Goal: Task Accomplishment & Management: Complete application form

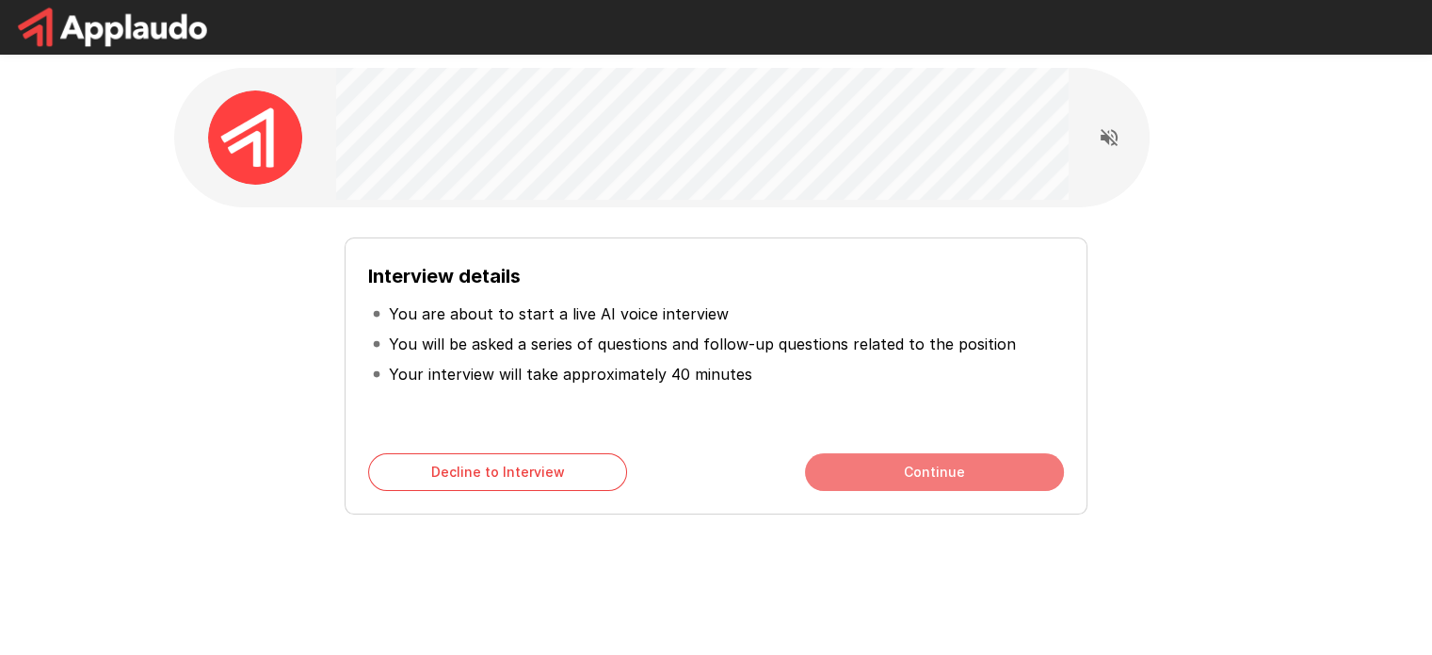
click at [897, 457] on button "Continue" at bounding box center [934, 472] width 259 height 38
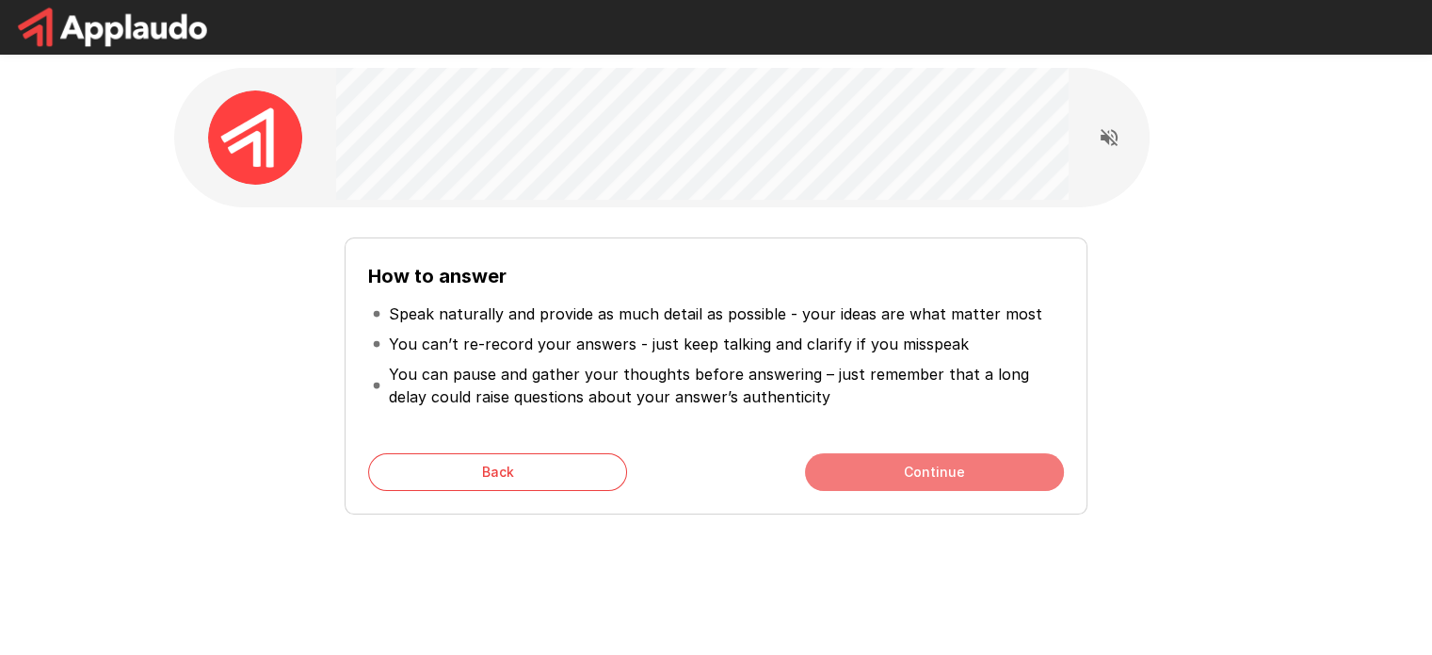
click at [898, 474] on button "Continue" at bounding box center [934, 472] width 259 height 38
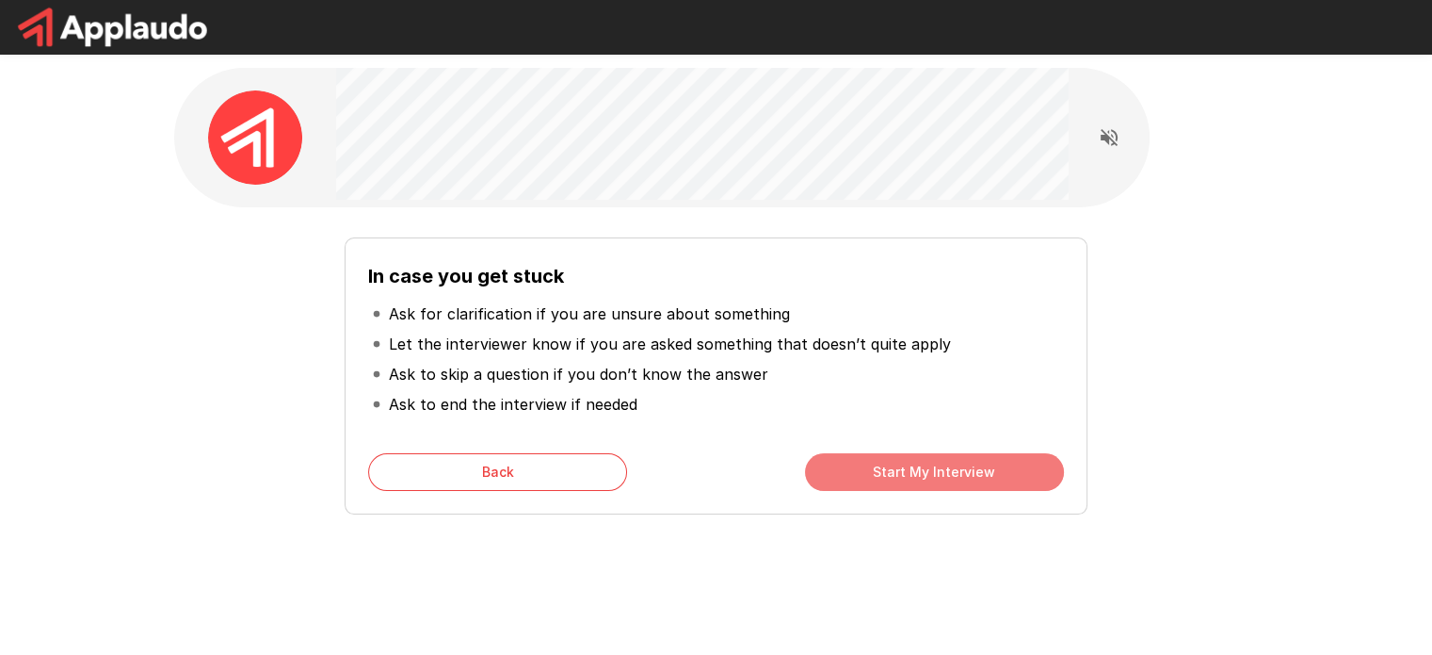
click at [898, 474] on button "Start My Interview" at bounding box center [934, 472] width 259 height 38
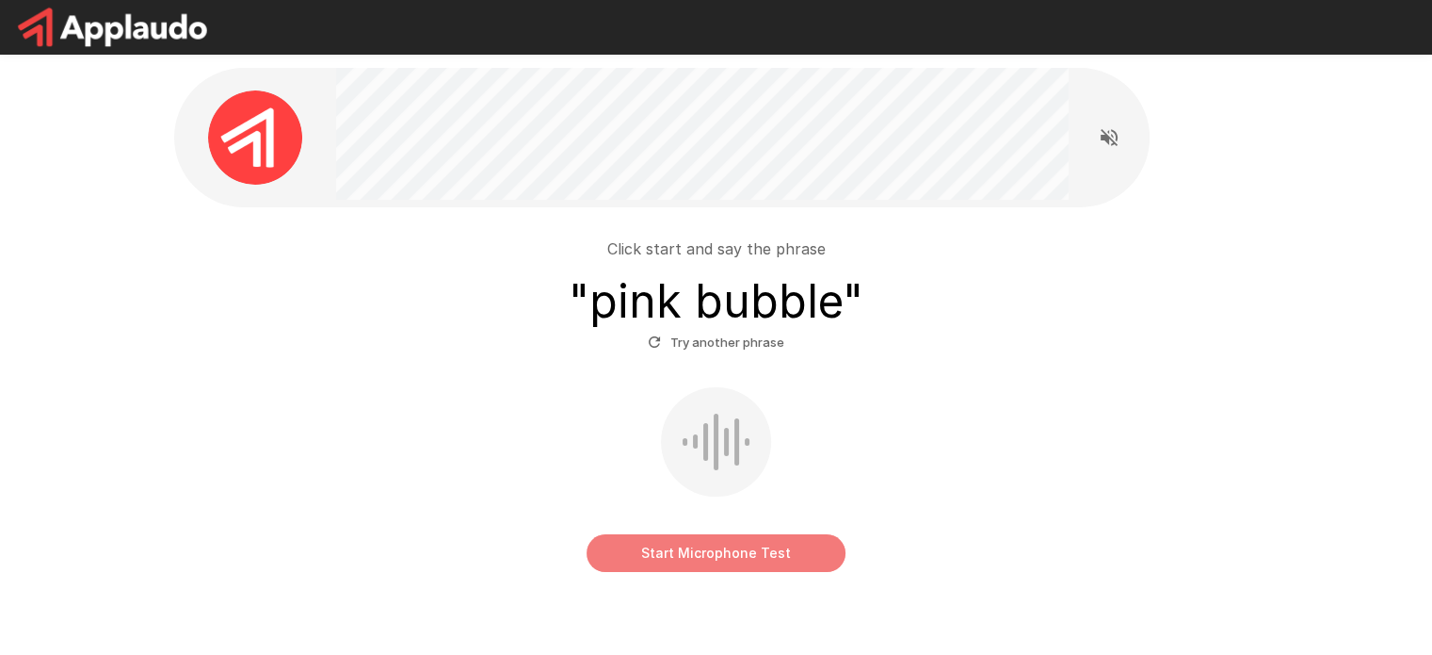
click at [770, 557] on button "Start Microphone Test" at bounding box center [716, 553] width 259 height 38
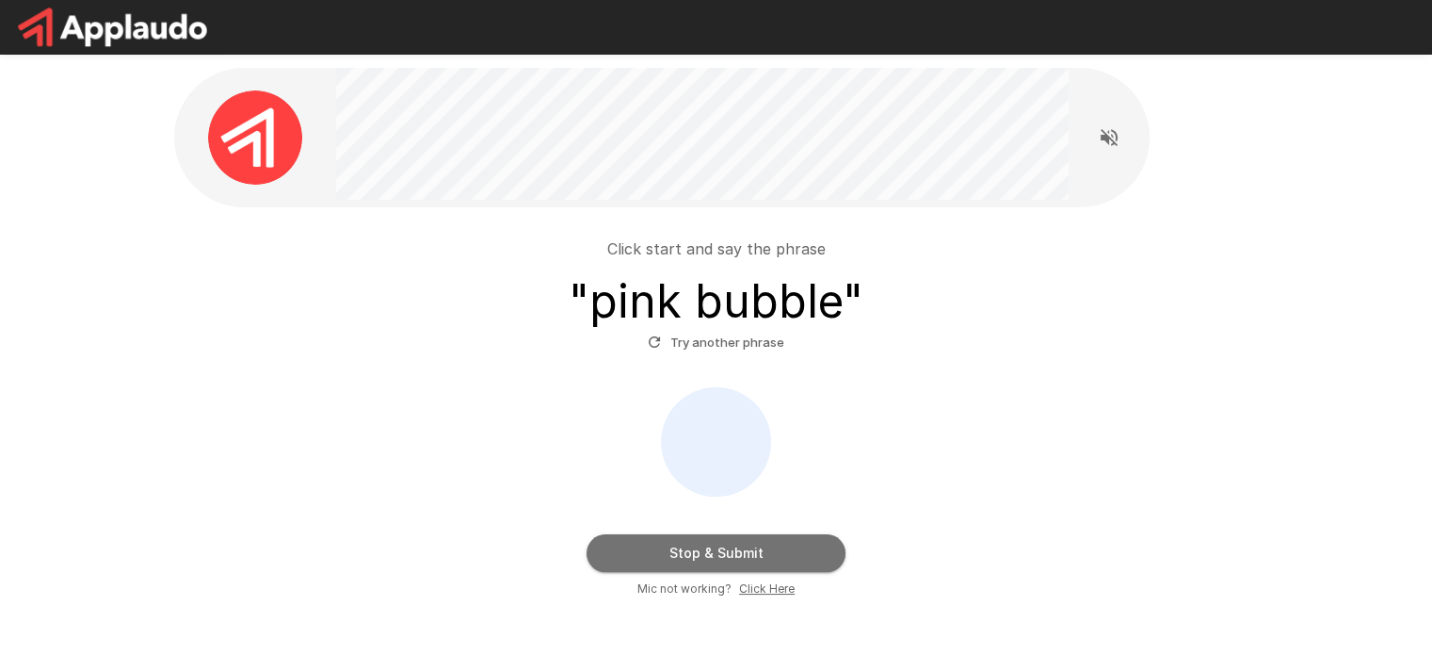
click at [774, 566] on button "Stop & Submit" at bounding box center [716, 553] width 259 height 38
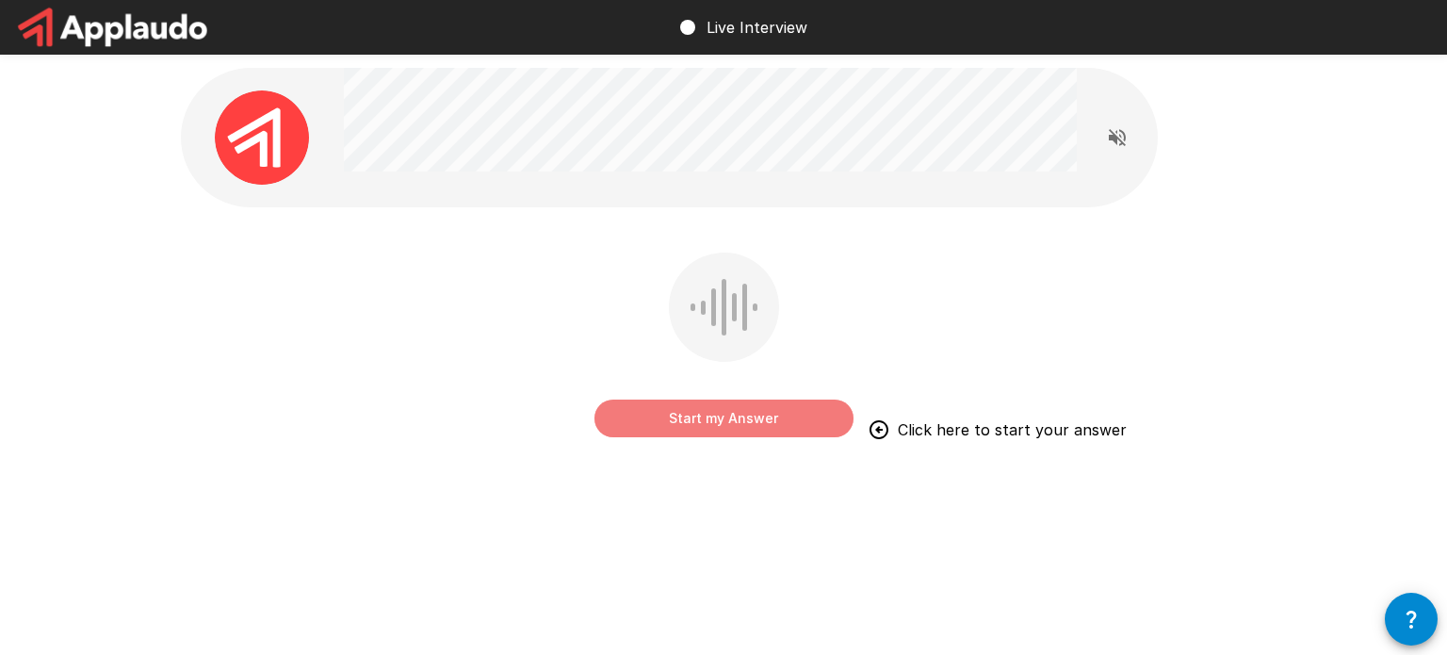
click at [753, 425] on button "Start my Answer" at bounding box center [723, 418] width 259 height 38
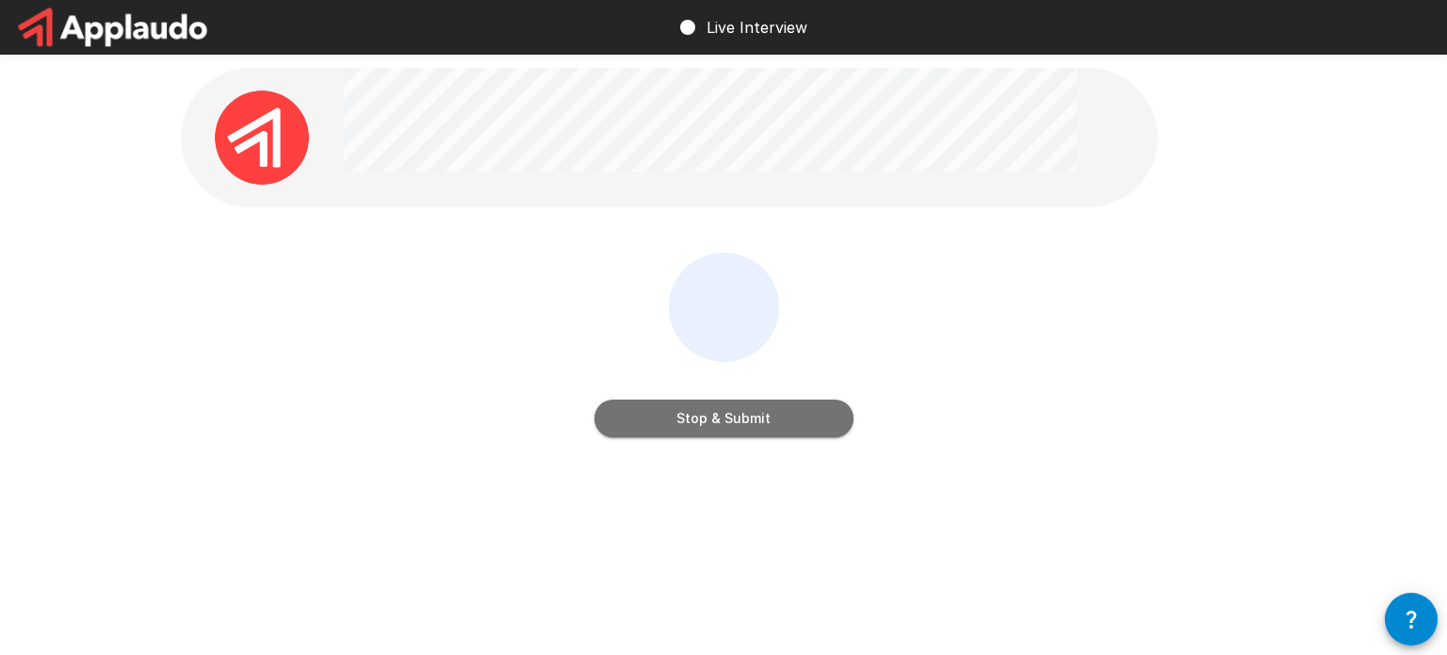
click at [746, 421] on button "Stop & Submit" at bounding box center [723, 418] width 259 height 38
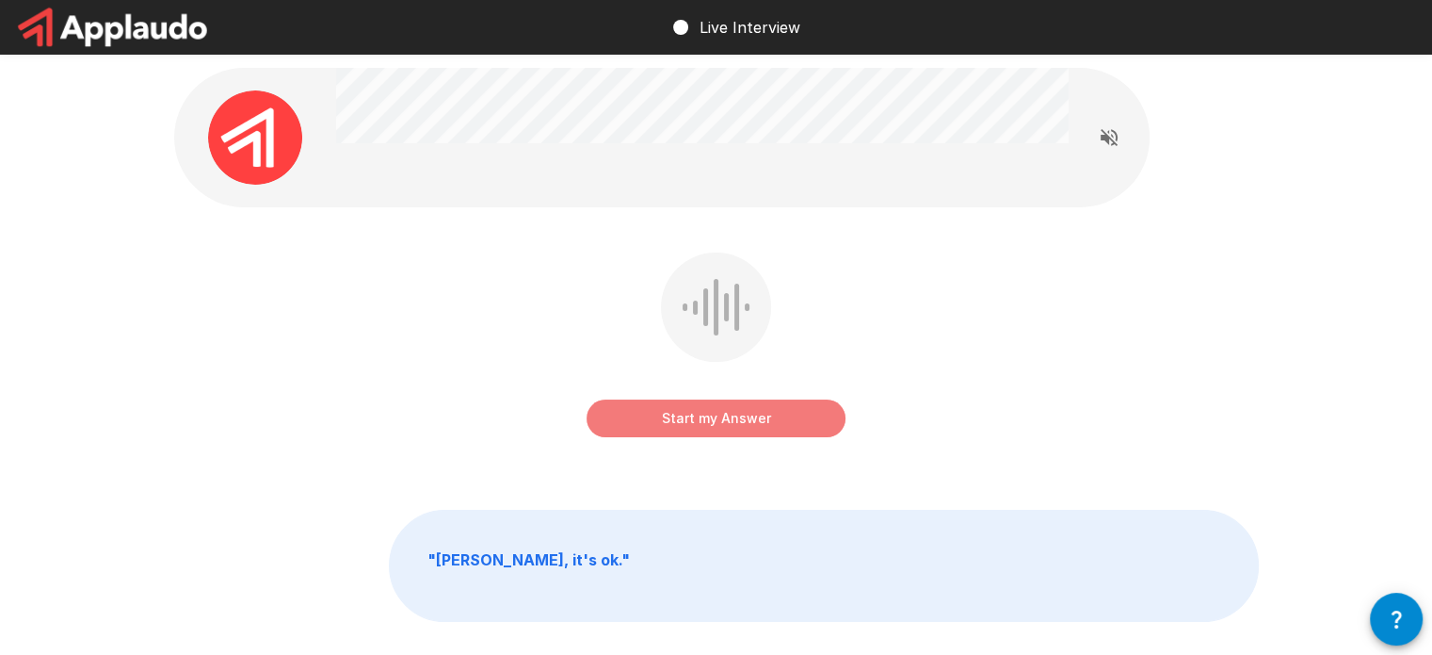
click at [800, 421] on button "Start my Answer" at bounding box center [716, 418] width 259 height 38
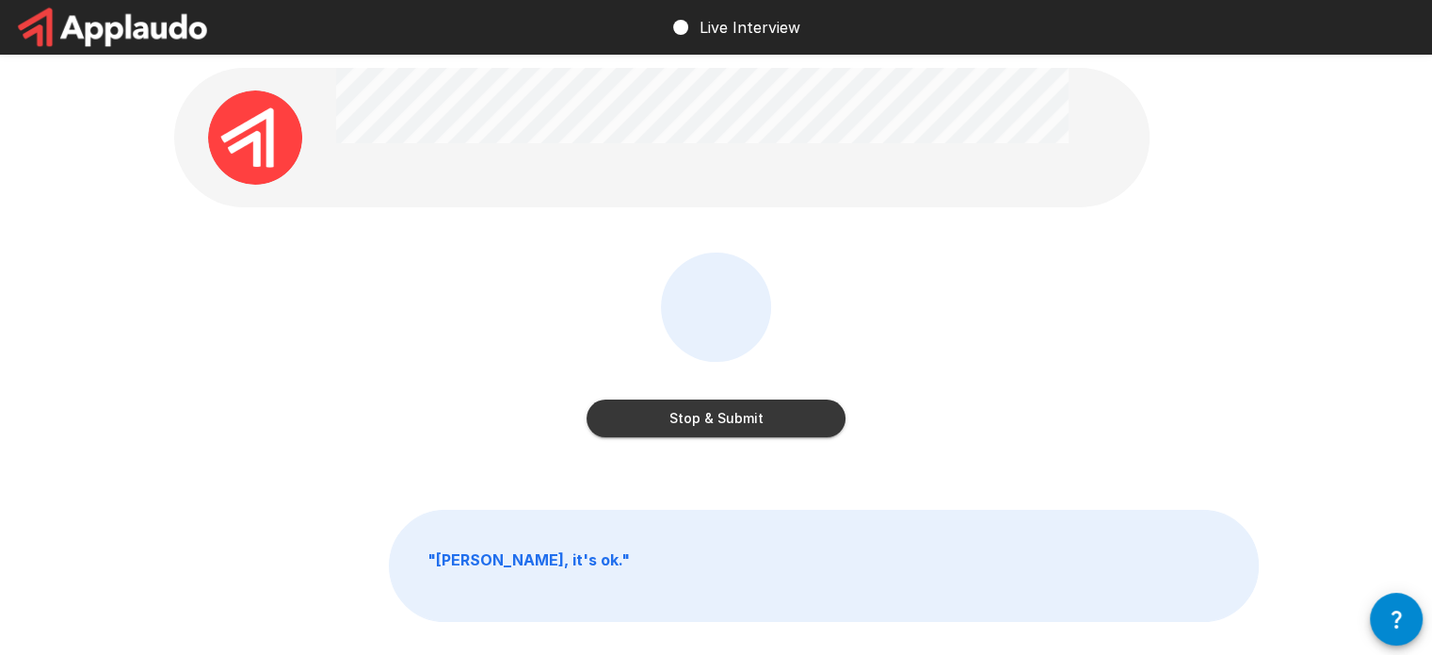
click at [745, 426] on button "Stop & Submit" at bounding box center [716, 418] width 259 height 38
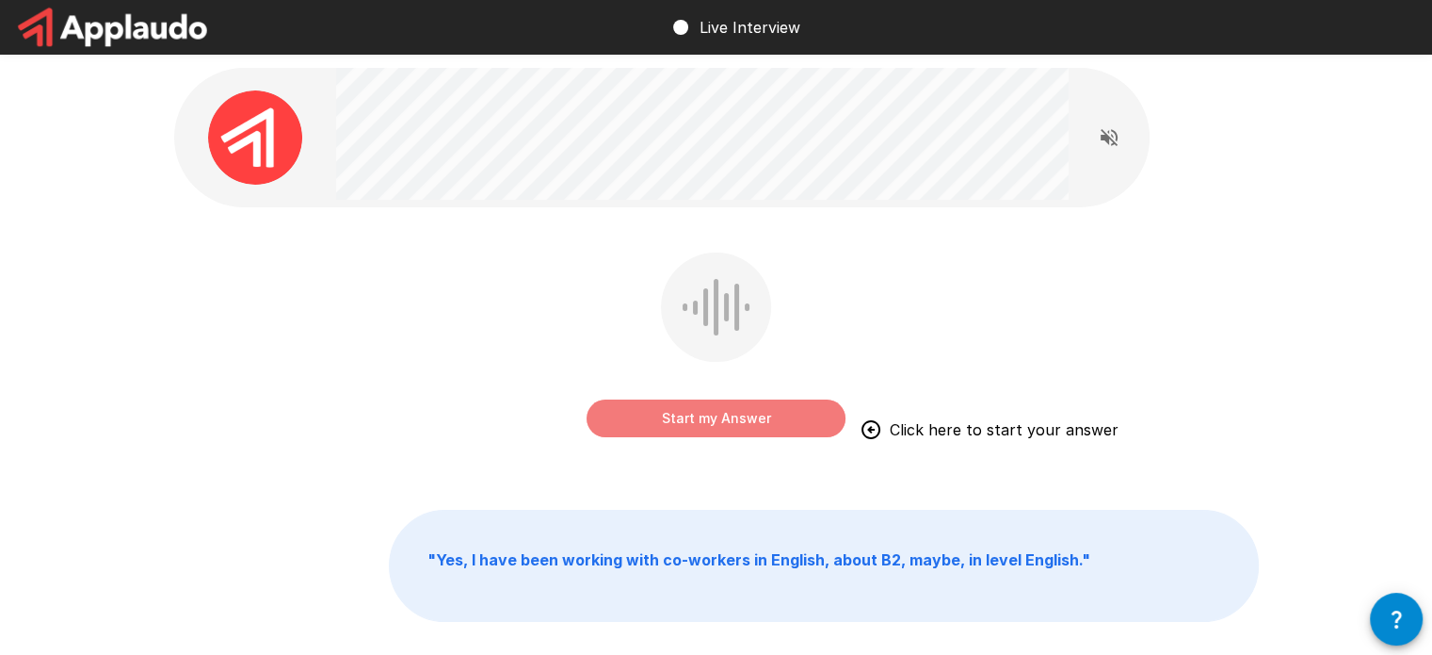
click at [757, 421] on button "Start my Answer" at bounding box center [716, 418] width 259 height 38
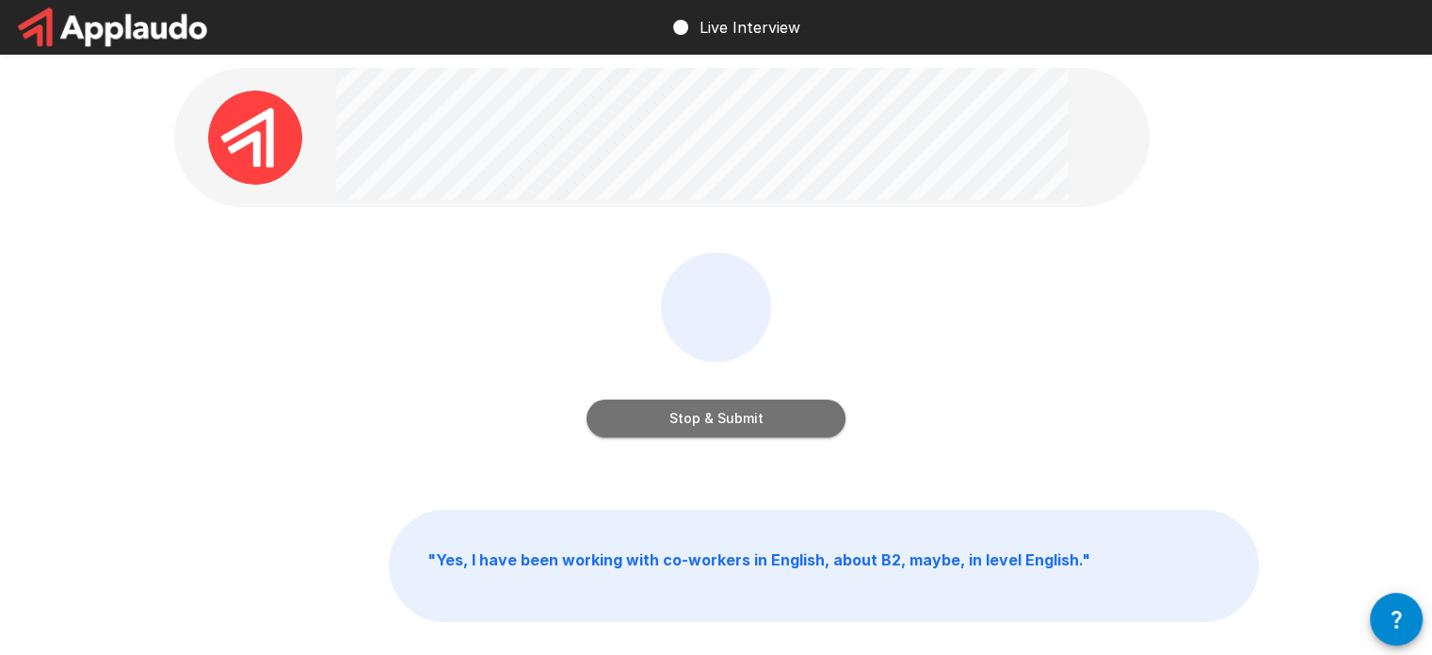
click at [736, 417] on button "Stop & Submit" at bounding box center [716, 418] width 259 height 38
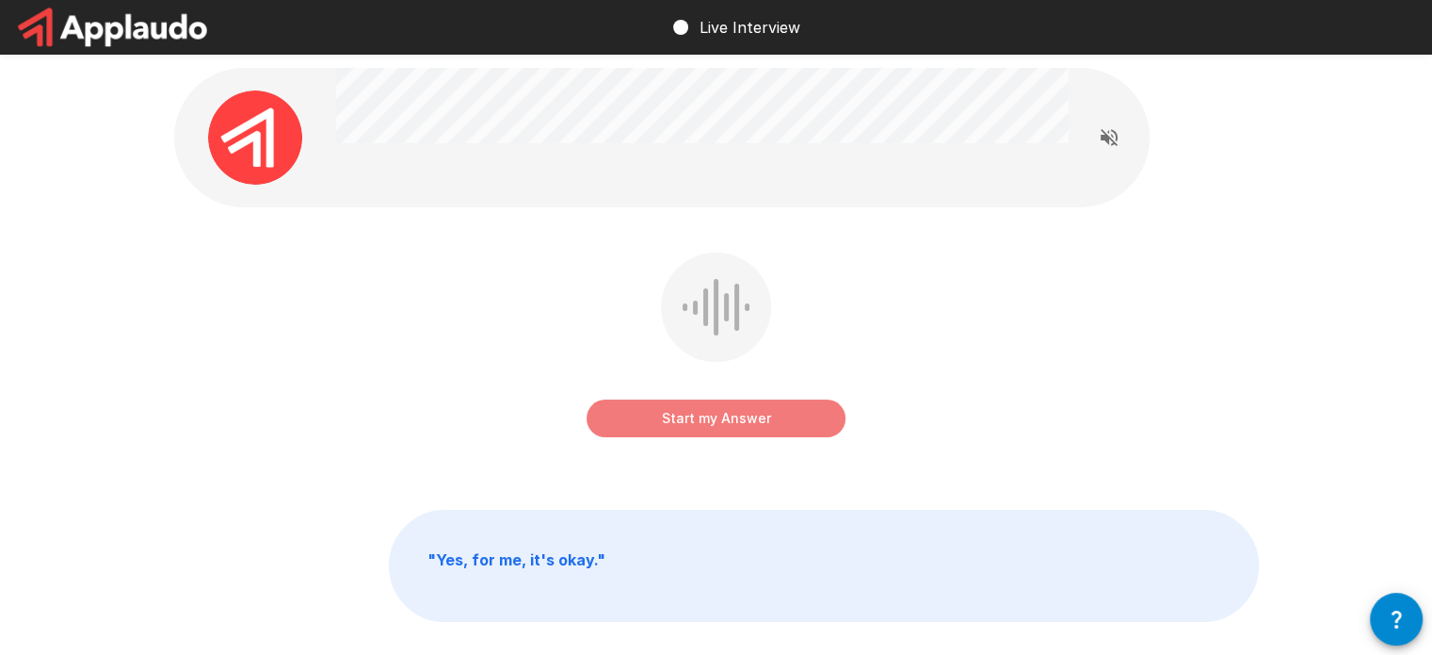
click at [783, 420] on button "Start my Answer" at bounding box center [716, 418] width 259 height 38
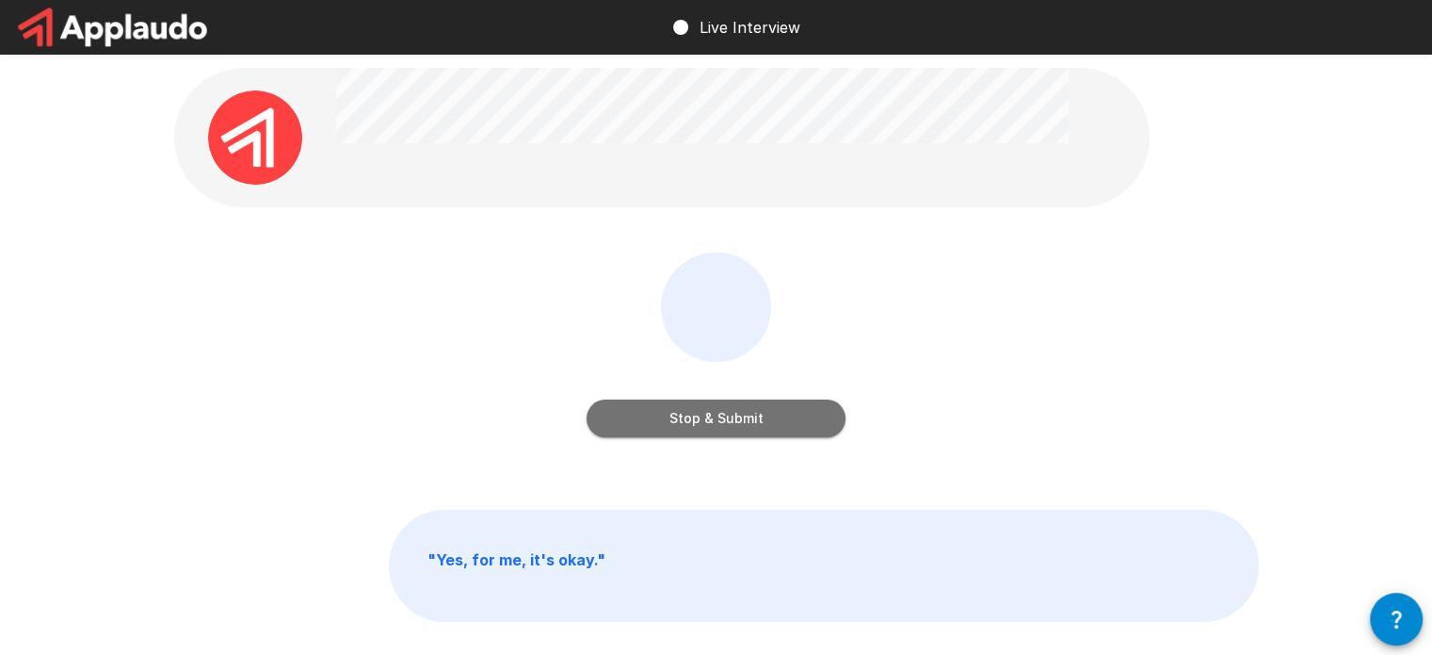
click at [752, 421] on button "Stop & Submit" at bounding box center [716, 418] width 259 height 38
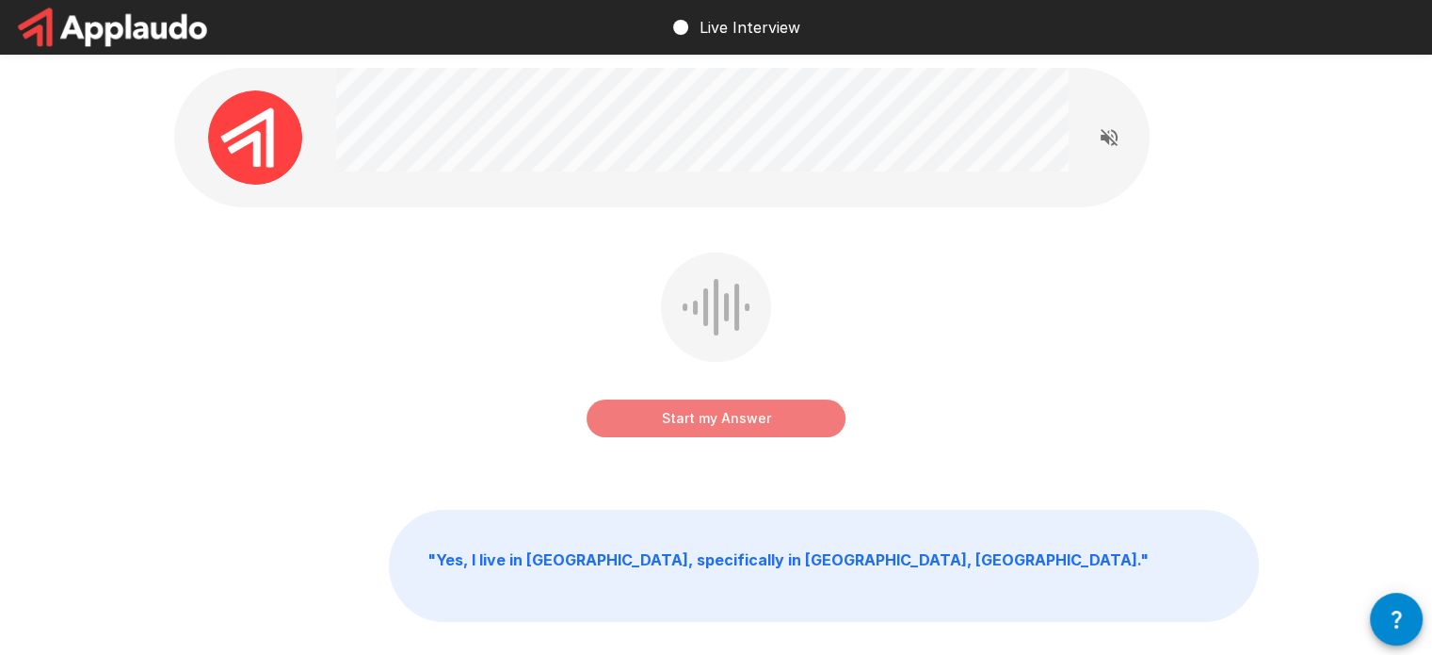
click at [742, 428] on button "Start my Answer" at bounding box center [716, 418] width 259 height 38
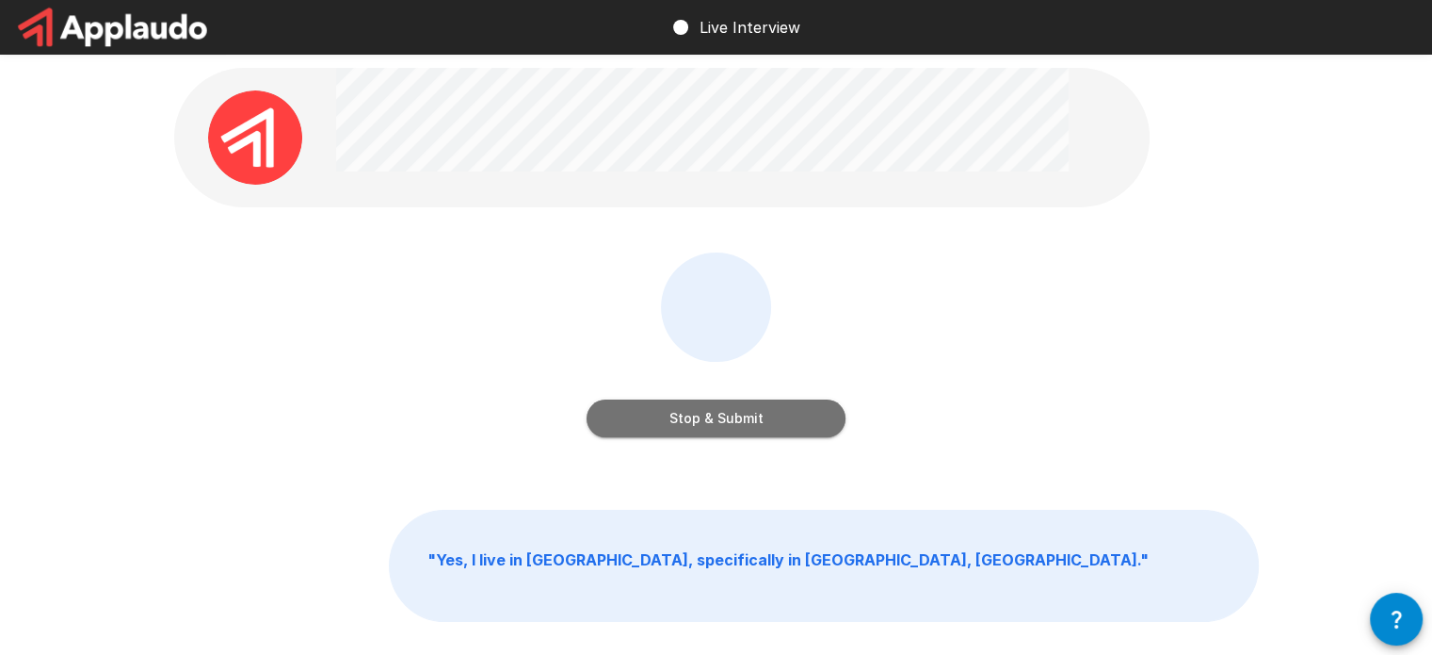
click at [742, 428] on button "Stop & Submit" at bounding box center [716, 418] width 259 height 38
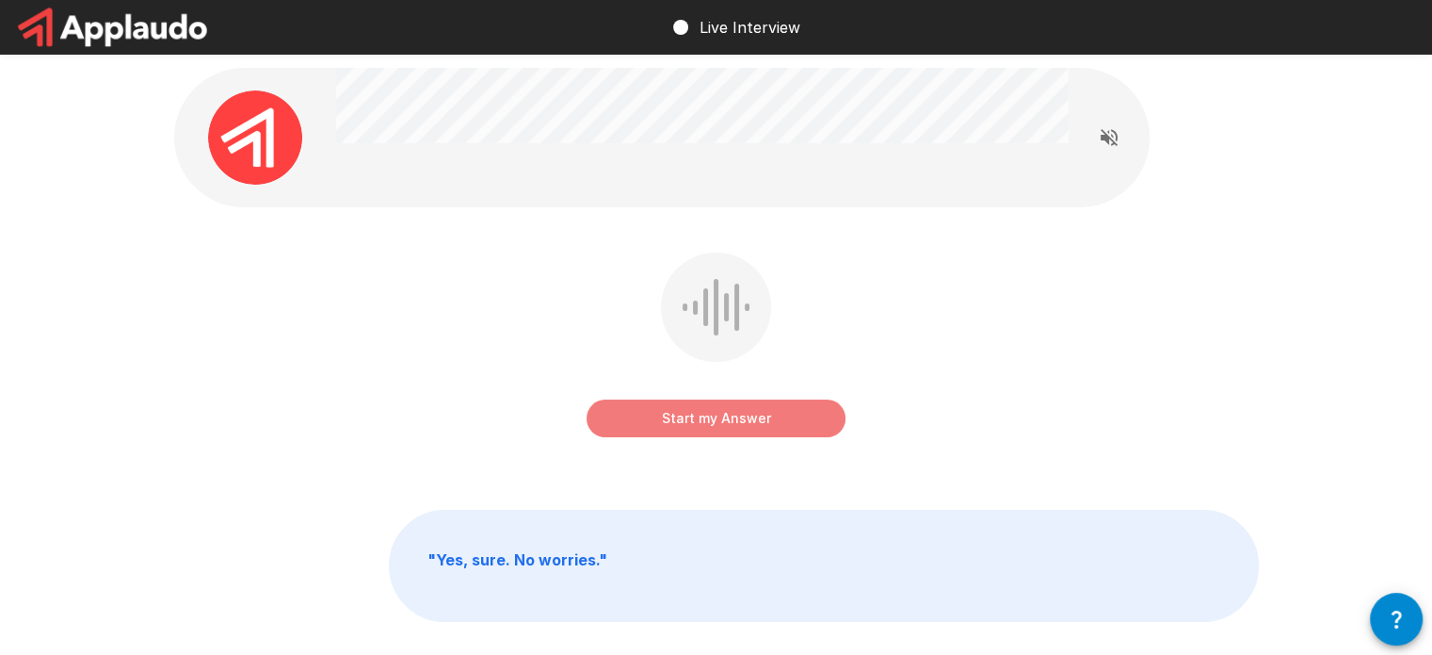
click at [752, 418] on button "Start my Answer" at bounding box center [716, 418] width 259 height 38
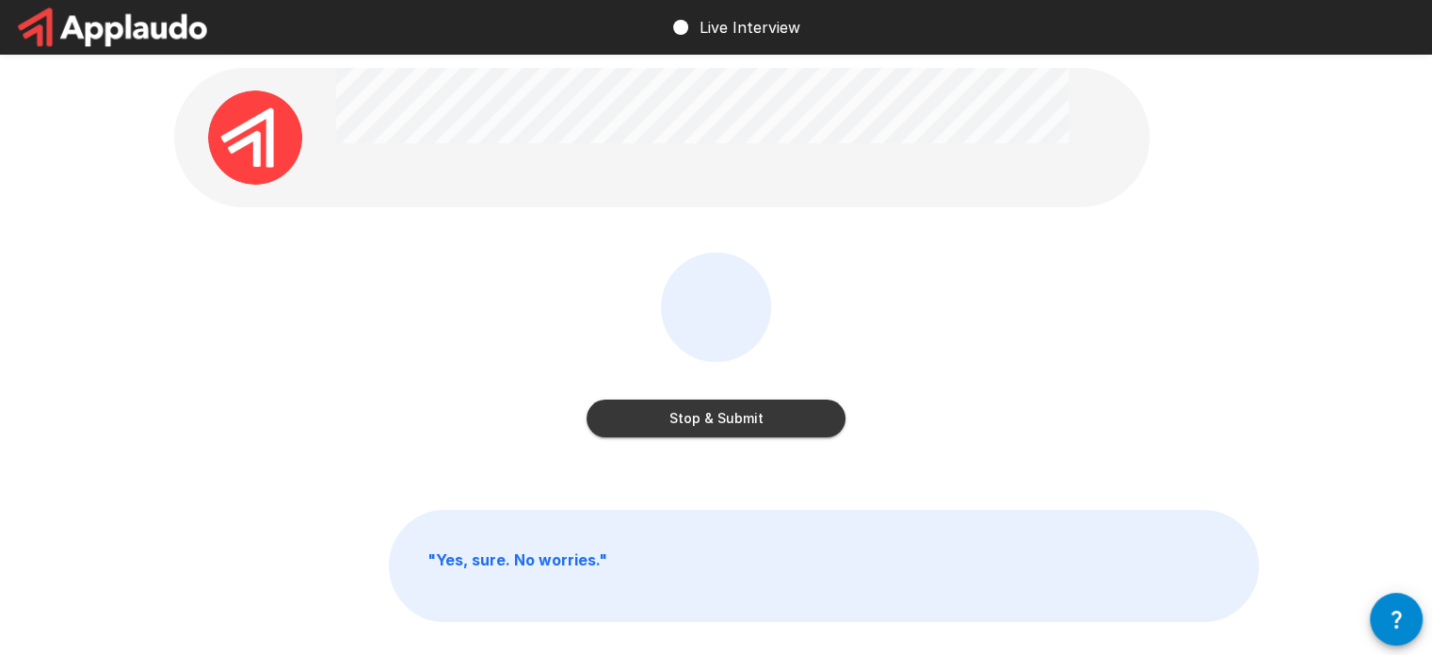
click at [742, 422] on button "Stop & Submit" at bounding box center [716, 418] width 259 height 38
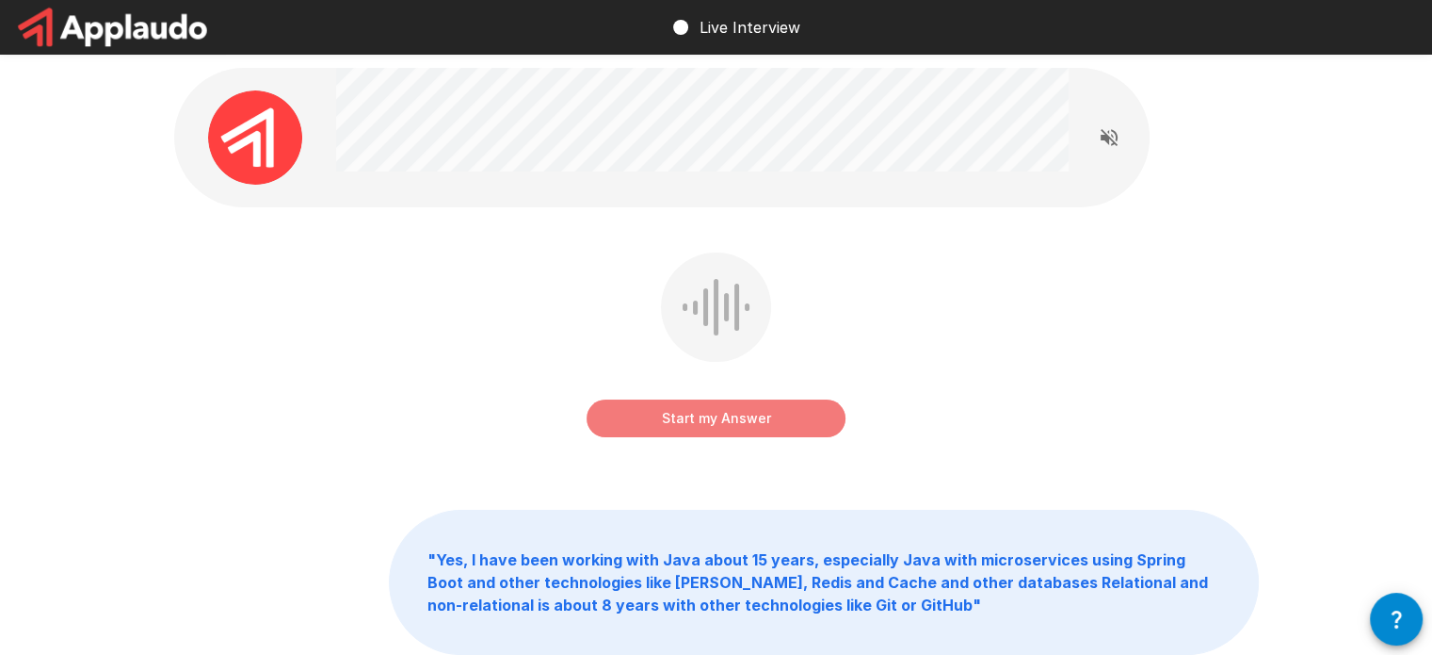
click at [780, 420] on button "Start my Answer" at bounding box center [716, 418] width 259 height 38
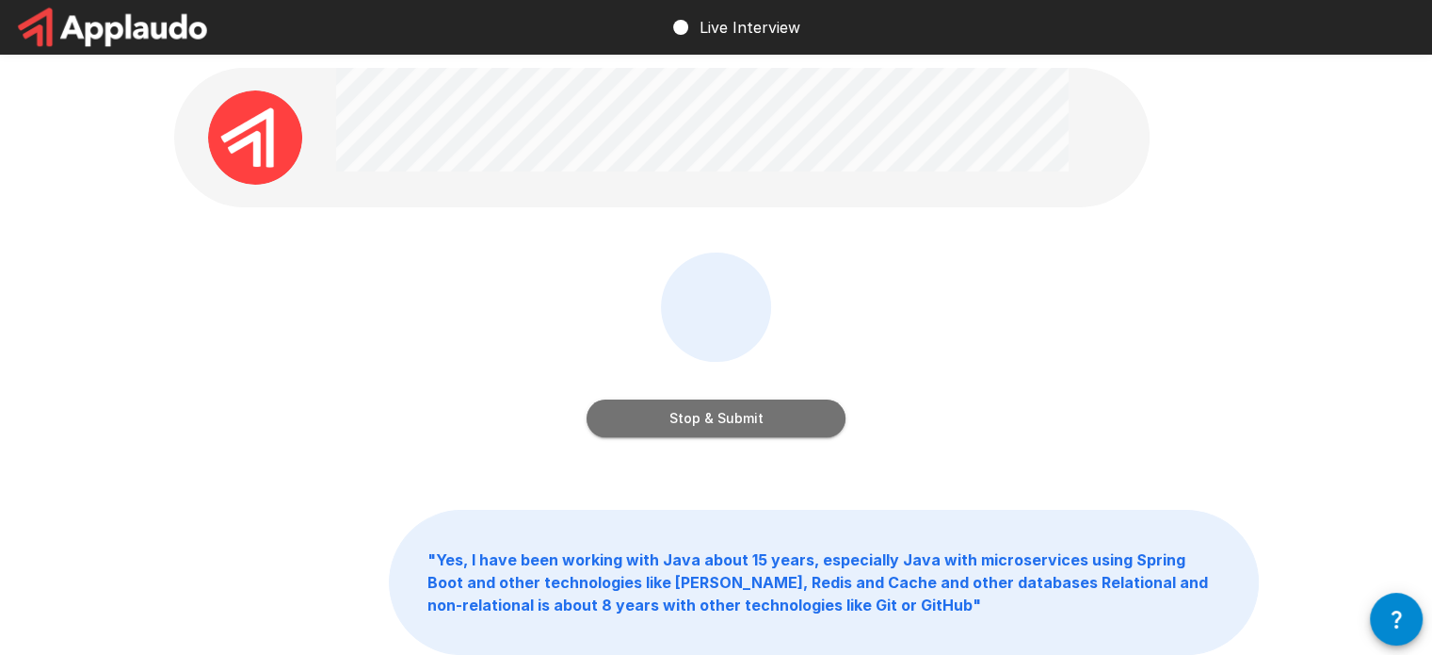
click at [732, 424] on button "Stop & Submit" at bounding box center [716, 418] width 259 height 38
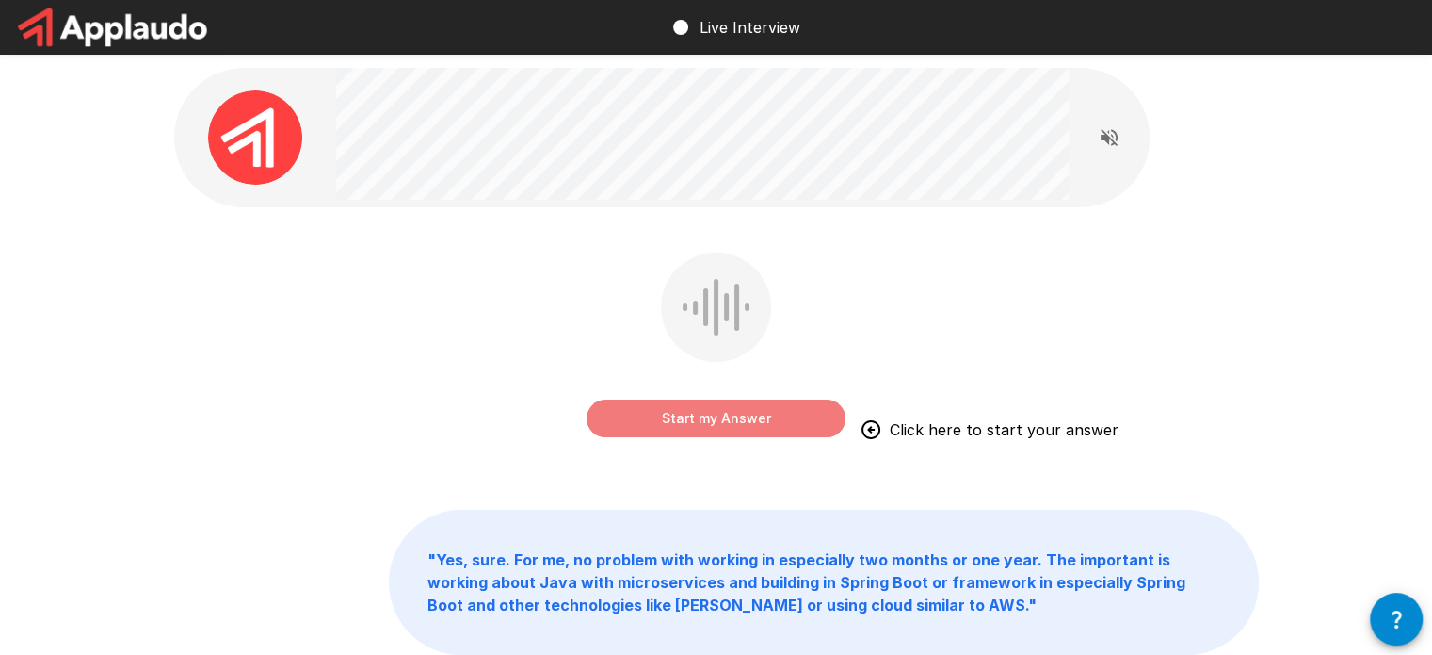
click at [755, 418] on button "Start my Answer" at bounding box center [716, 418] width 259 height 38
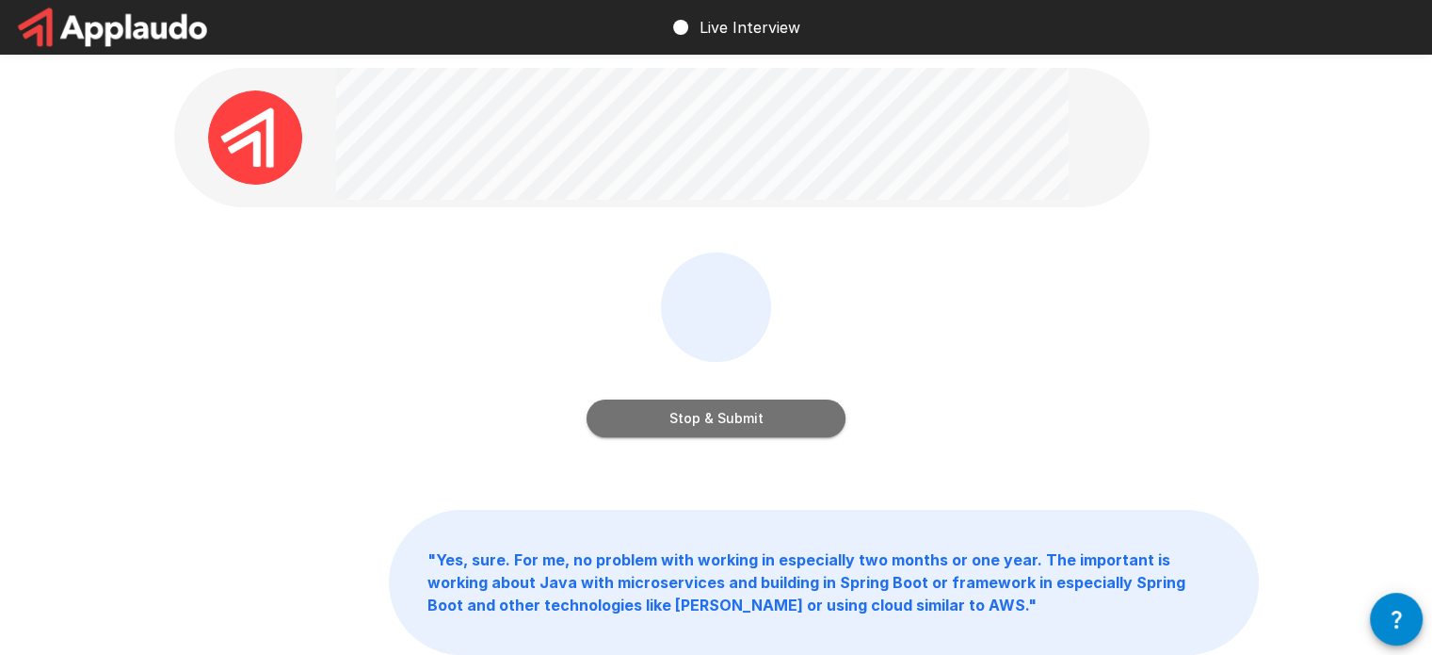
click at [729, 425] on button "Stop & Submit" at bounding box center [716, 418] width 259 height 38
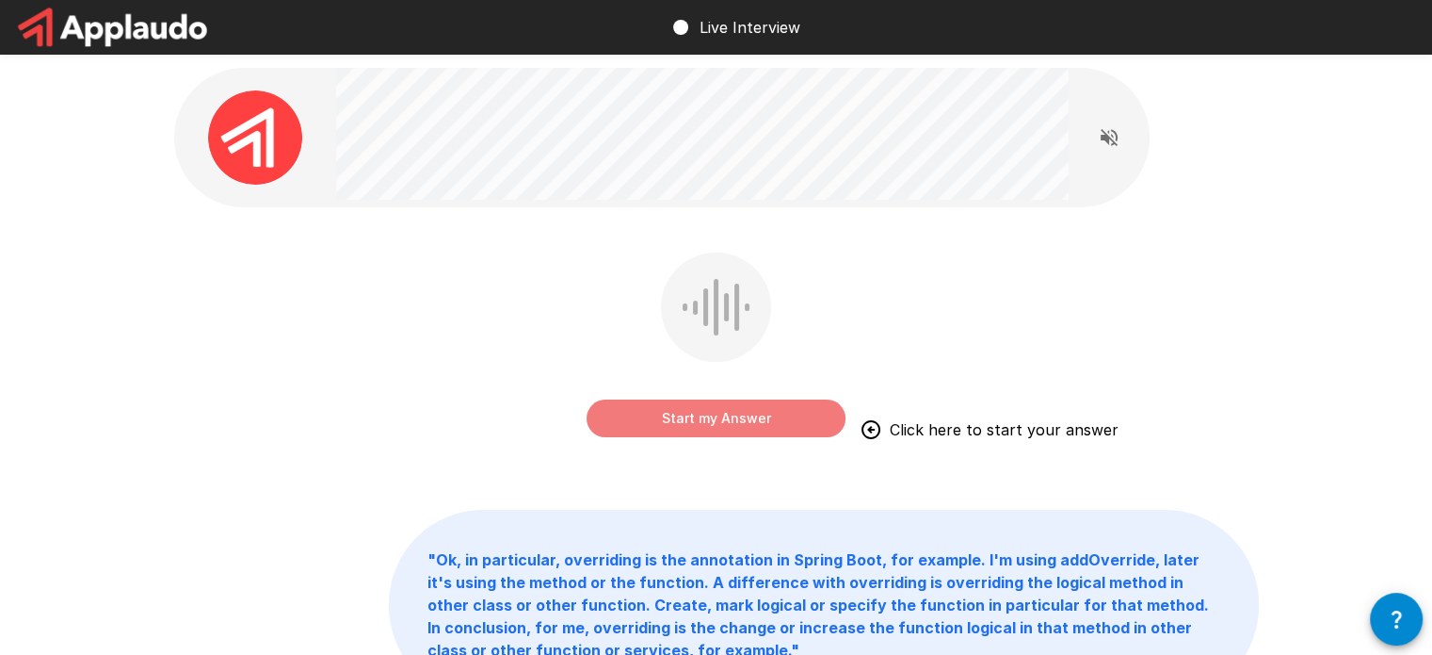
click at [687, 436] on button "Start my Answer" at bounding box center [716, 418] width 259 height 38
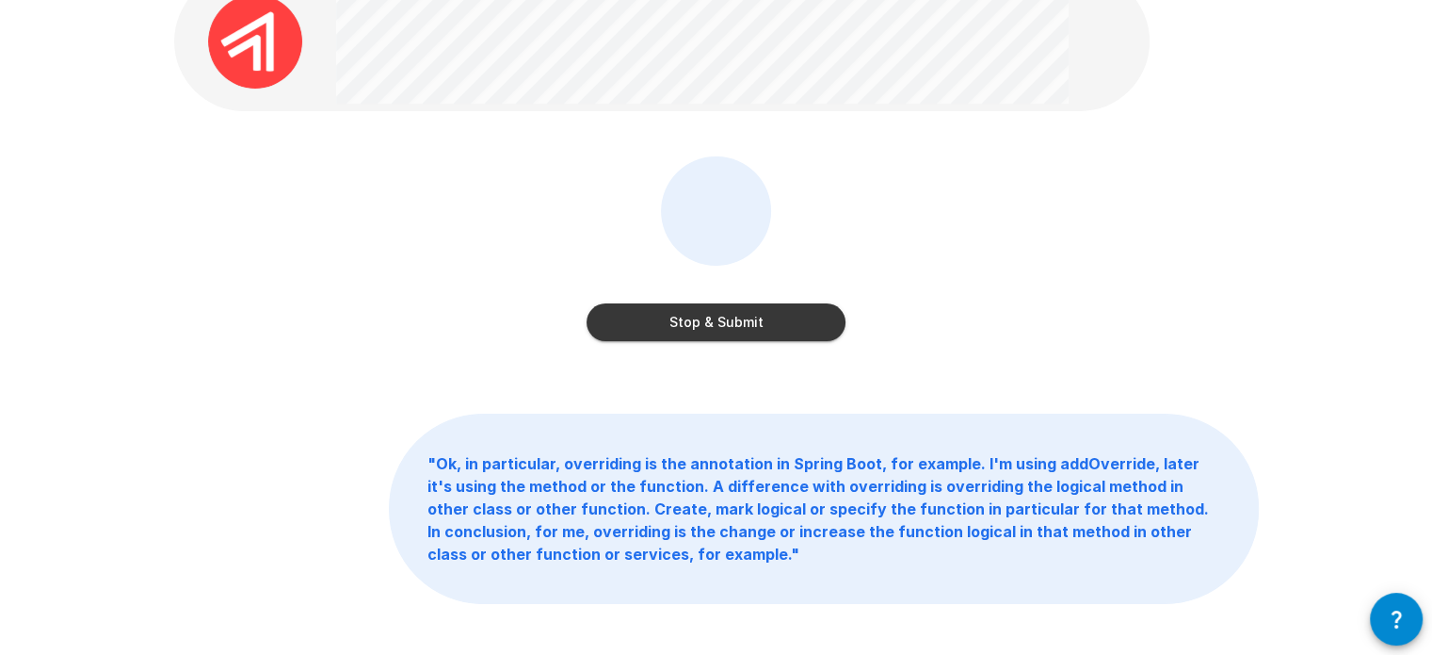
scroll to position [105, 0]
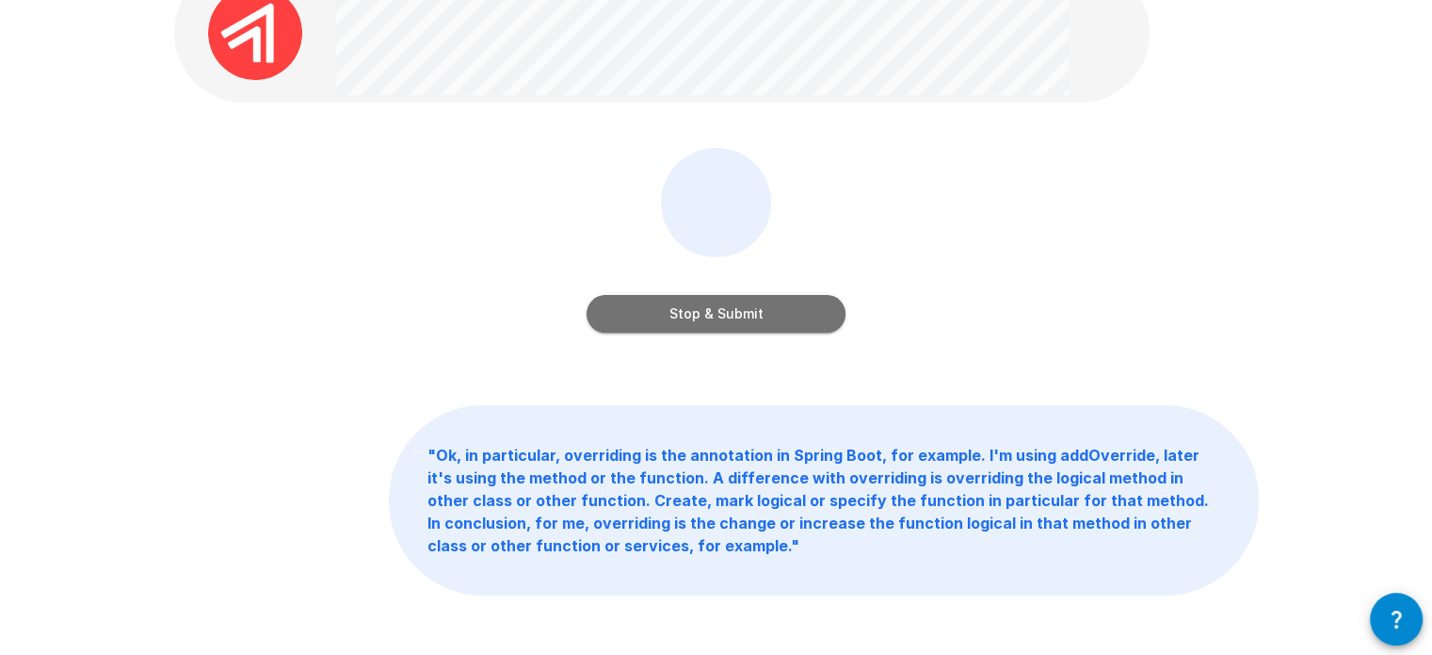
click at [719, 318] on button "Stop & Submit" at bounding box center [716, 314] width 259 height 38
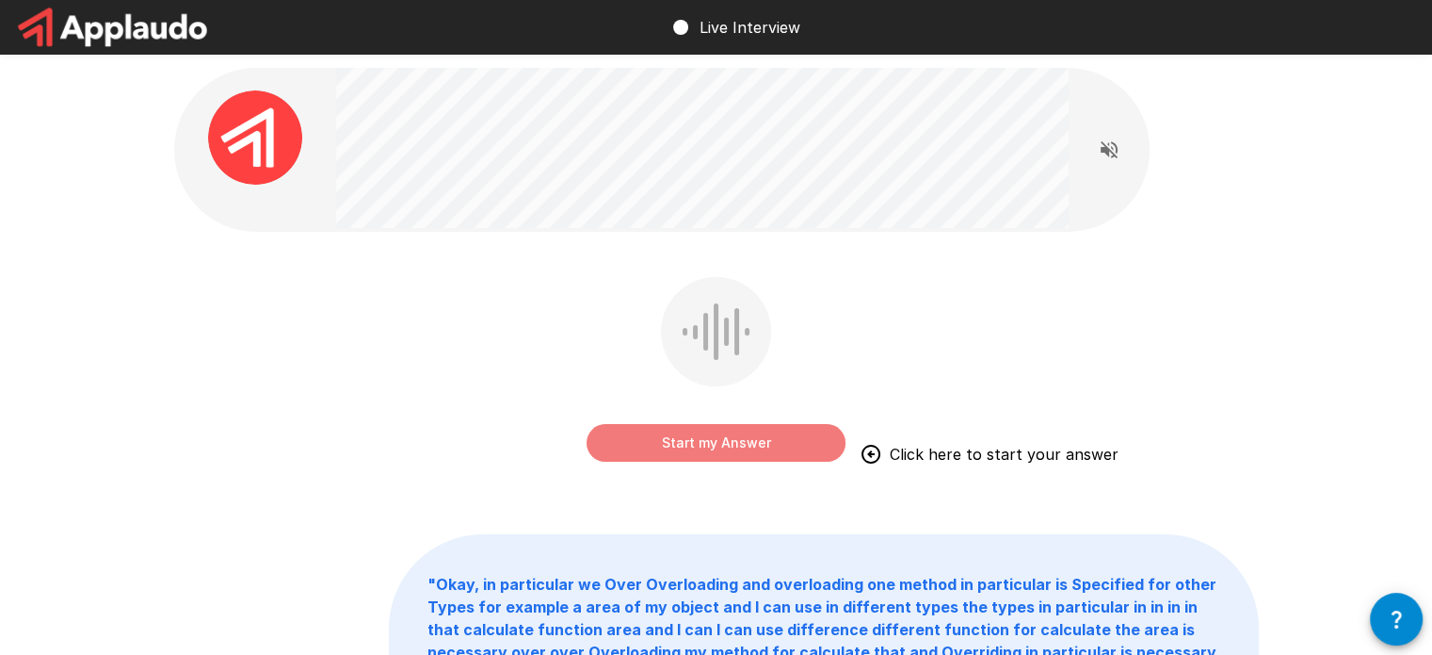
click at [729, 443] on button "Start my Answer" at bounding box center [716, 443] width 259 height 38
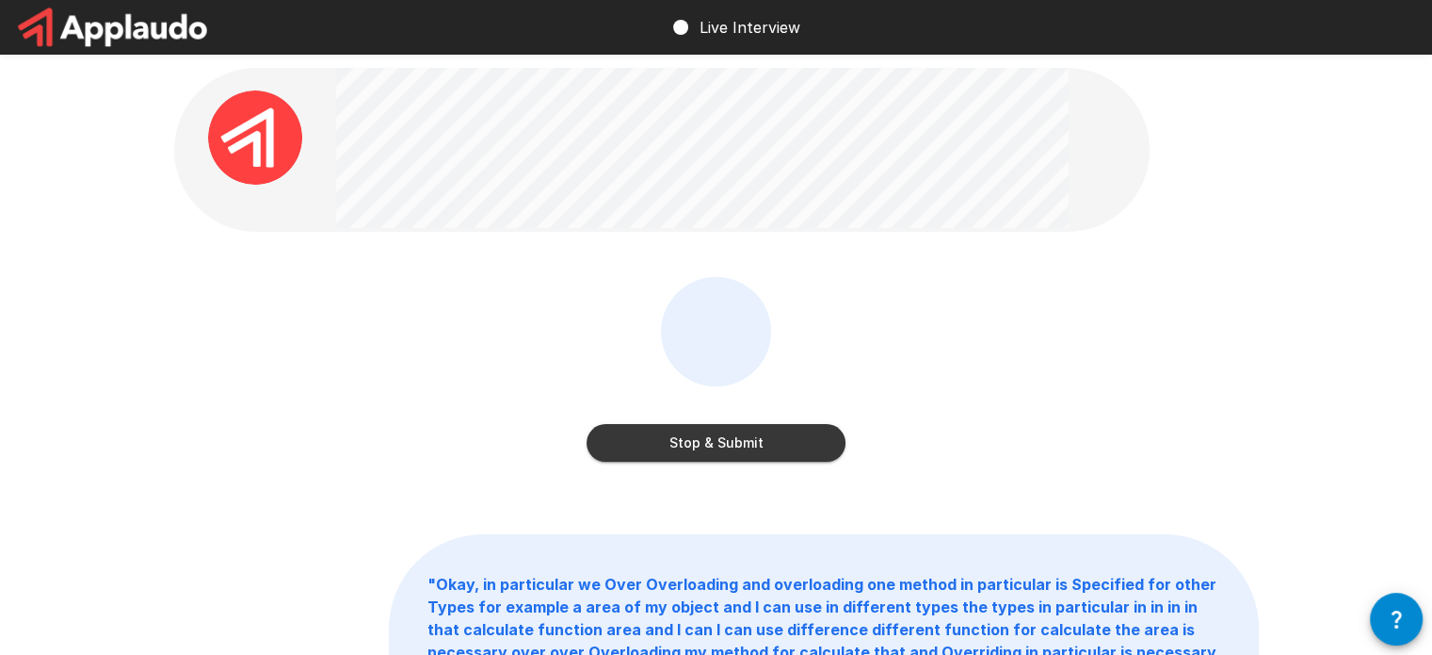
click at [783, 434] on button "Stop & Submit" at bounding box center [716, 443] width 259 height 38
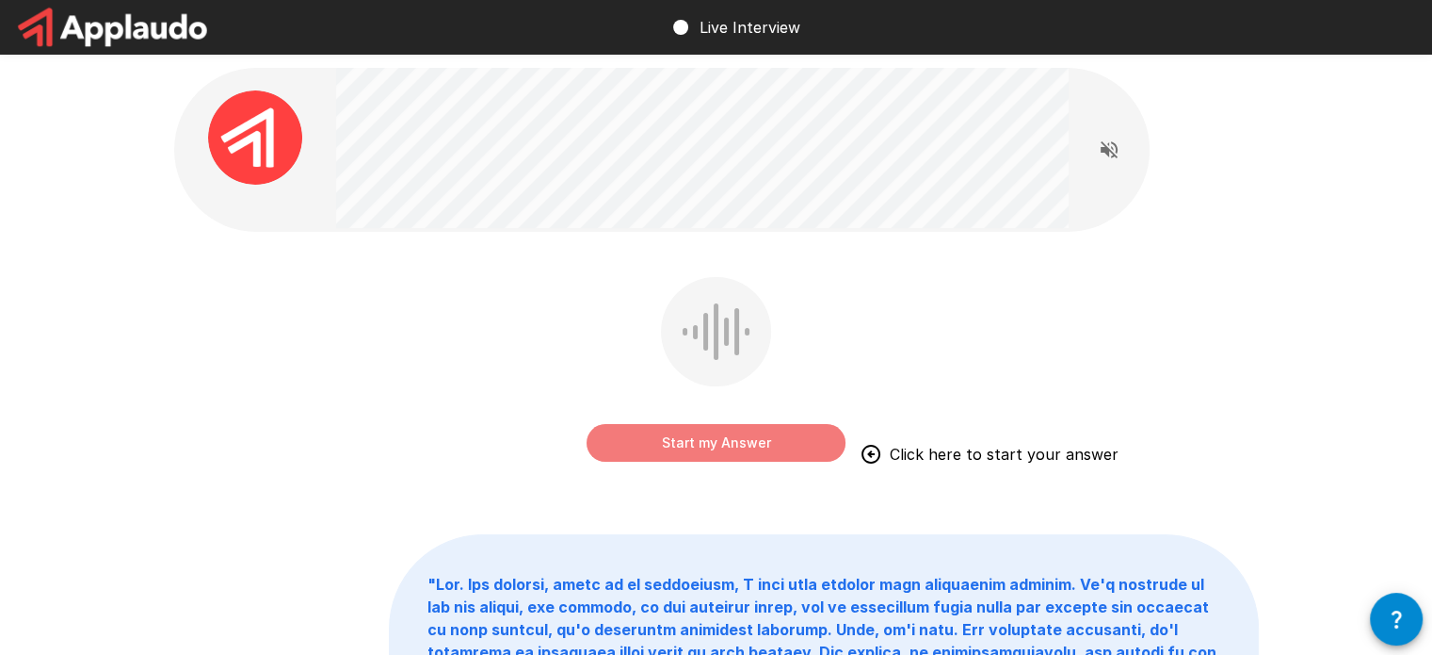
click at [701, 429] on button "Start my Answer" at bounding box center [716, 443] width 259 height 38
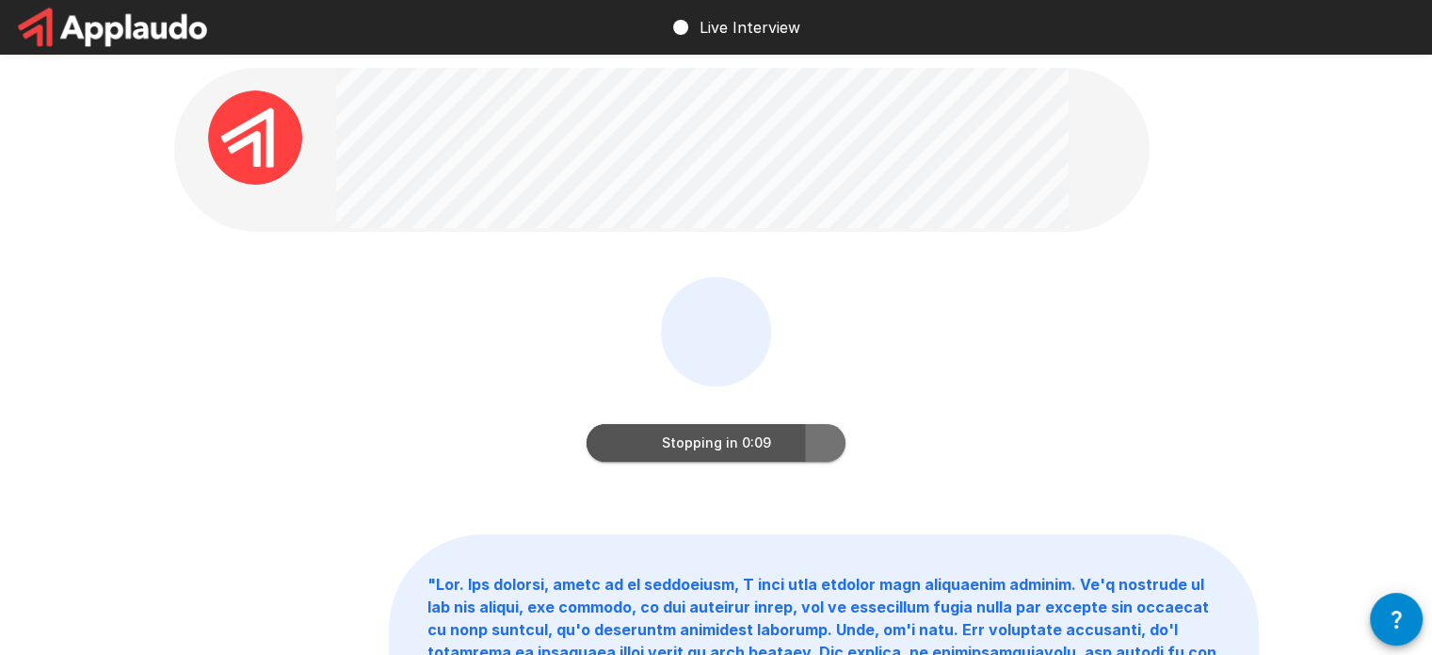
click at [711, 443] on button "Stopping in 0:09" at bounding box center [716, 443] width 259 height 38
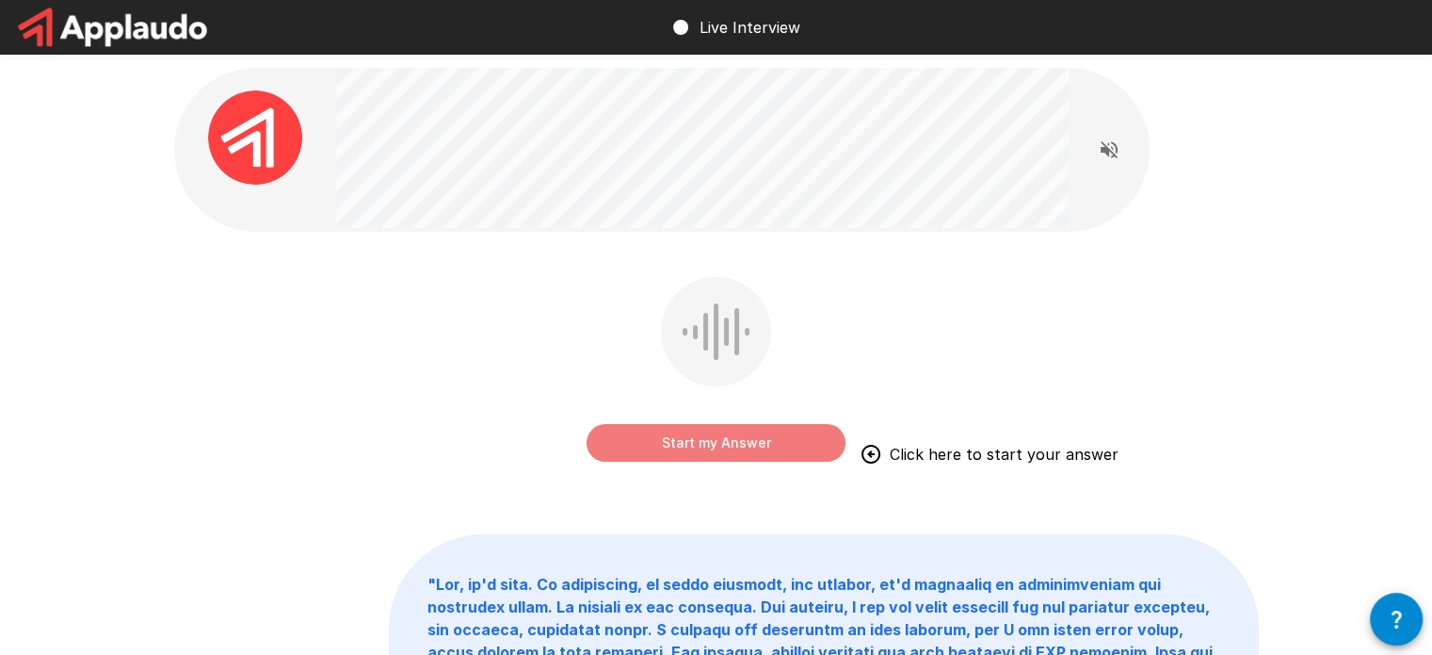
click at [732, 444] on button "Start my Answer" at bounding box center [716, 443] width 259 height 38
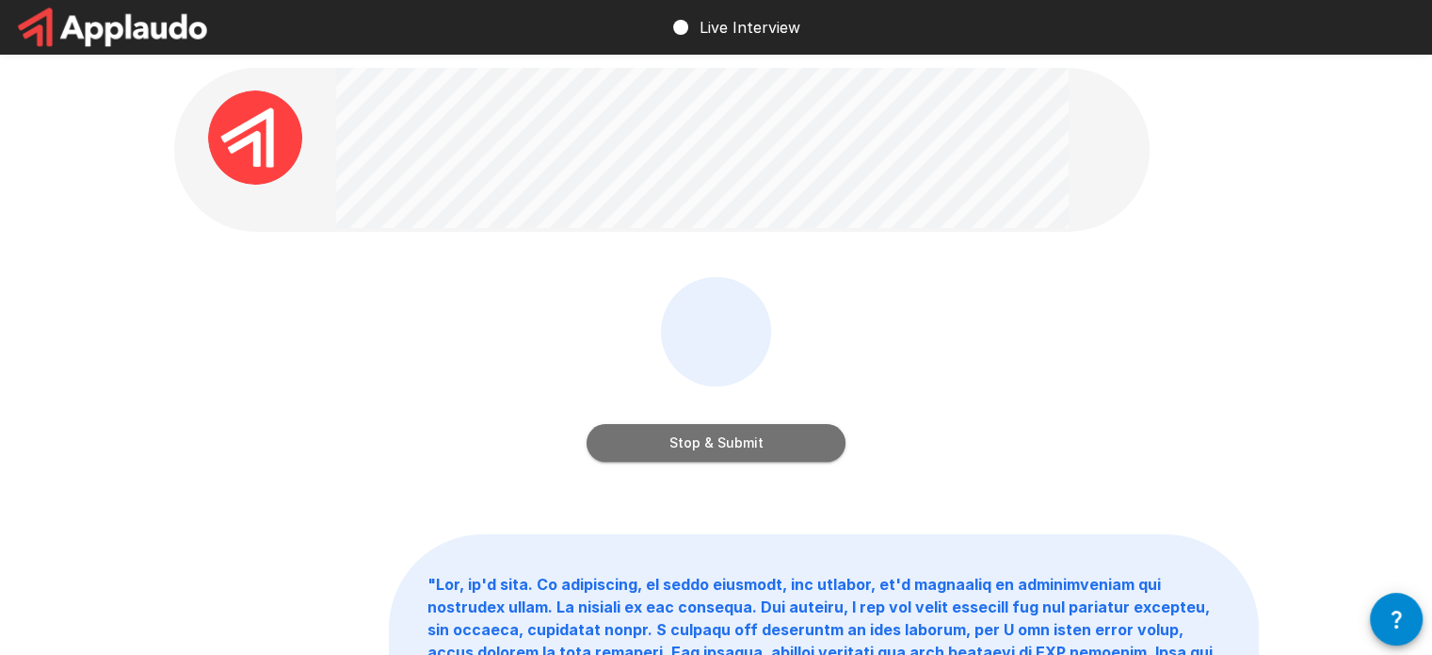
click at [722, 444] on button "Stop & Submit" at bounding box center [716, 443] width 259 height 38
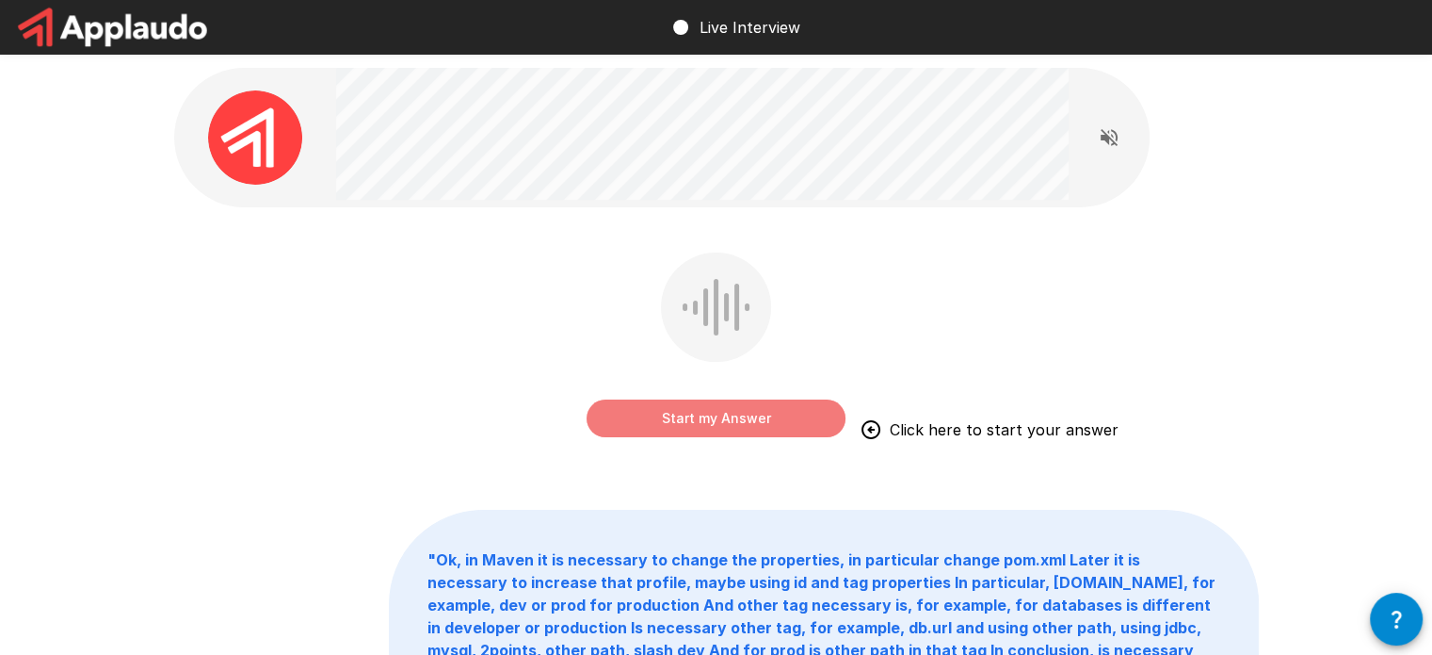
click at [769, 415] on button "Start my Answer" at bounding box center [716, 418] width 259 height 38
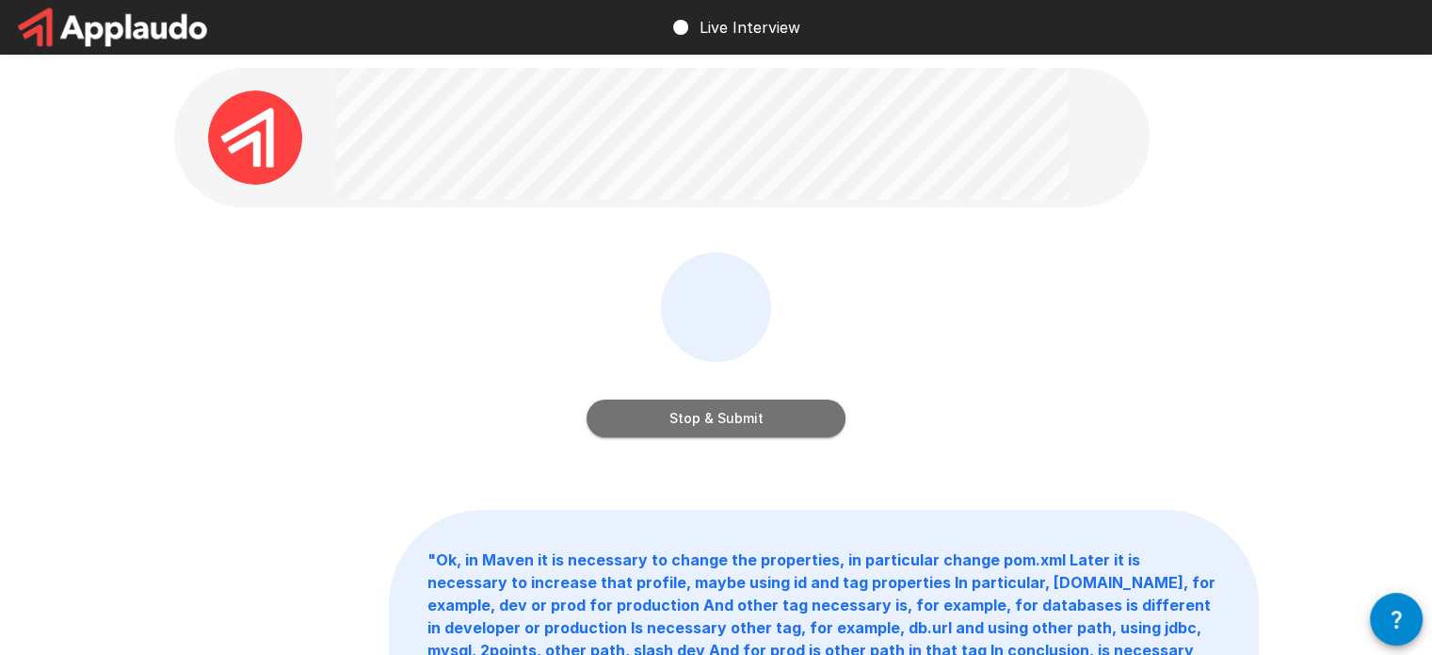
click at [732, 427] on button "Stop & Submit" at bounding box center [716, 418] width 259 height 38
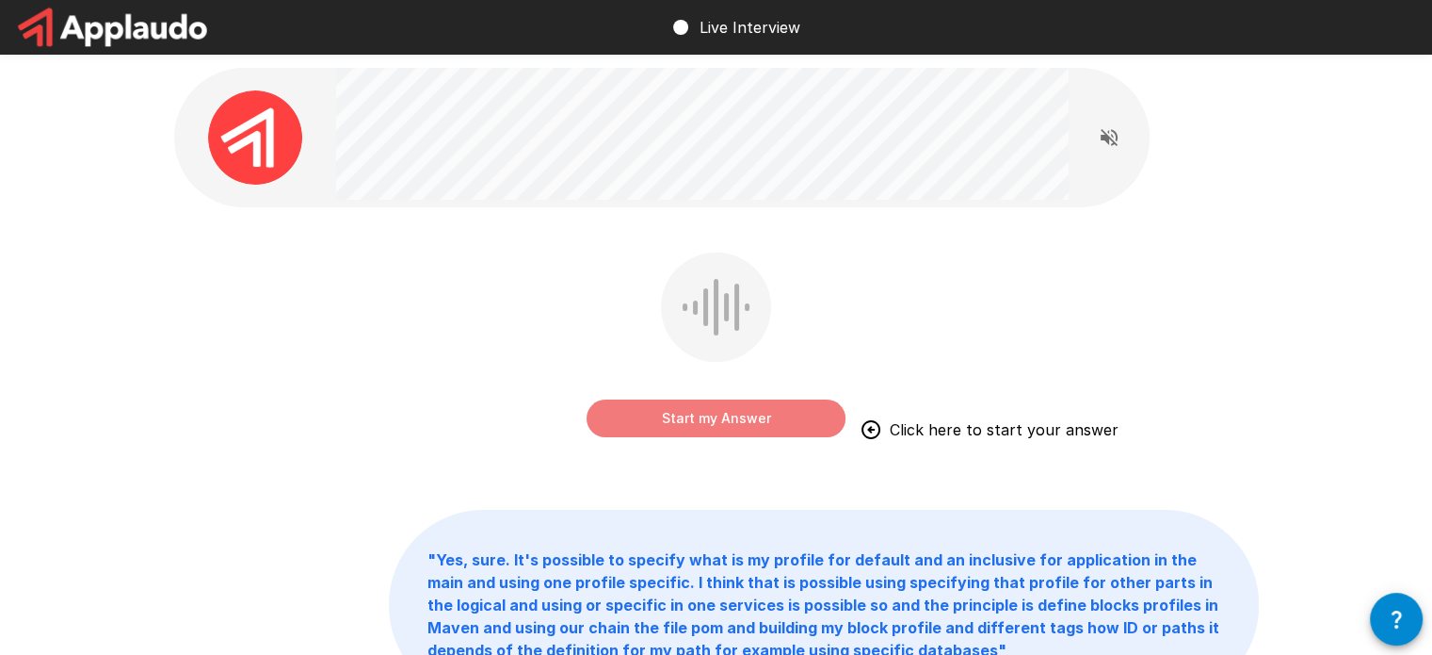
click at [760, 413] on button "Start my Answer" at bounding box center [716, 418] width 259 height 38
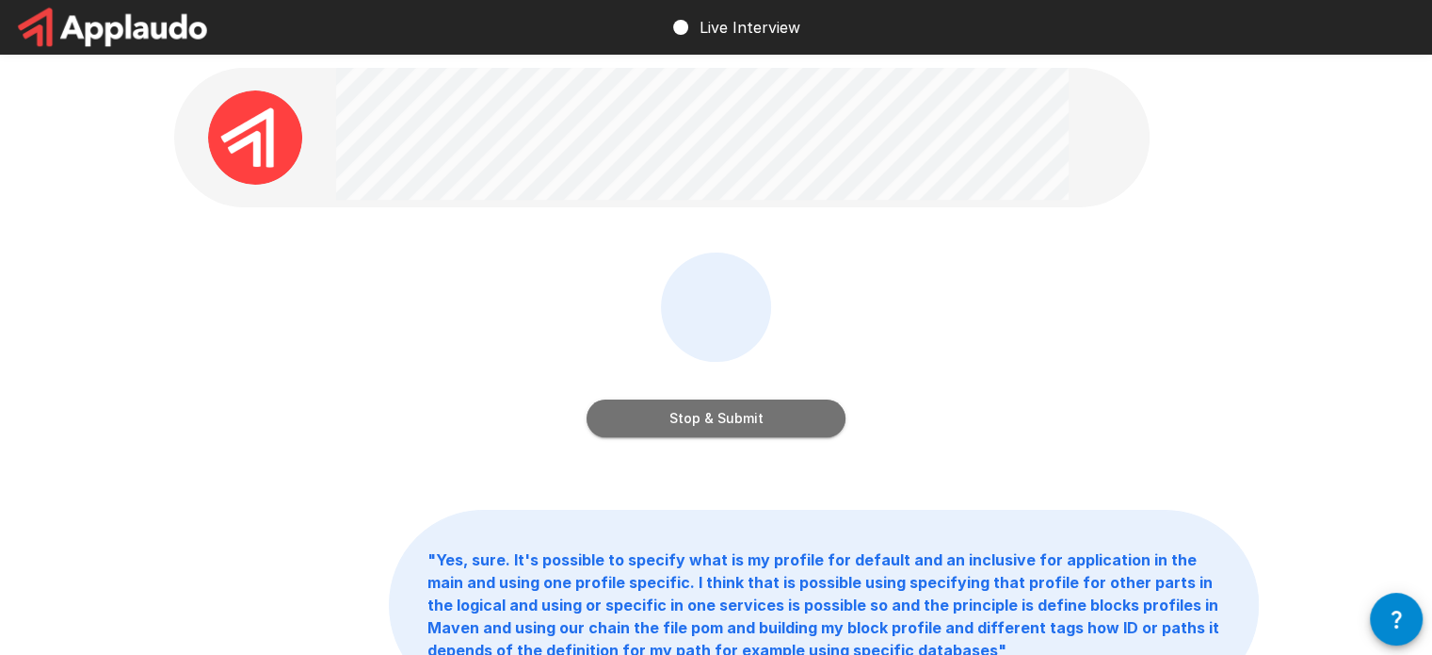
click at [735, 425] on button "Stop & Submit" at bounding box center [716, 418] width 259 height 38
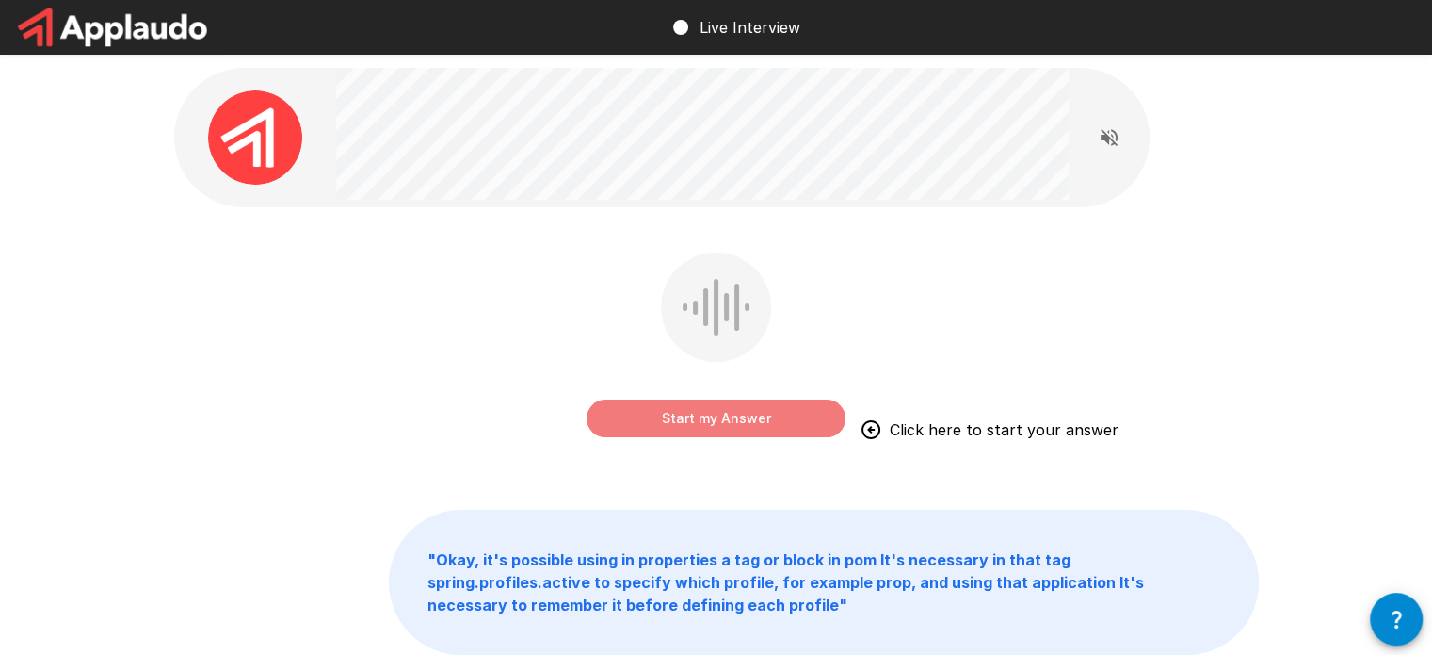
click at [760, 429] on button "Start my Answer" at bounding box center [716, 418] width 259 height 38
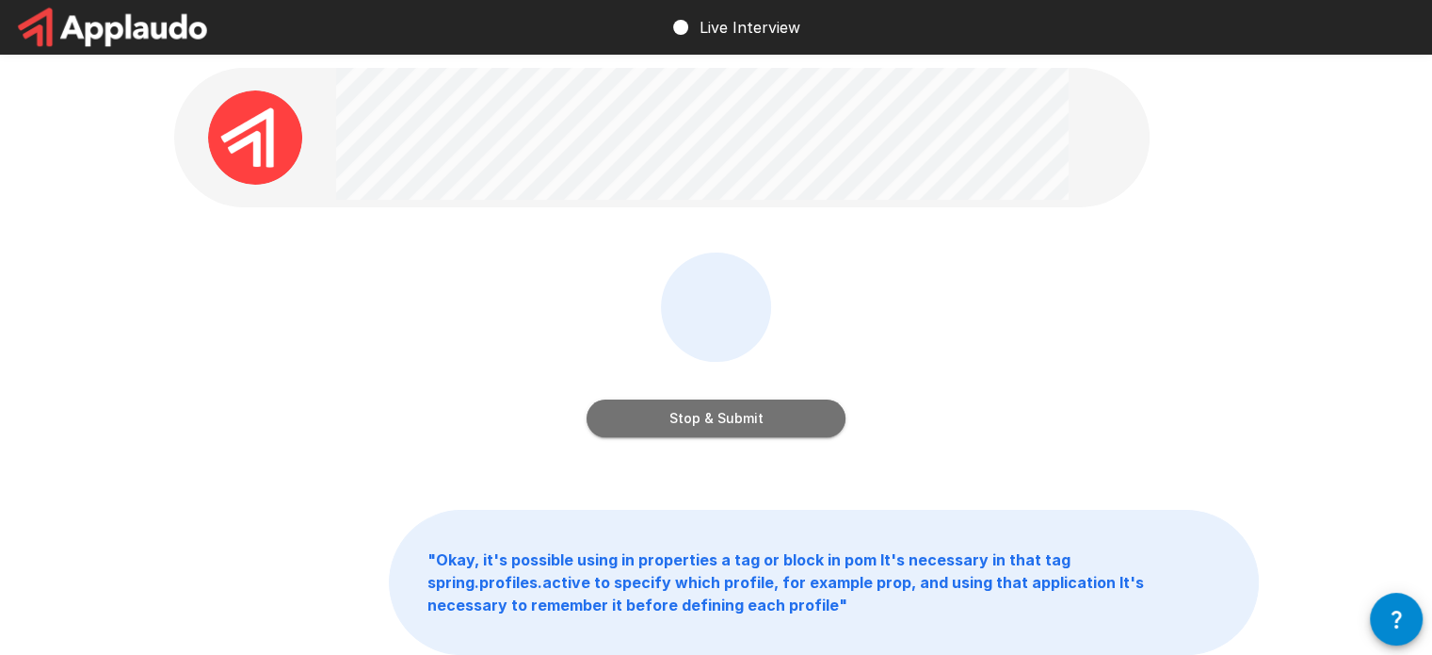
click at [768, 417] on button "Stop & Submit" at bounding box center [716, 418] width 259 height 38
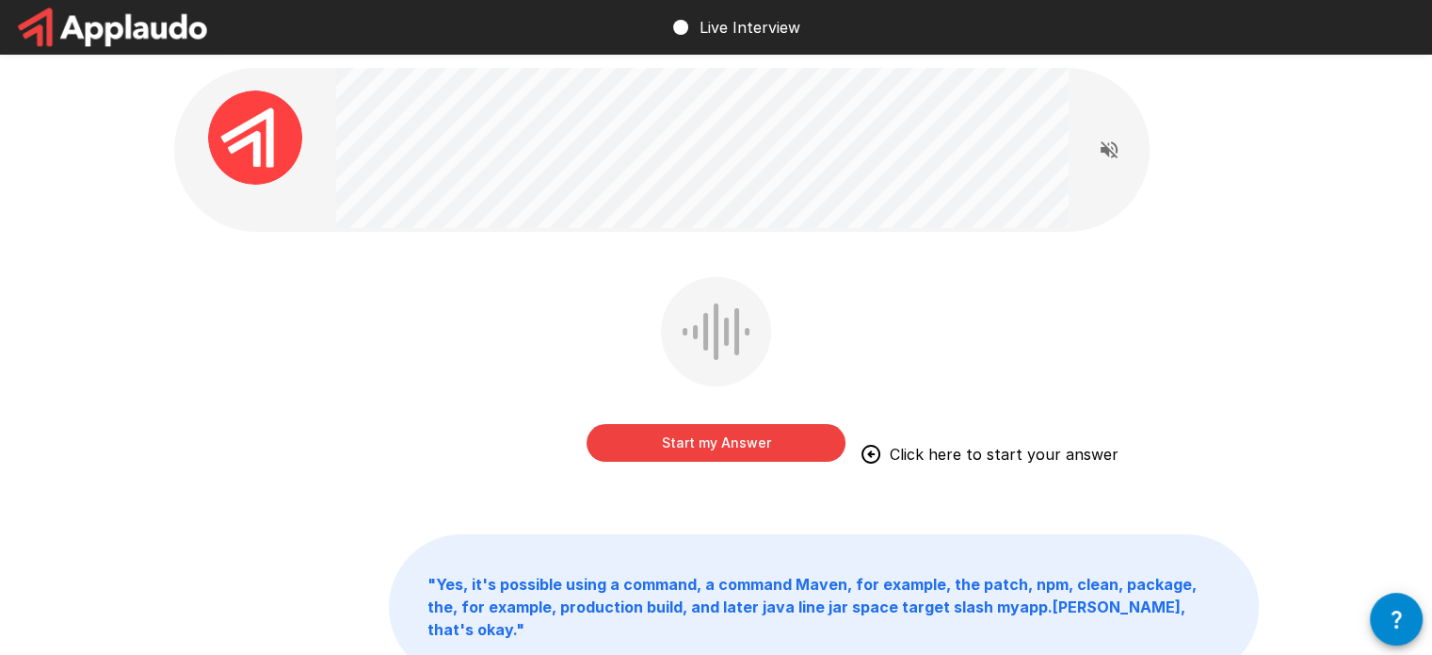
click at [689, 440] on button "Start my Answer" at bounding box center [716, 443] width 259 height 38
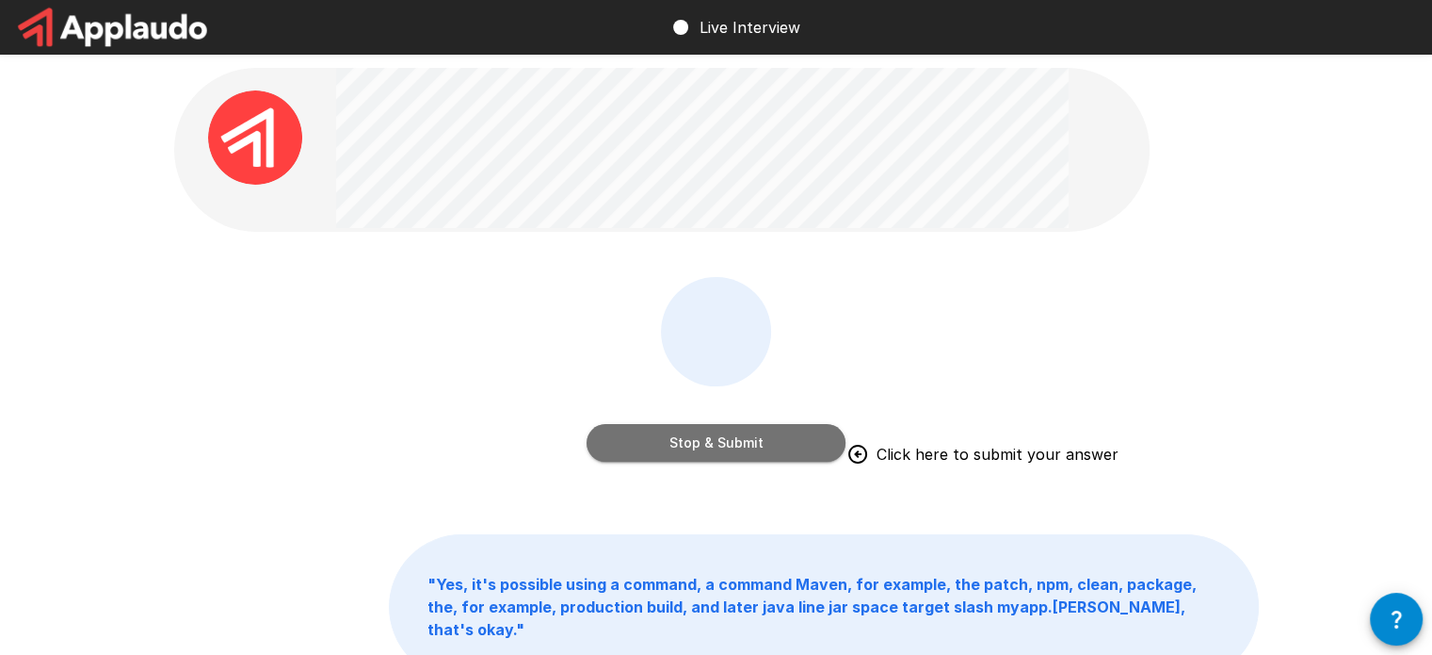
click at [759, 444] on button "Stop & Submit" at bounding box center [716, 443] width 259 height 38
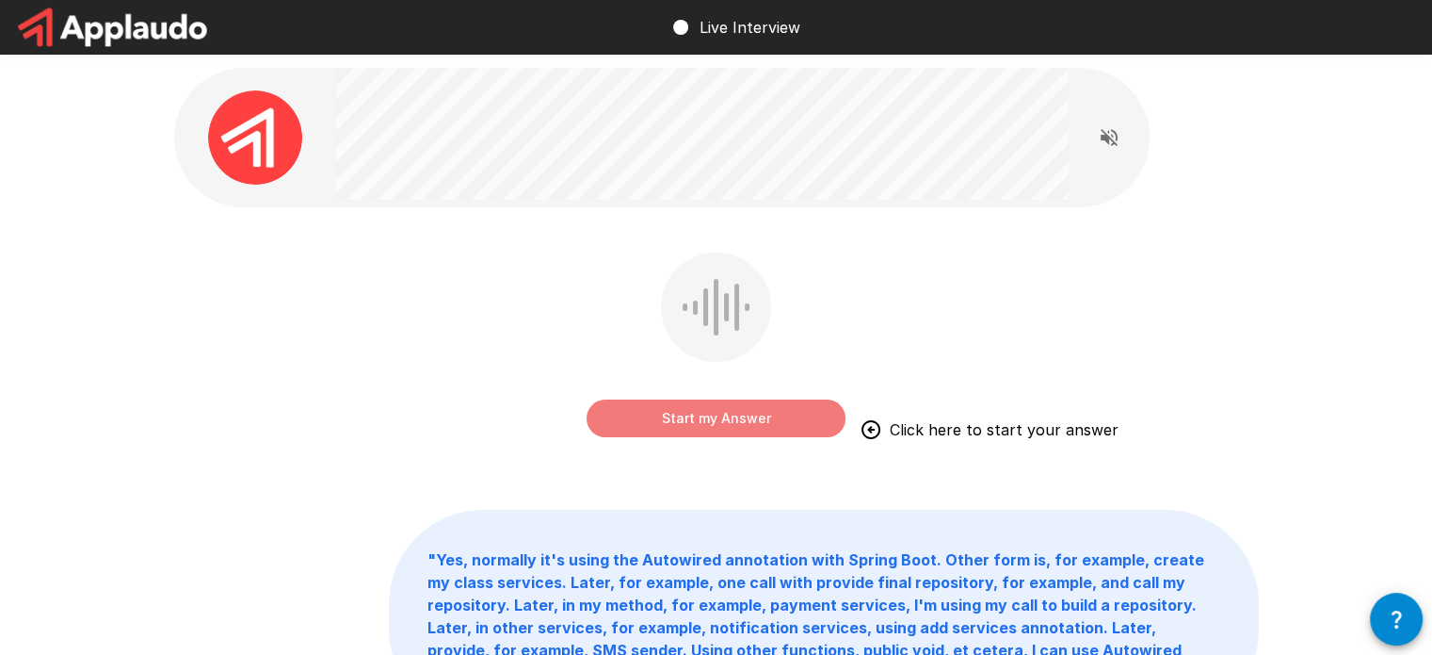
click at [715, 423] on button "Start my Answer" at bounding box center [716, 418] width 259 height 38
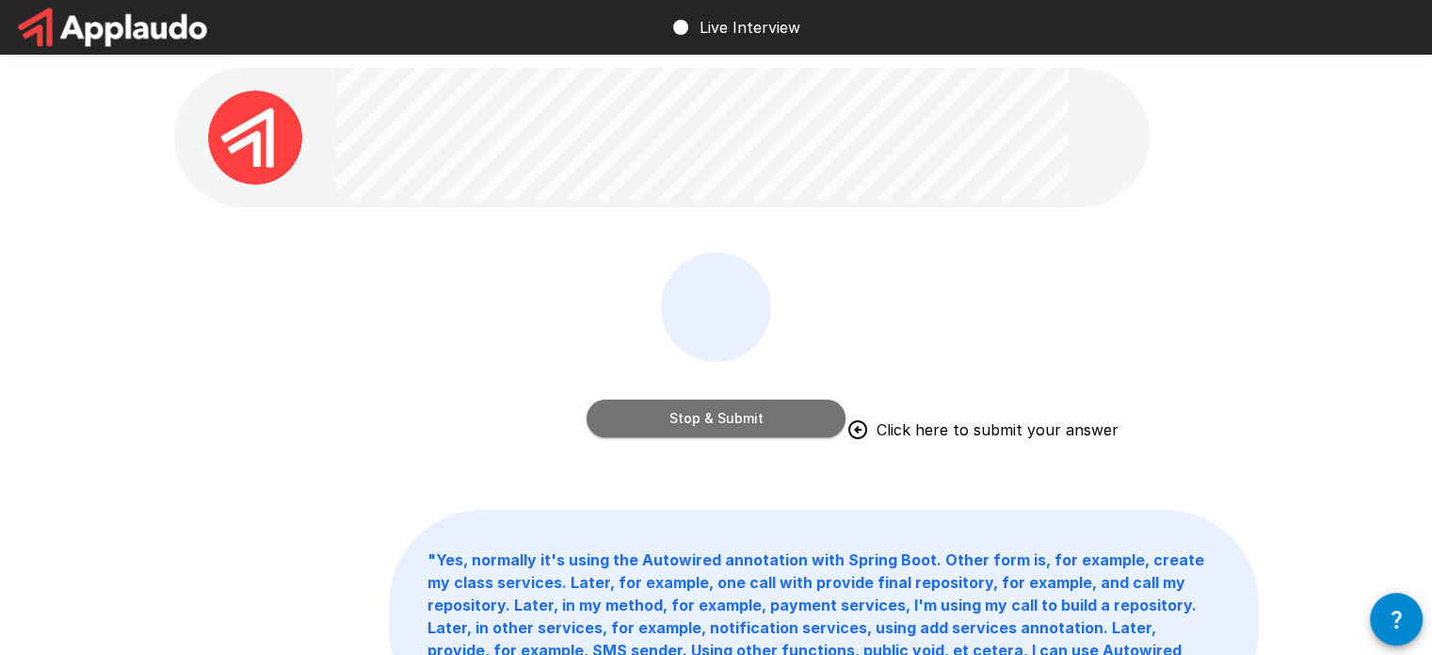
click at [767, 427] on button "Stop & Submit" at bounding box center [716, 418] width 259 height 38
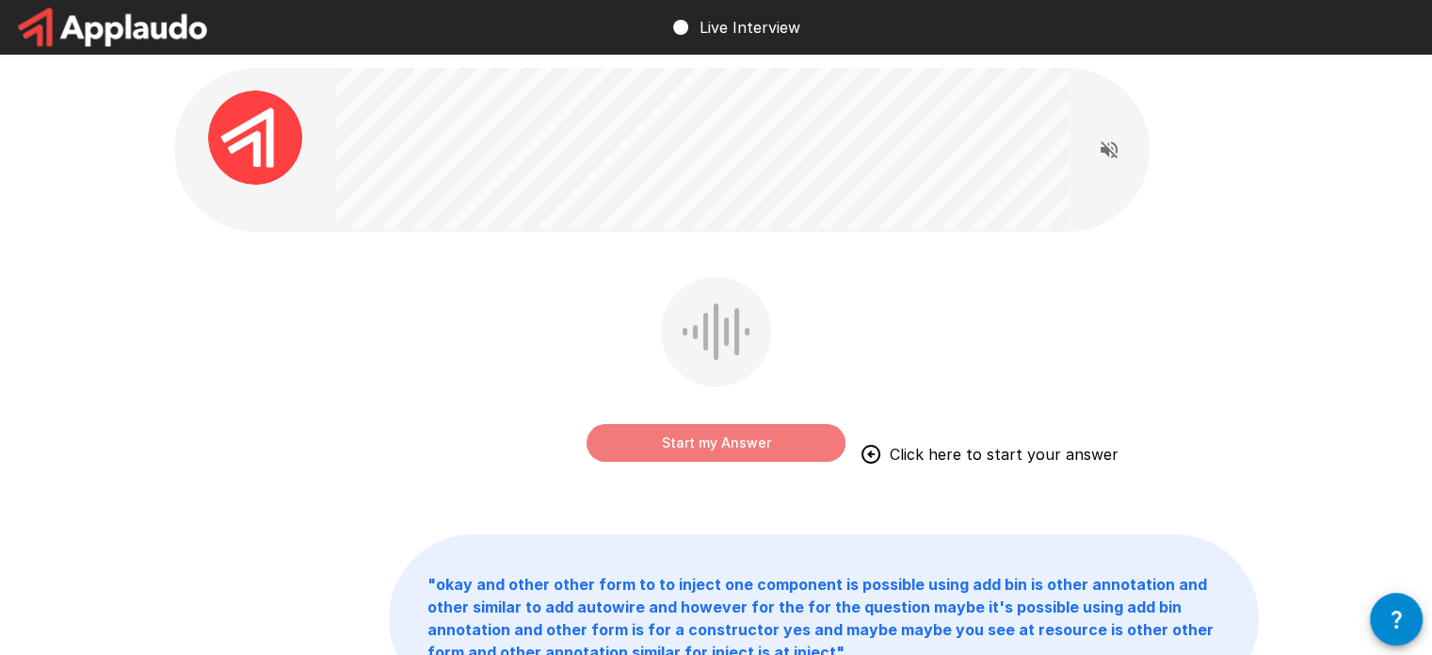
click at [687, 443] on button "Start my Answer" at bounding box center [716, 443] width 259 height 38
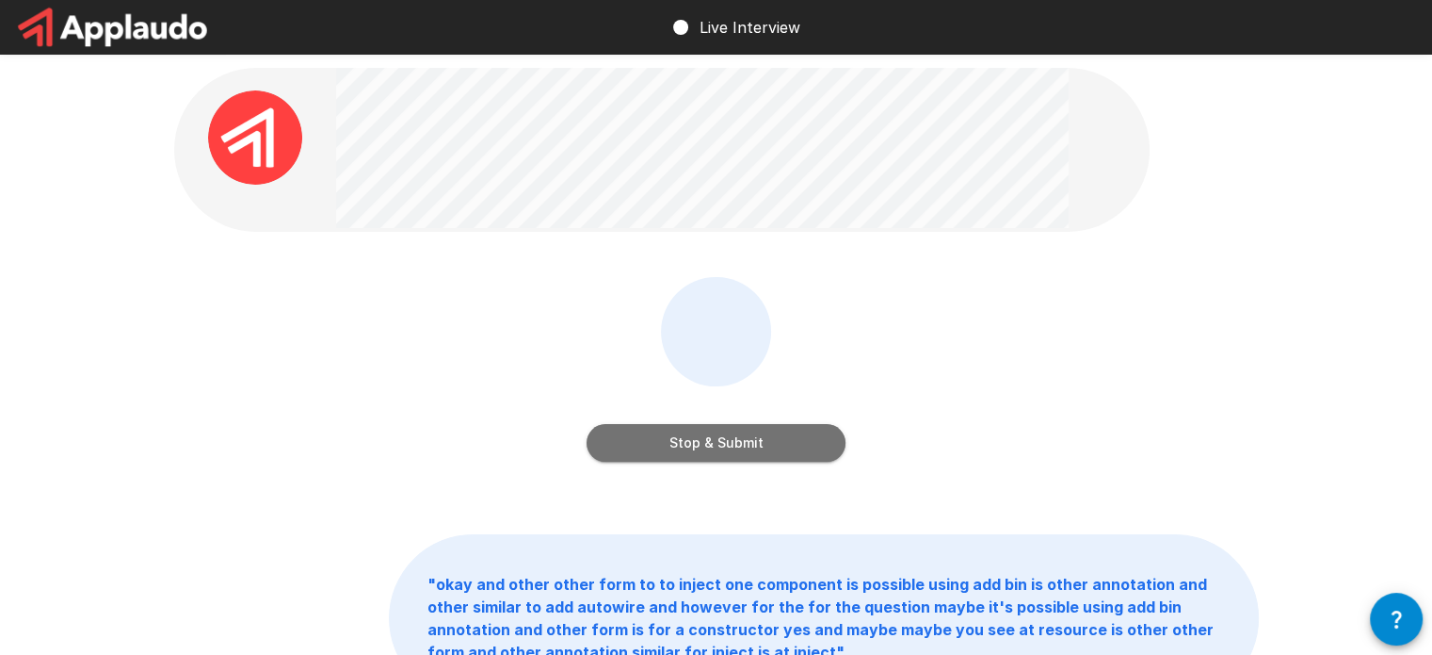
click at [792, 444] on button "Stop & Submit" at bounding box center [716, 443] width 259 height 38
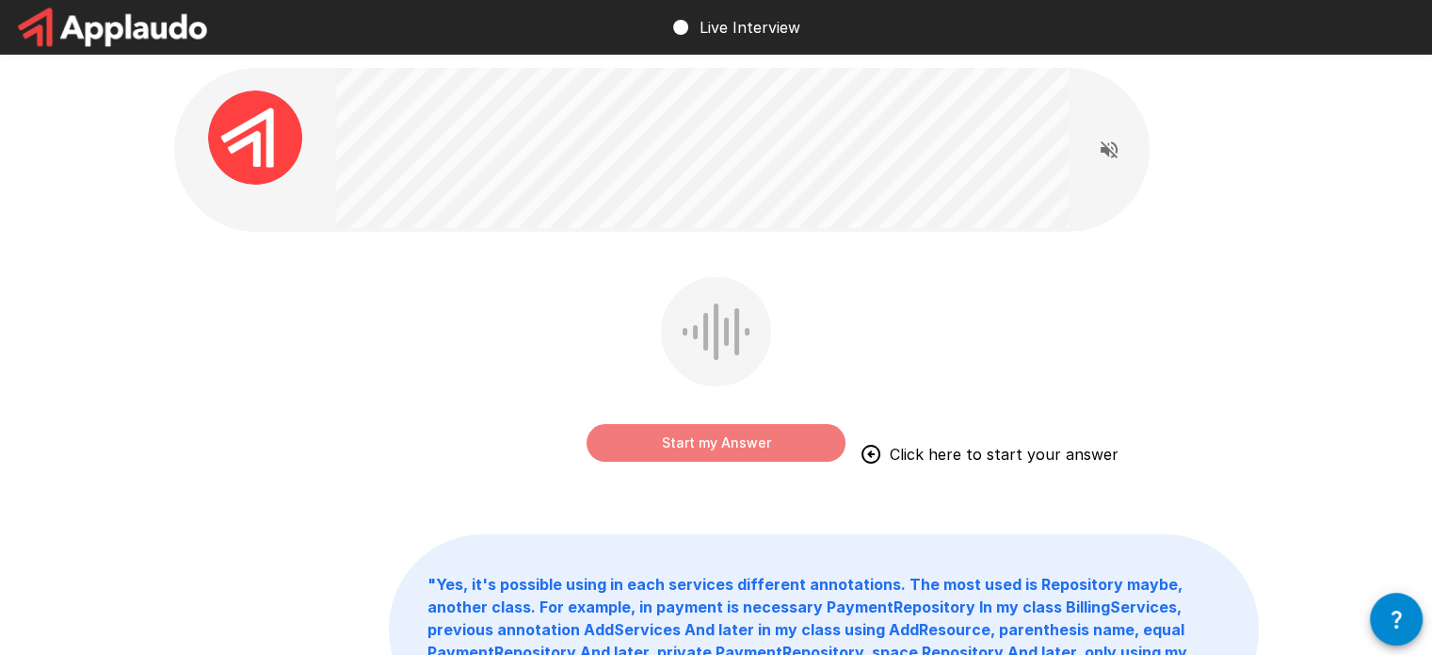
click at [709, 447] on button "Start my Answer" at bounding box center [716, 443] width 259 height 38
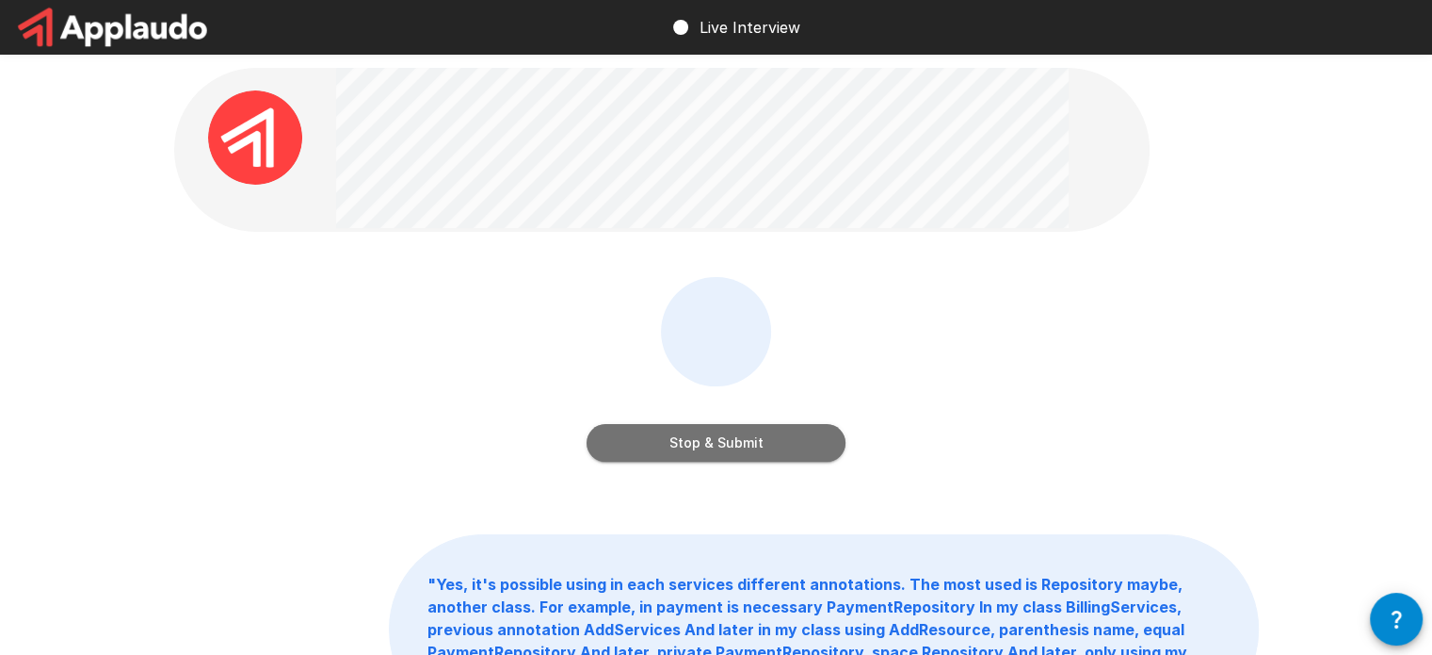
click at [715, 457] on button "Stop & Submit" at bounding box center [716, 443] width 259 height 38
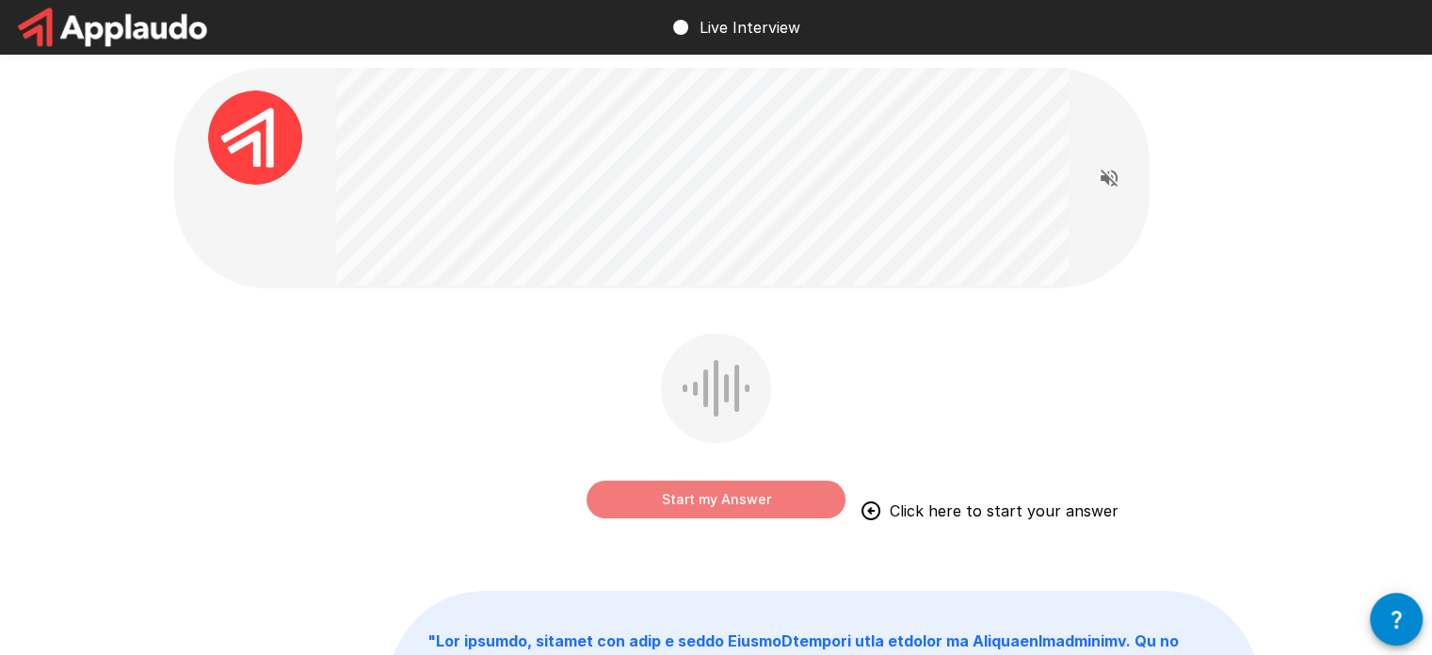
click at [738, 508] on button "Start my Answer" at bounding box center [716, 499] width 259 height 38
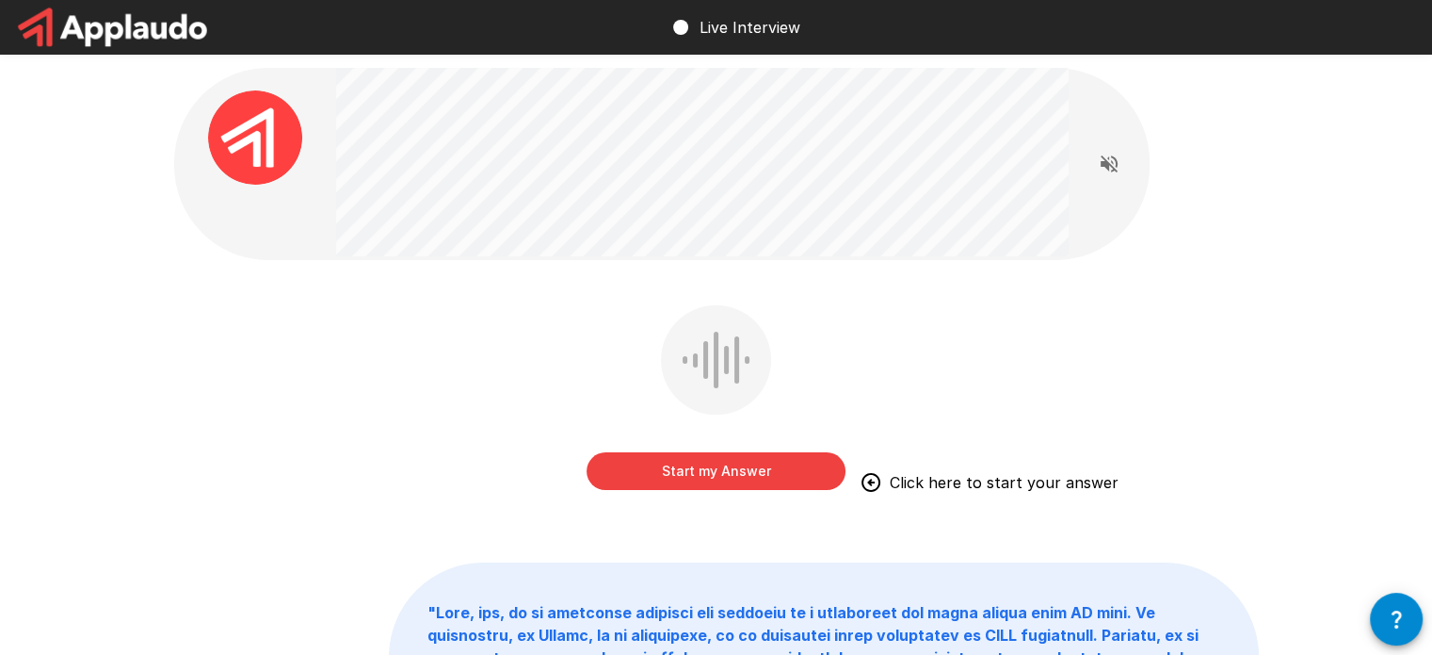
click at [732, 471] on button "Start my Answer" at bounding box center [716, 471] width 259 height 38
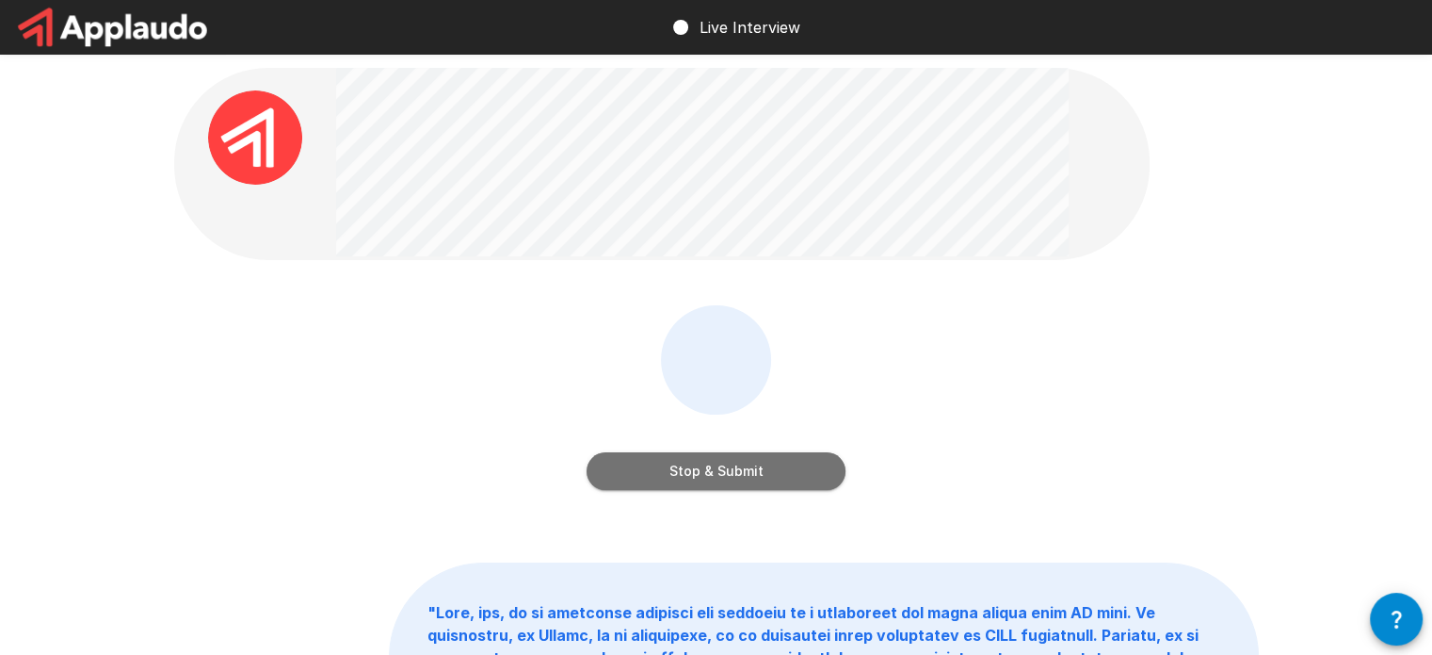
click at [767, 476] on button "Stop & Submit" at bounding box center [716, 471] width 259 height 38
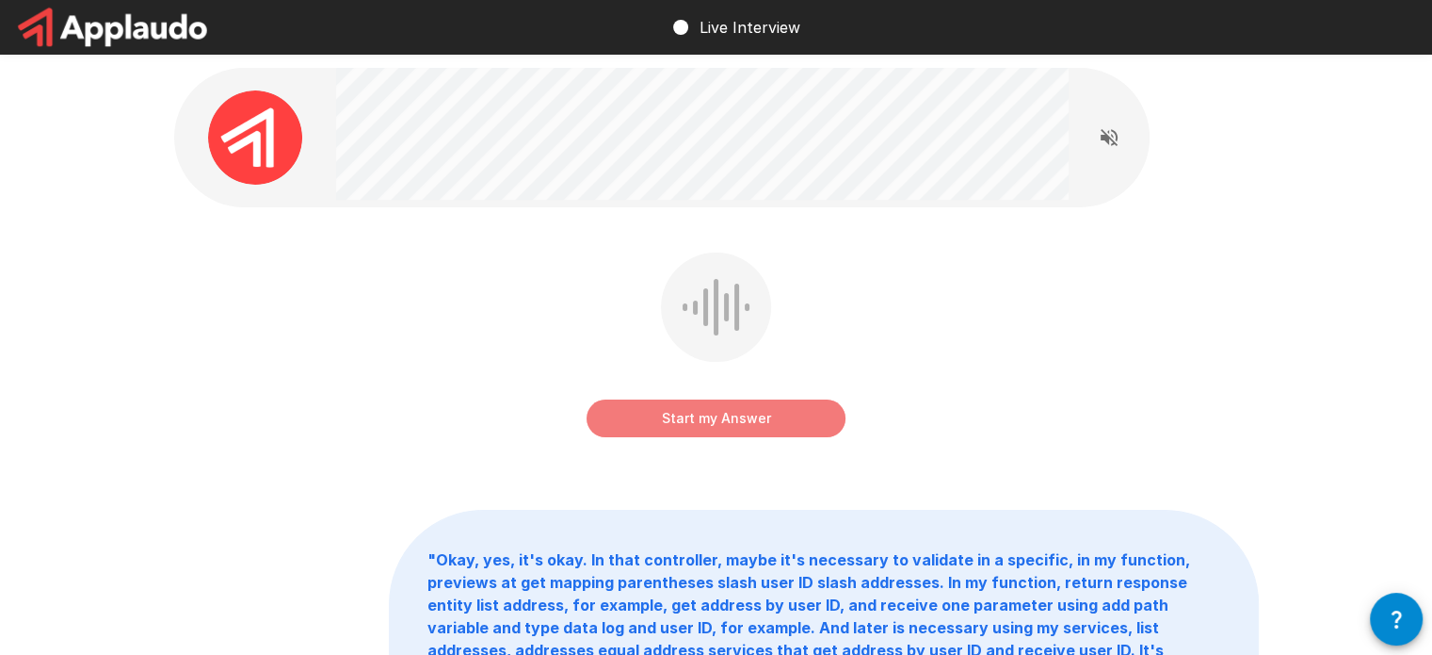
click at [751, 413] on button "Start my Answer" at bounding box center [716, 418] width 259 height 38
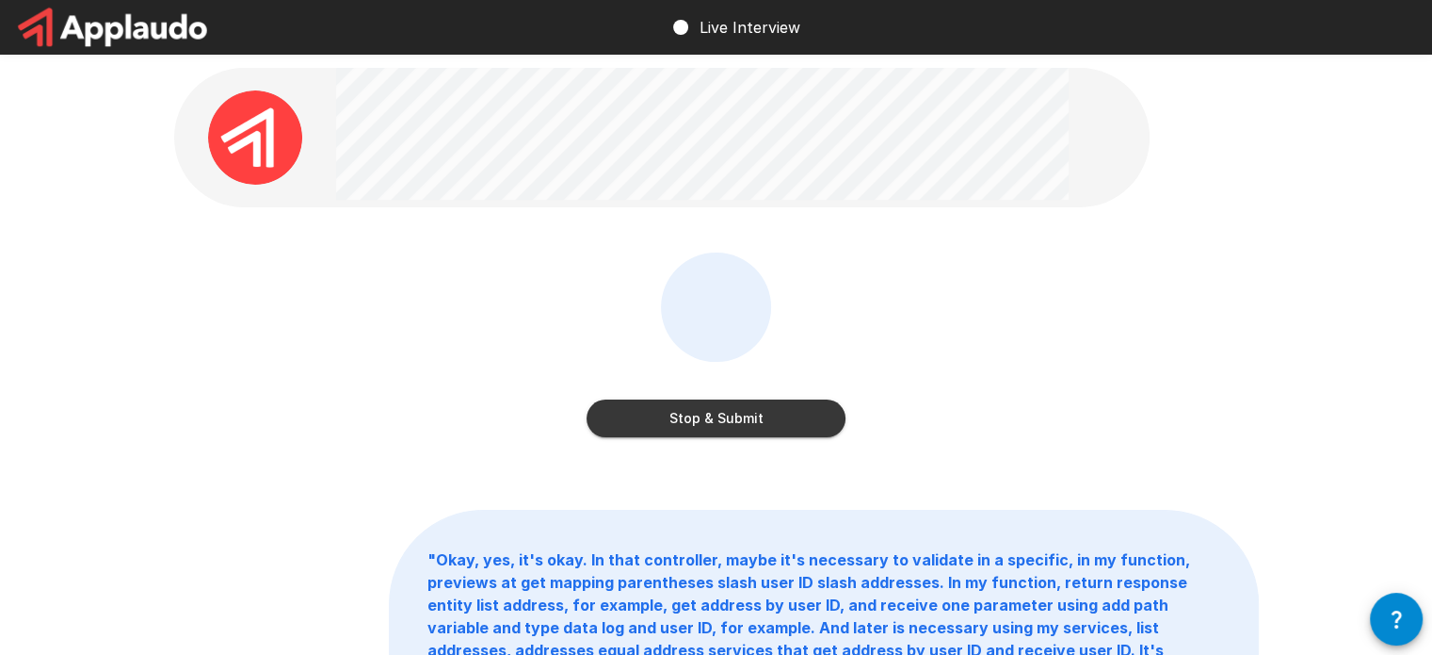
click at [756, 412] on button "Stop & Submit" at bounding box center [716, 418] width 259 height 38
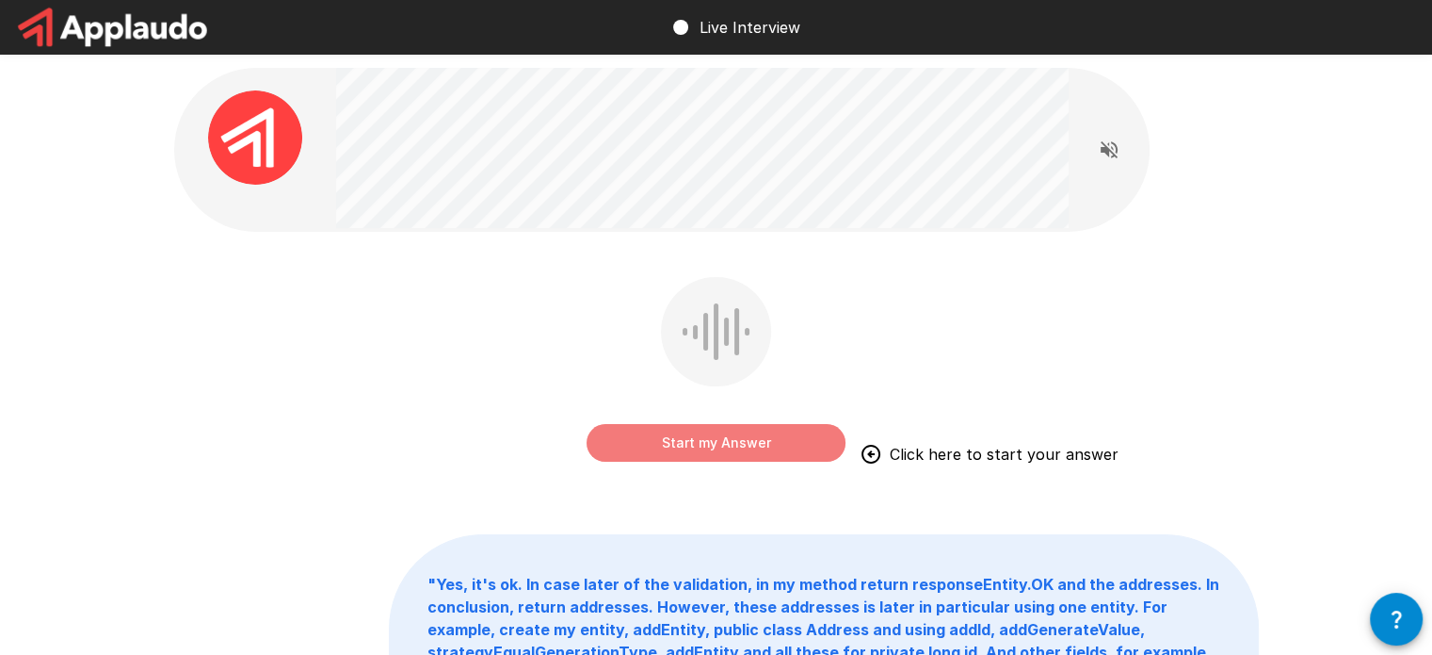
click at [750, 440] on button "Start my Answer" at bounding box center [716, 443] width 259 height 38
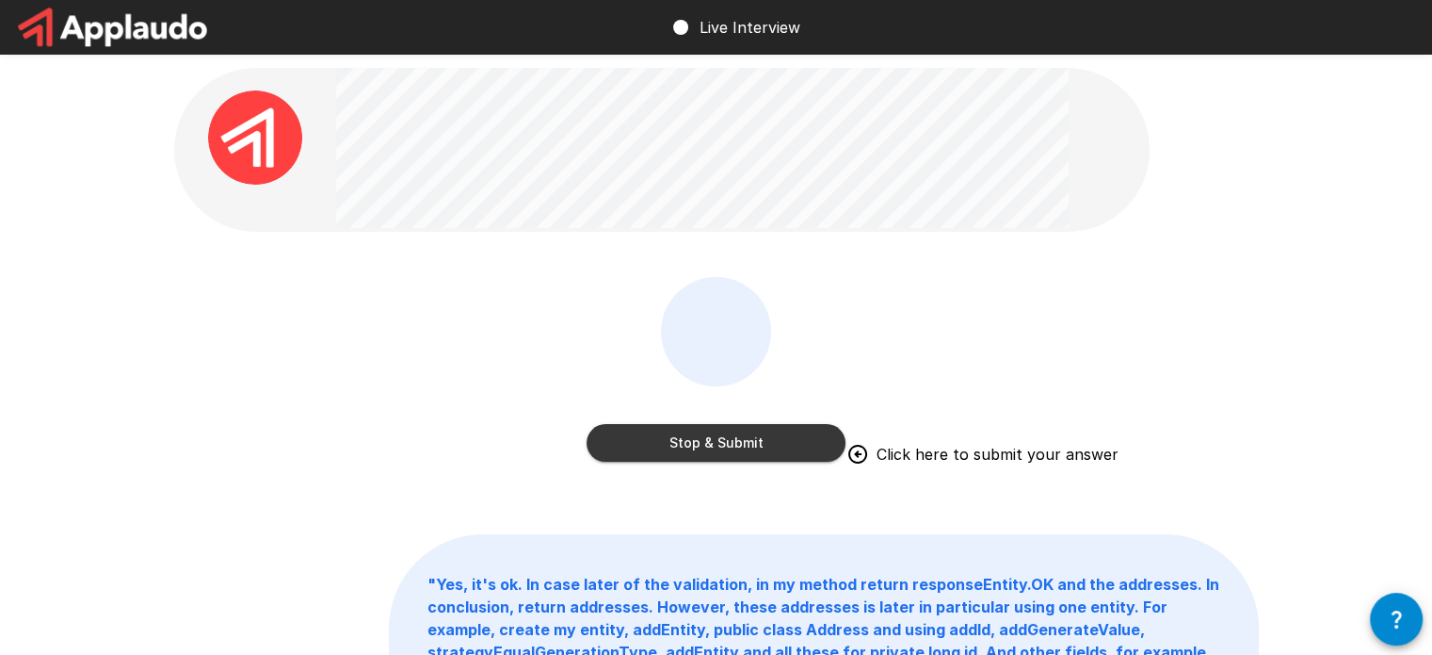
click at [740, 443] on button "Stop & Submit" at bounding box center [716, 443] width 259 height 38
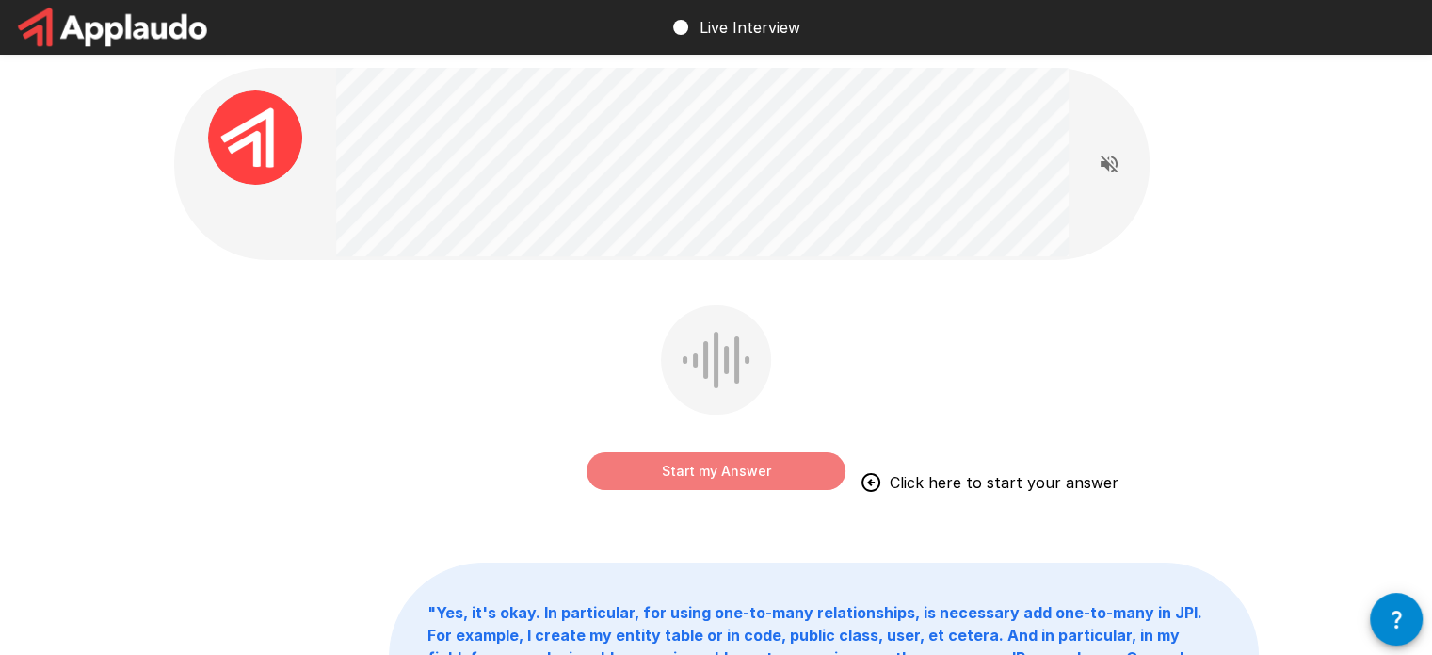
click at [734, 483] on button "Start my Answer" at bounding box center [716, 471] width 259 height 38
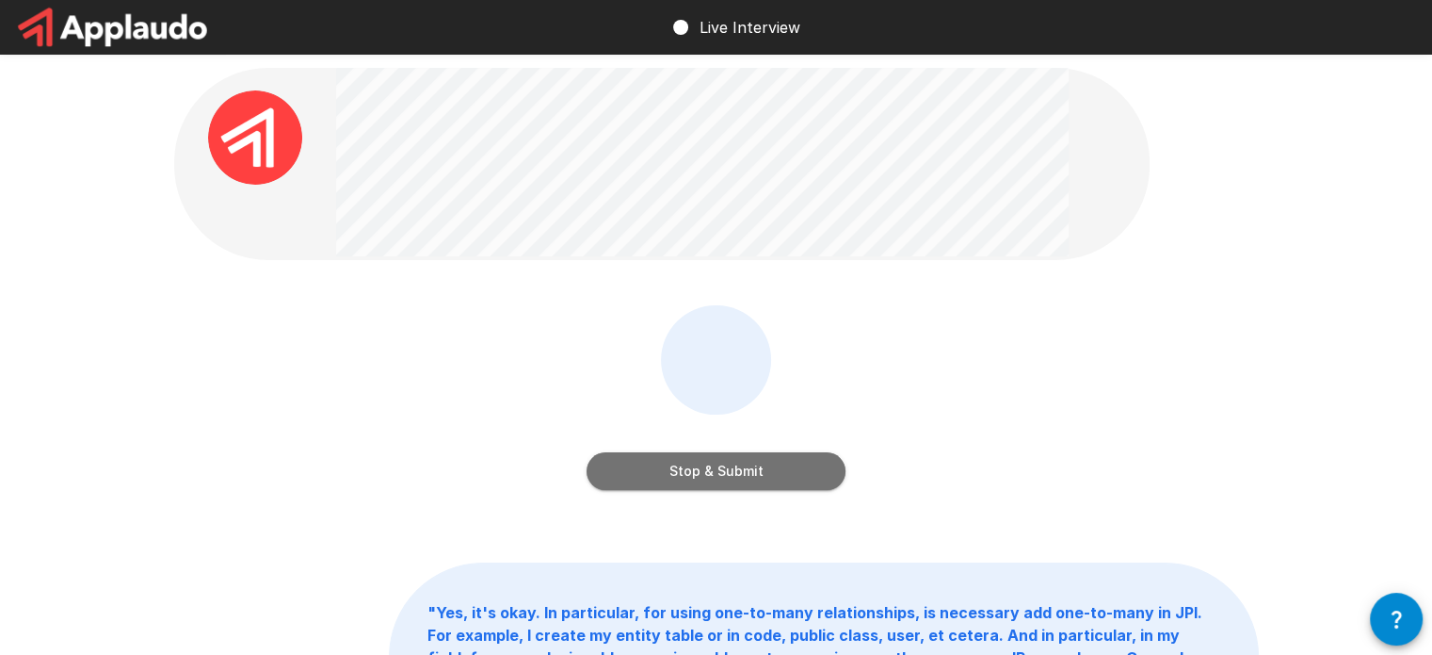
click at [751, 477] on button "Stop & Submit" at bounding box center [716, 471] width 259 height 38
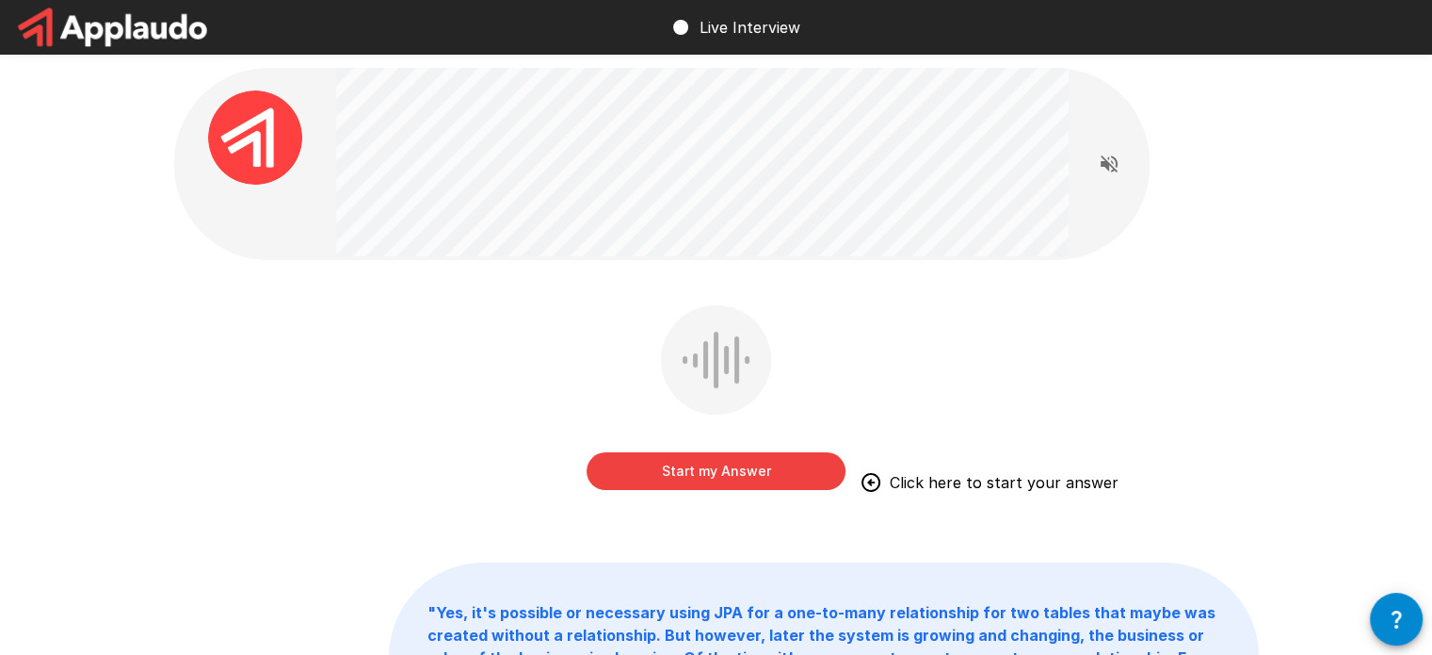
click at [768, 476] on button "Start my Answer" at bounding box center [716, 471] width 259 height 38
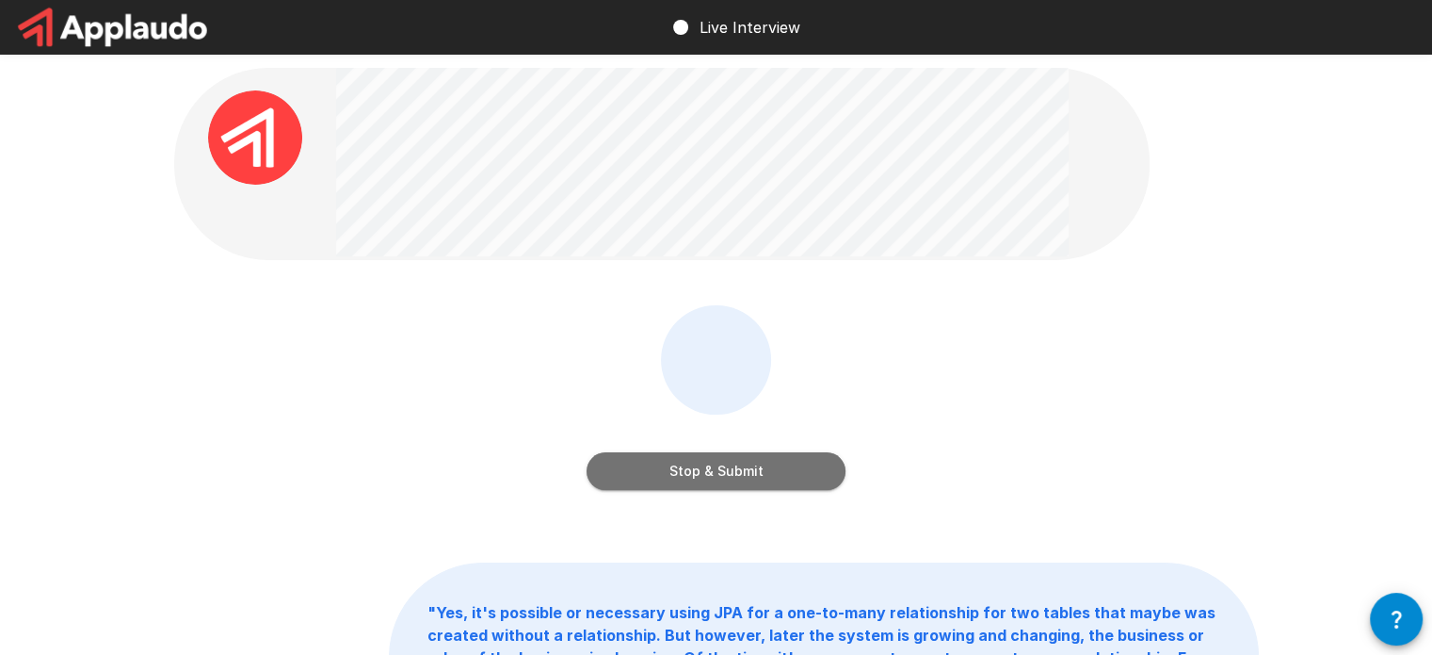
click at [714, 477] on button "Stop & Submit" at bounding box center [716, 471] width 259 height 38
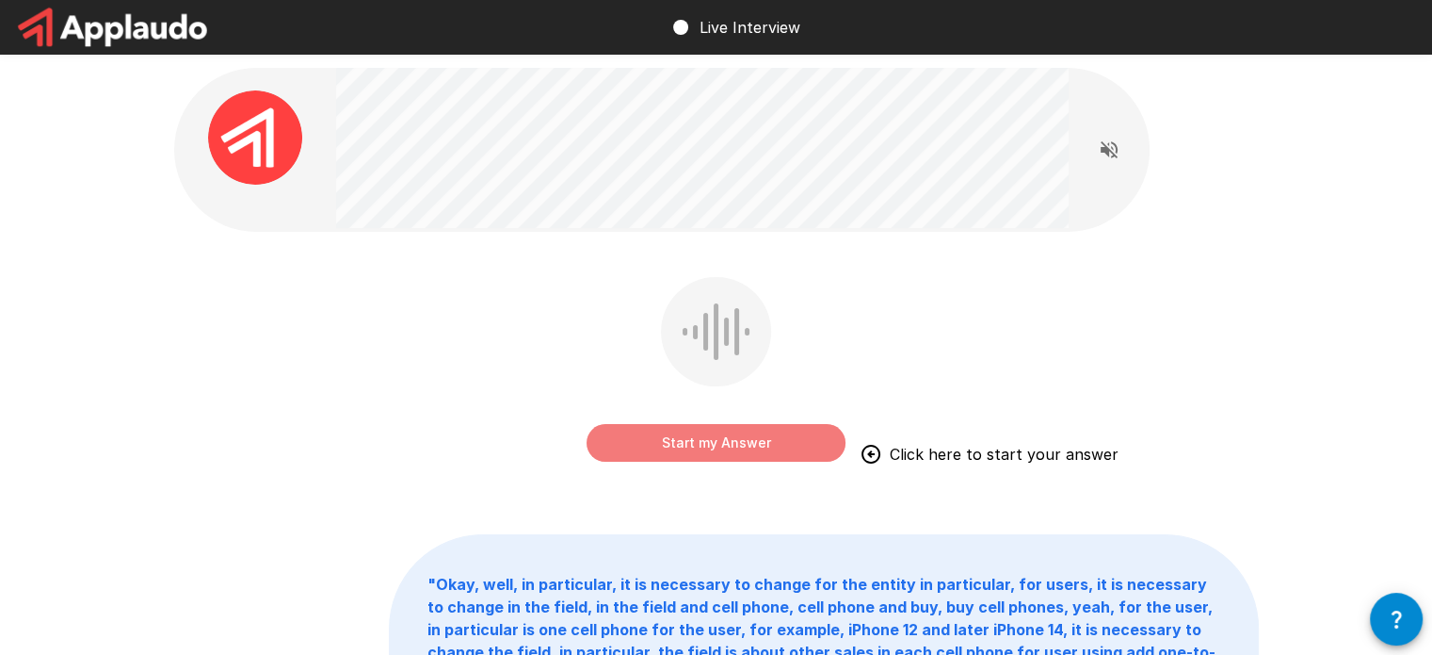
click at [803, 444] on button "Start my Answer" at bounding box center [716, 443] width 259 height 38
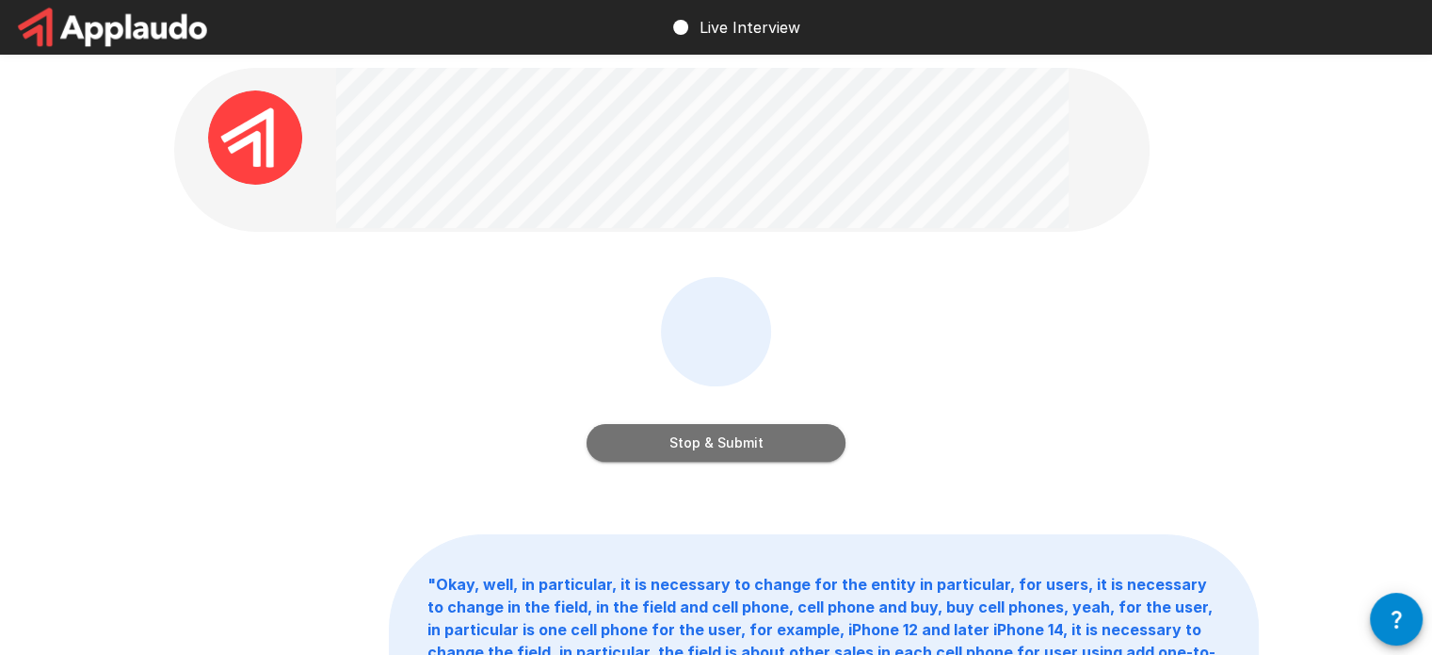
click at [730, 449] on button "Stop & Submit" at bounding box center [716, 443] width 259 height 38
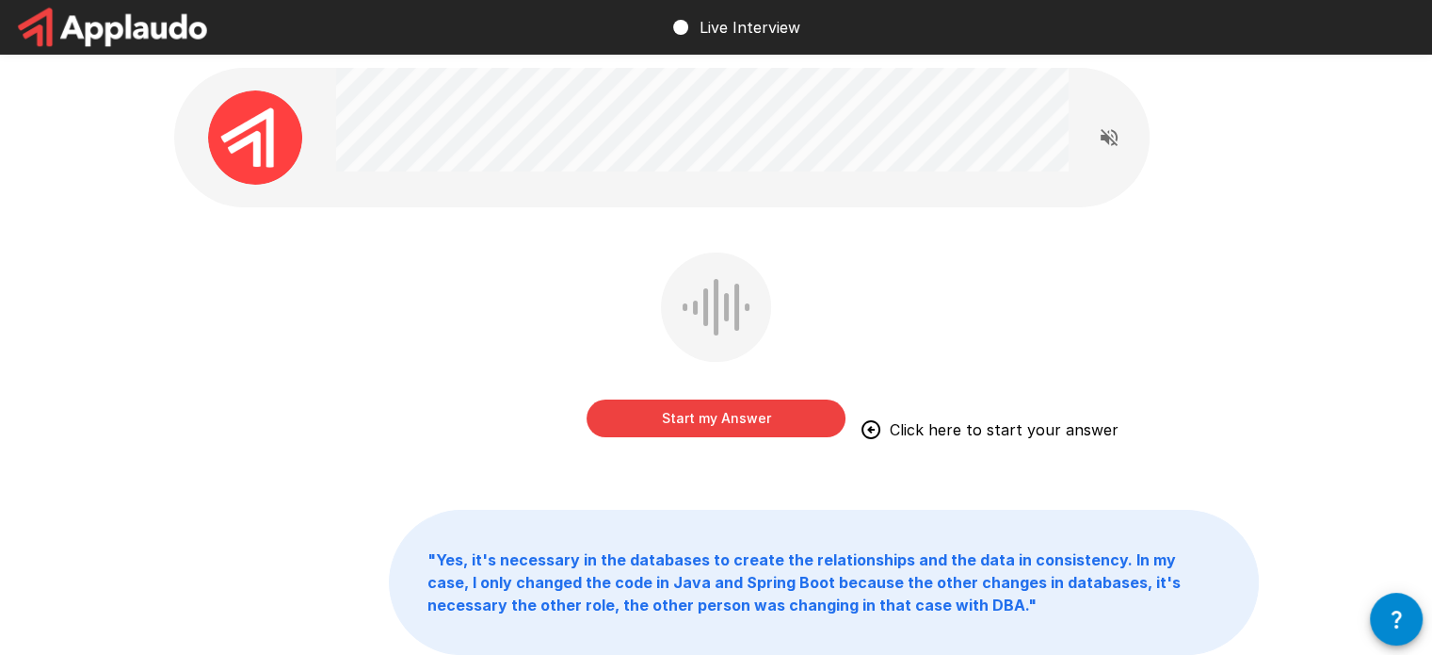
click at [740, 414] on button "Start my Answer" at bounding box center [716, 418] width 259 height 38
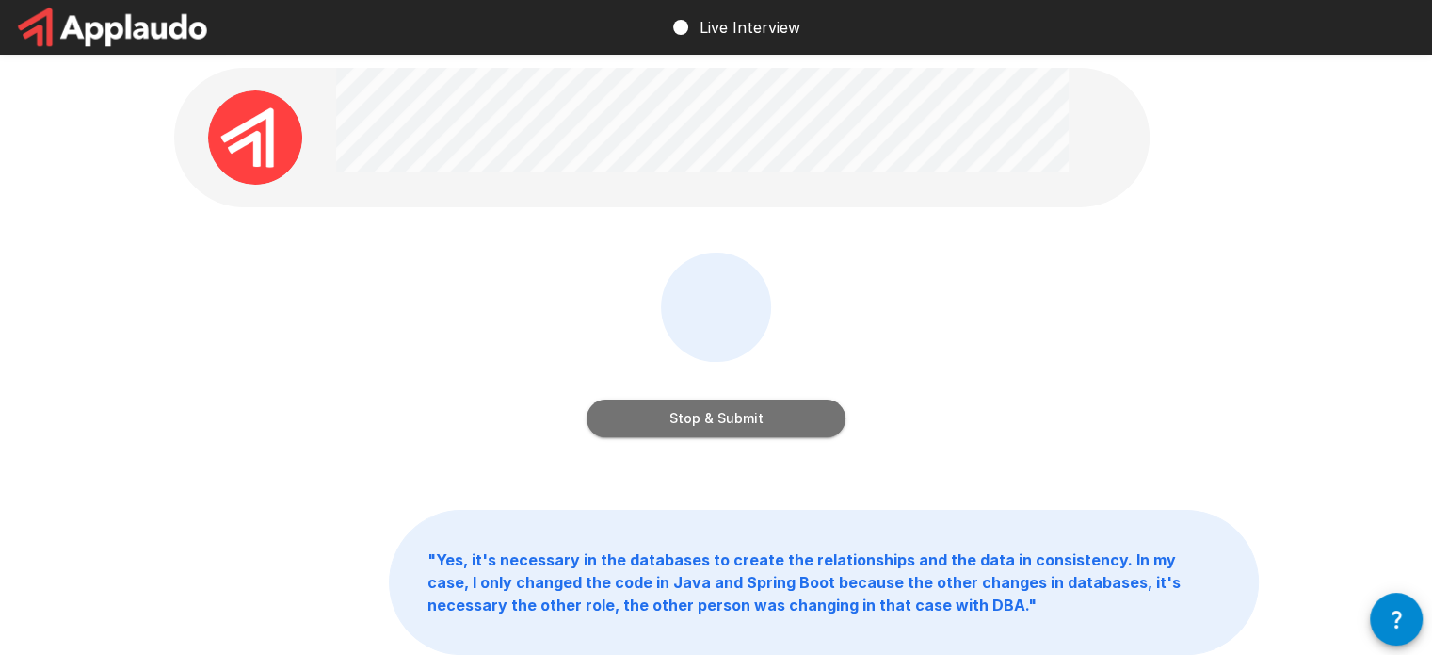
click at [740, 414] on button "Stop & Submit" at bounding box center [716, 418] width 259 height 38
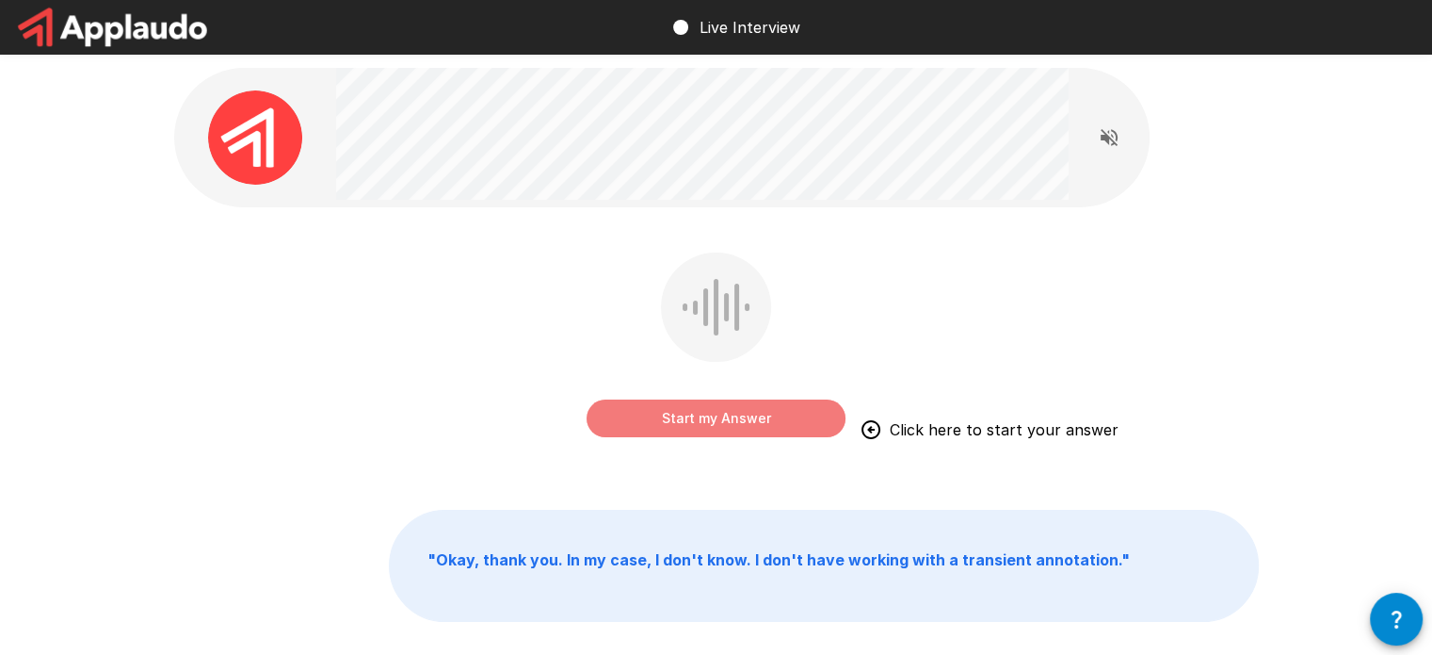
click at [735, 416] on button "Start my Answer" at bounding box center [716, 418] width 259 height 38
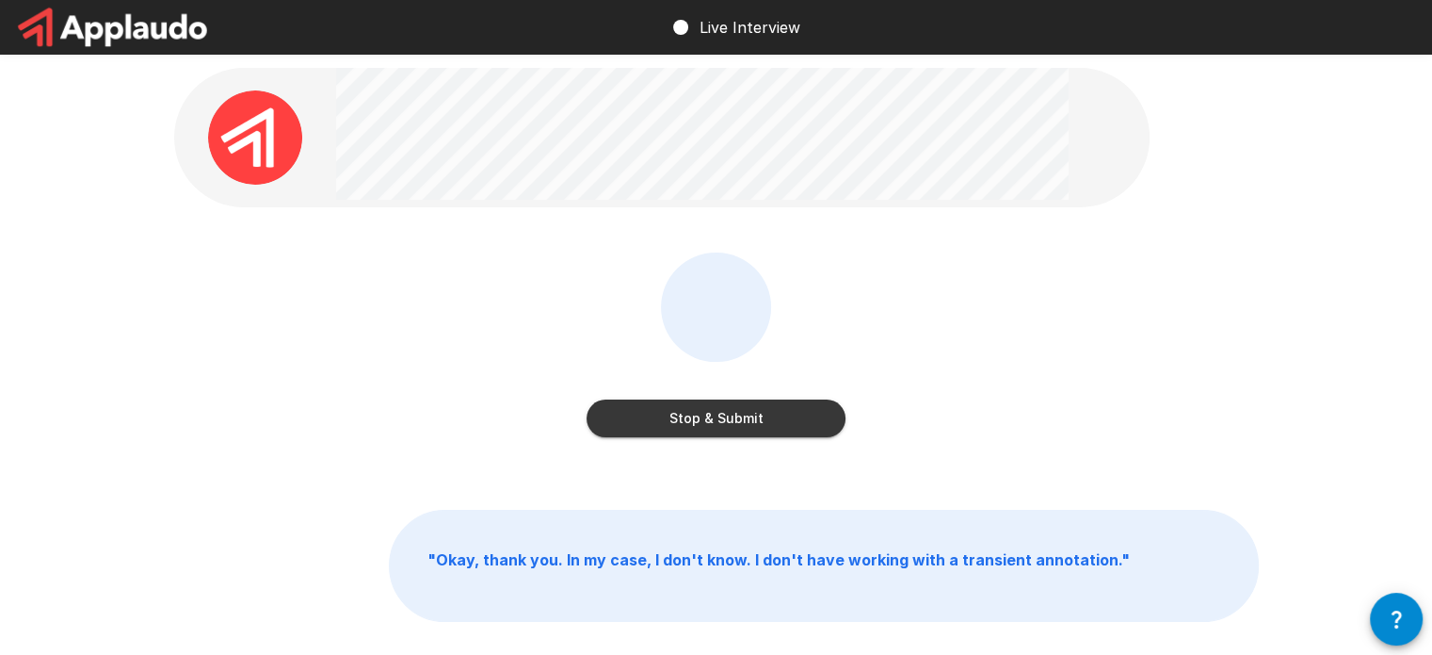
click at [753, 413] on button "Stop & Submit" at bounding box center [716, 418] width 259 height 38
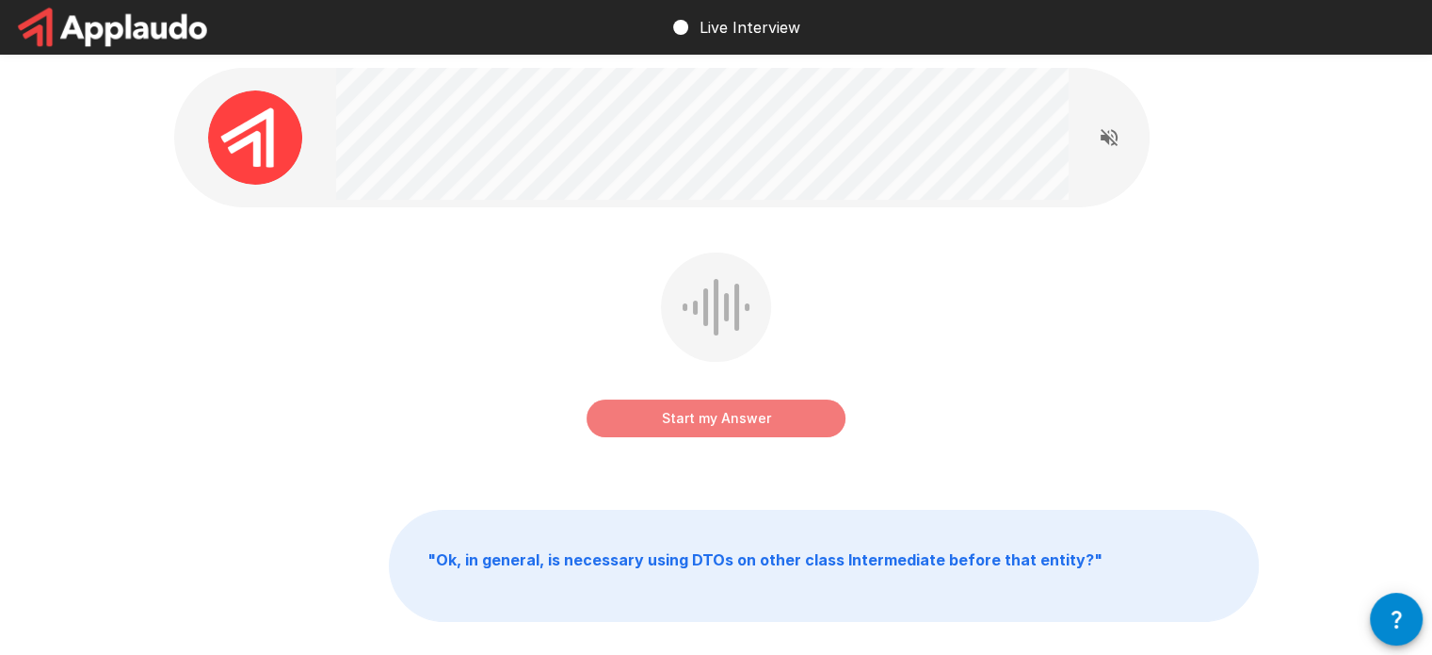
click at [789, 414] on button "Start my Answer" at bounding box center [716, 418] width 259 height 38
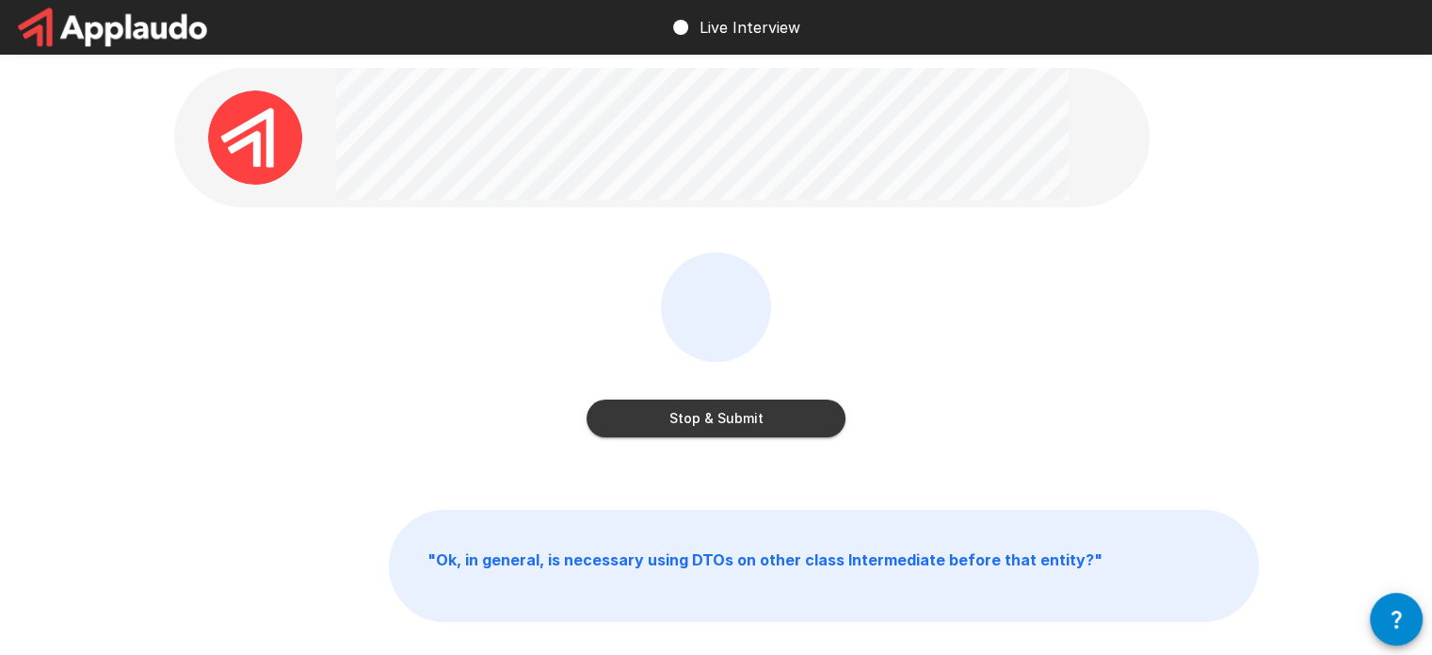
click at [723, 428] on button "Stop & Submit" at bounding box center [716, 418] width 259 height 38
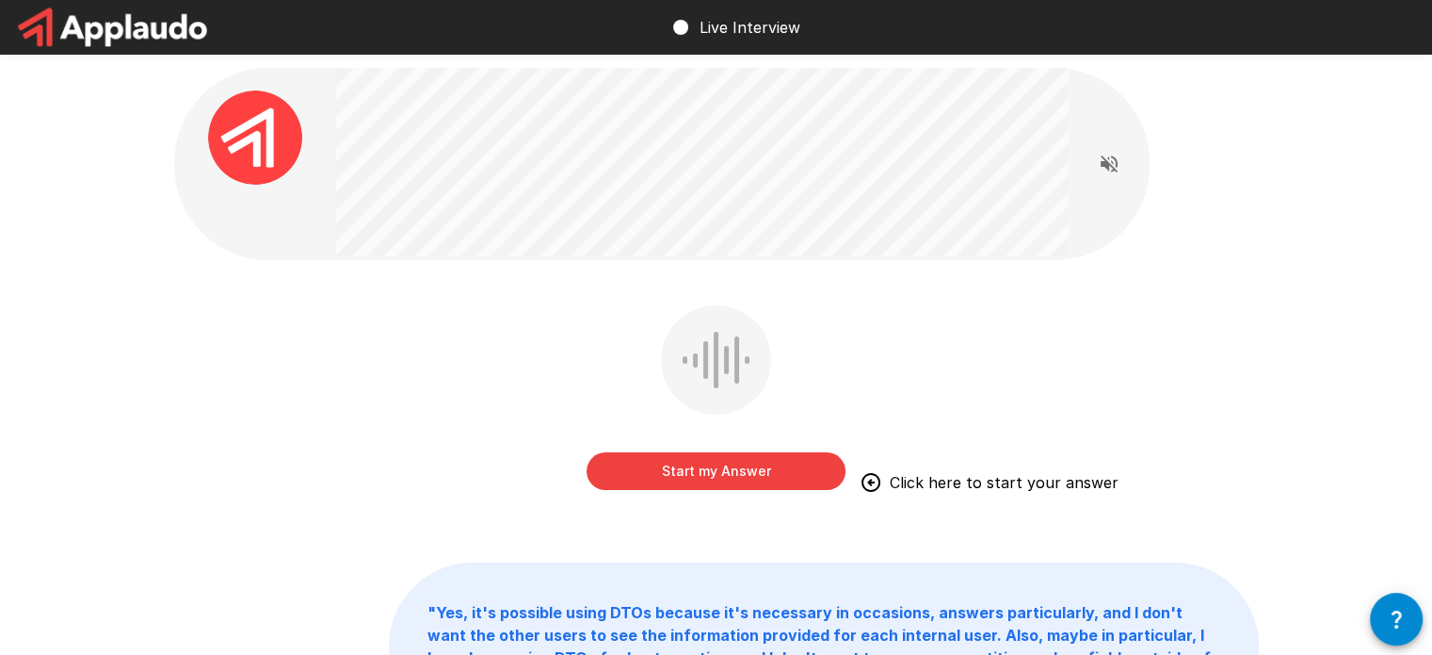
click at [776, 474] on button "Start my Answer" at bounding box center [716, 471] width 259 height 38
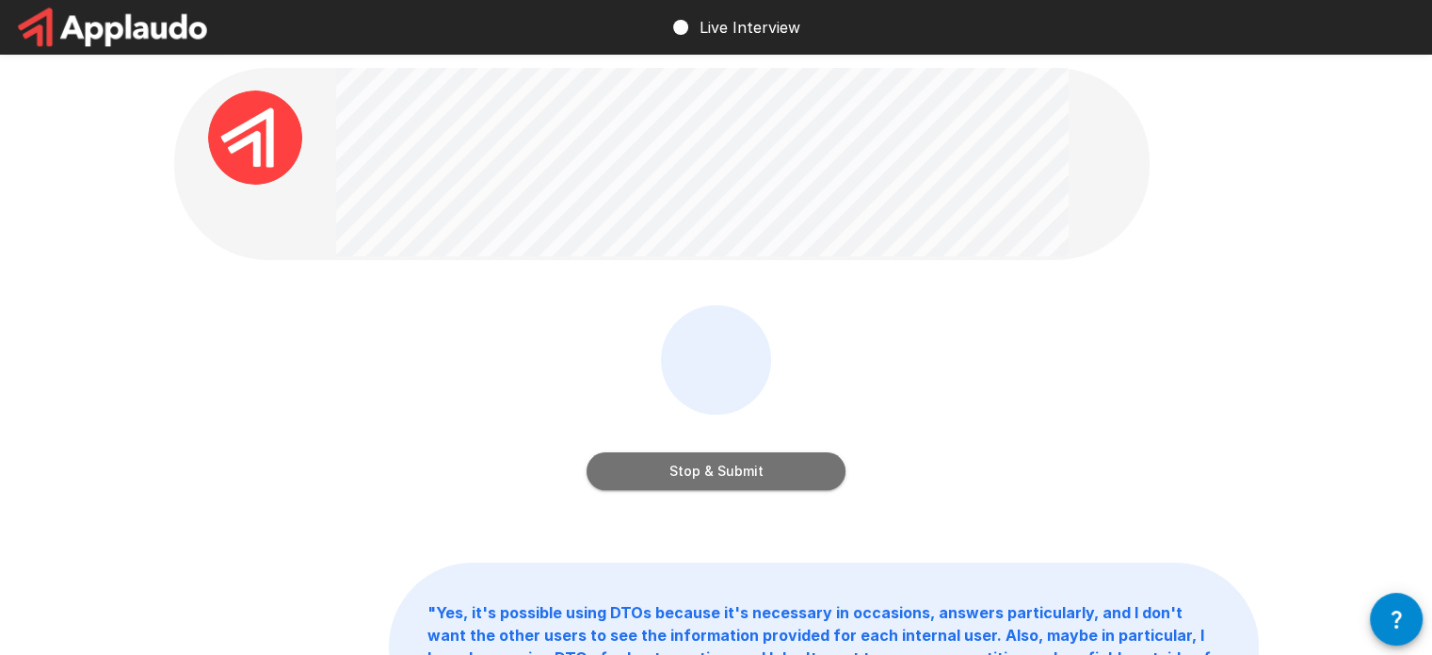
click at [750, 481] on button "Stop & Submit" at bounding box center [716, 471] width 259 height 38
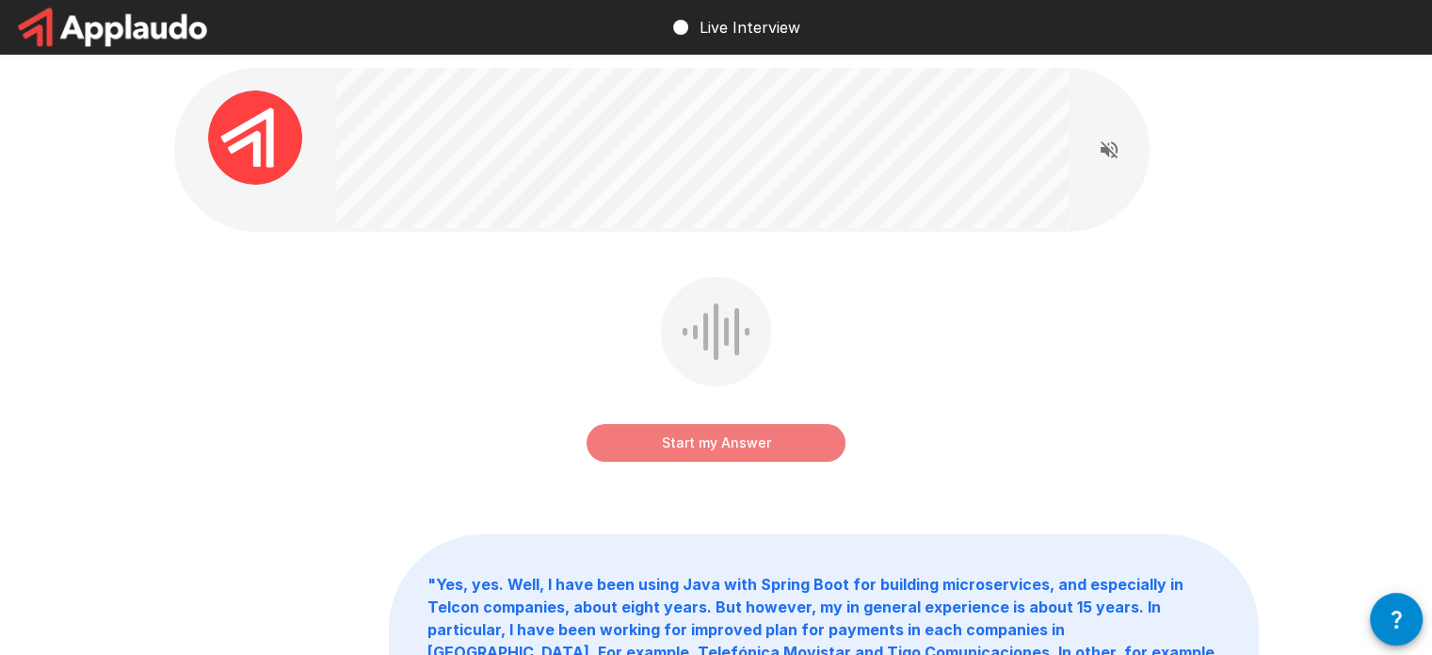
click at [724, 448] on button "Start my Answer" at bounding box center [716, 443] width 259 height 38
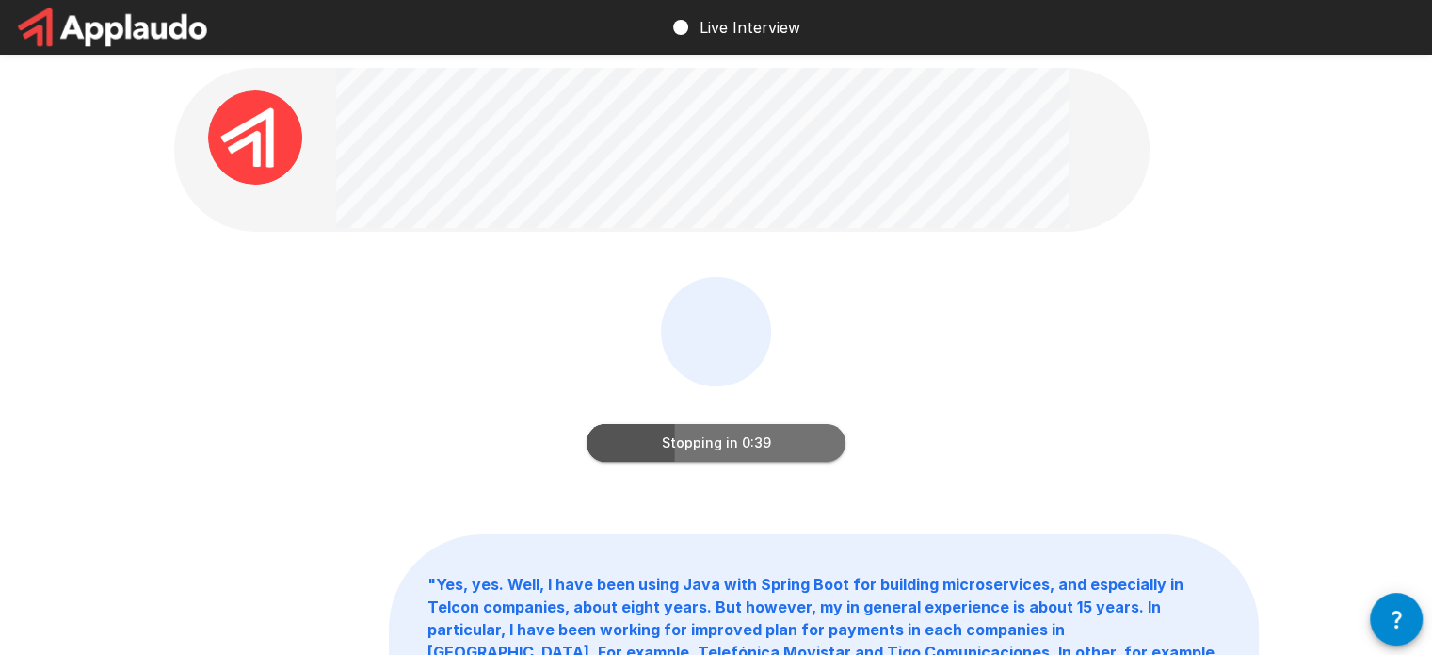
click at [735, 438] on button "Stopping in 0:39" at bounding box center [716, 443] width 259 height 38
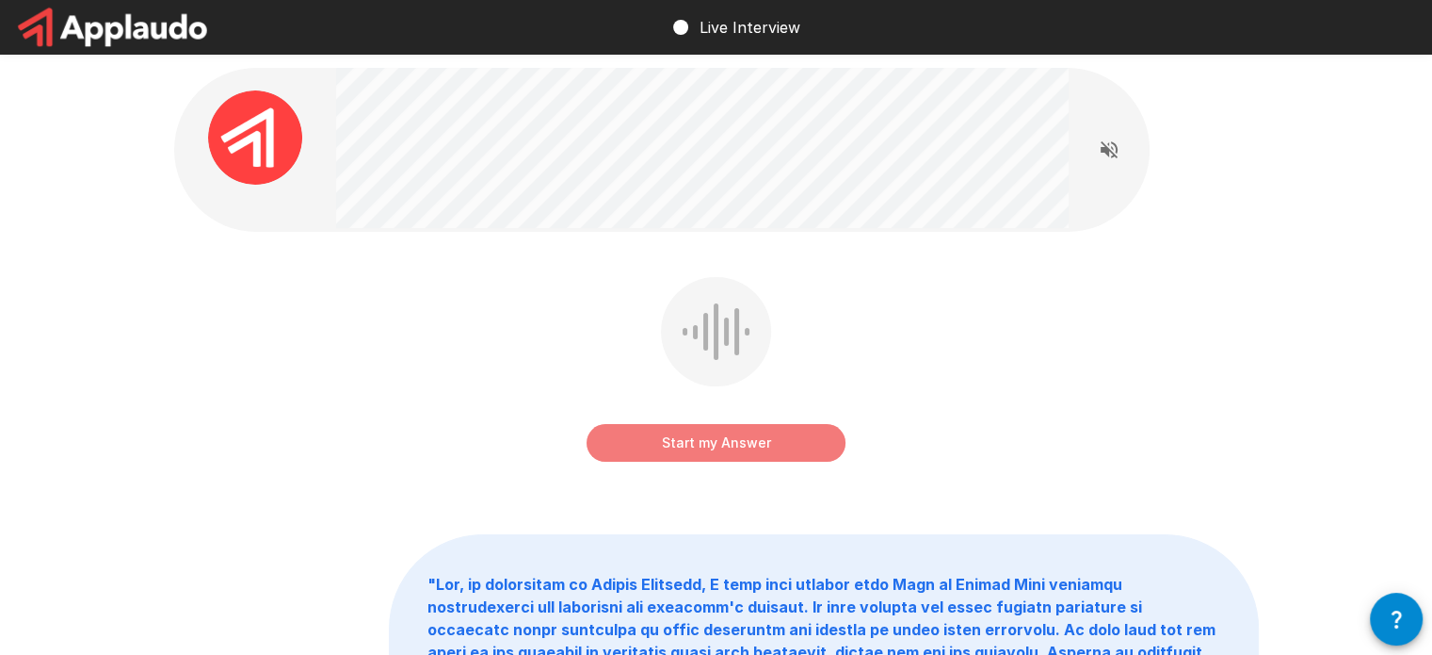
click at [750, 445] on button "Start my Answer" at bounding box center [716, 443] width 259 height 38
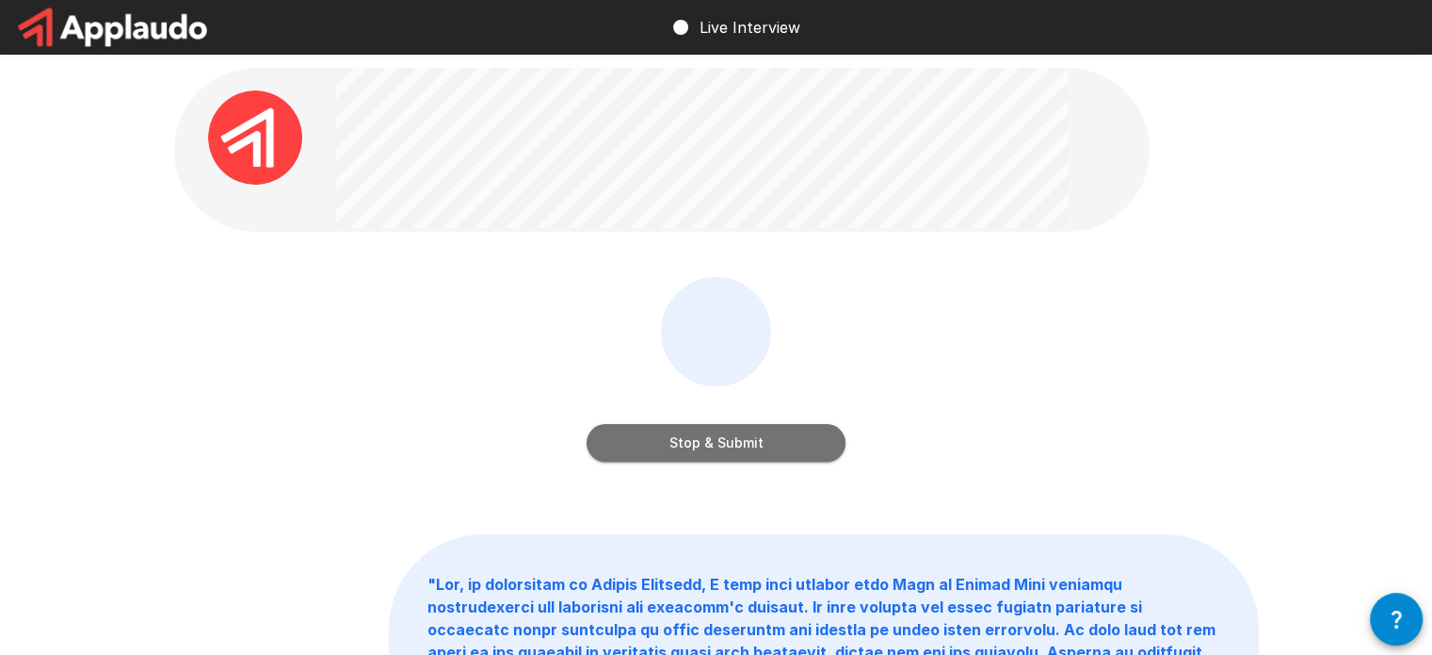
click at [728, 444] on button "Stop & Submit" at bounding box center [716, 443] width 259 height 38
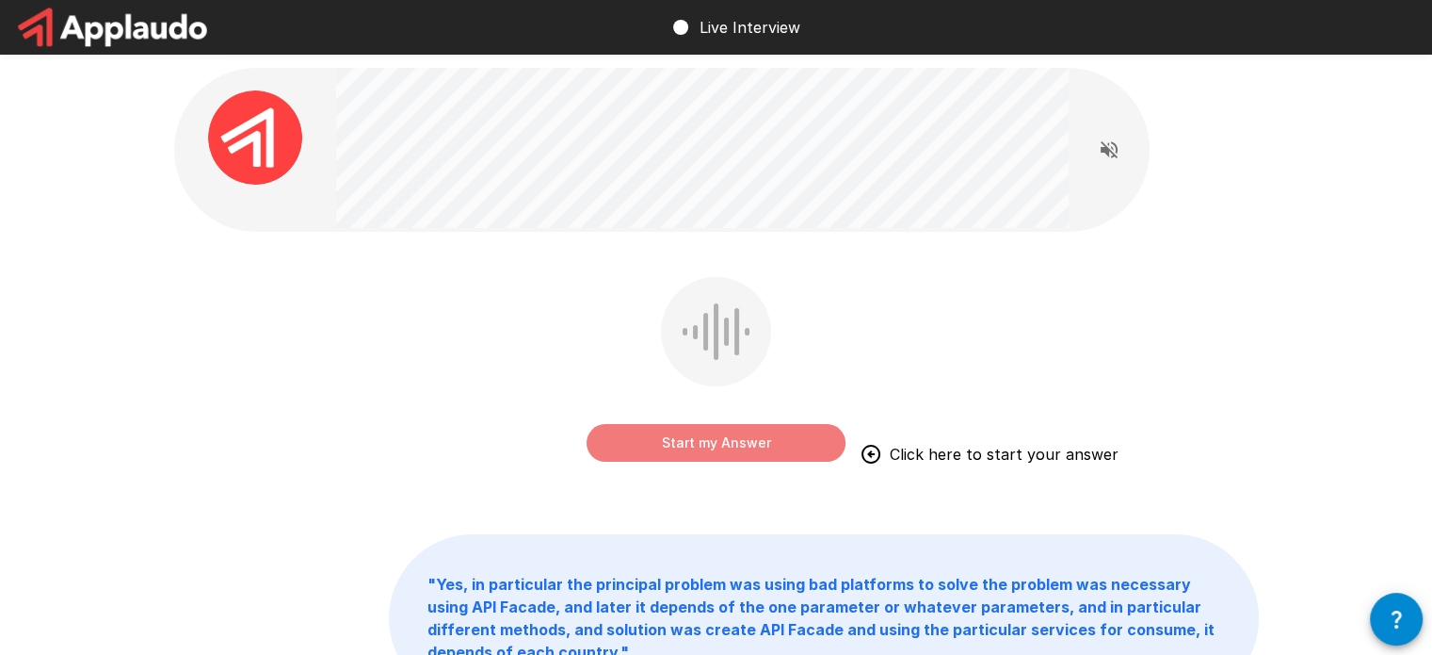
click at [801, 438] on button "Start my Answer" at bounding box center [716, 443] width 259 height 38
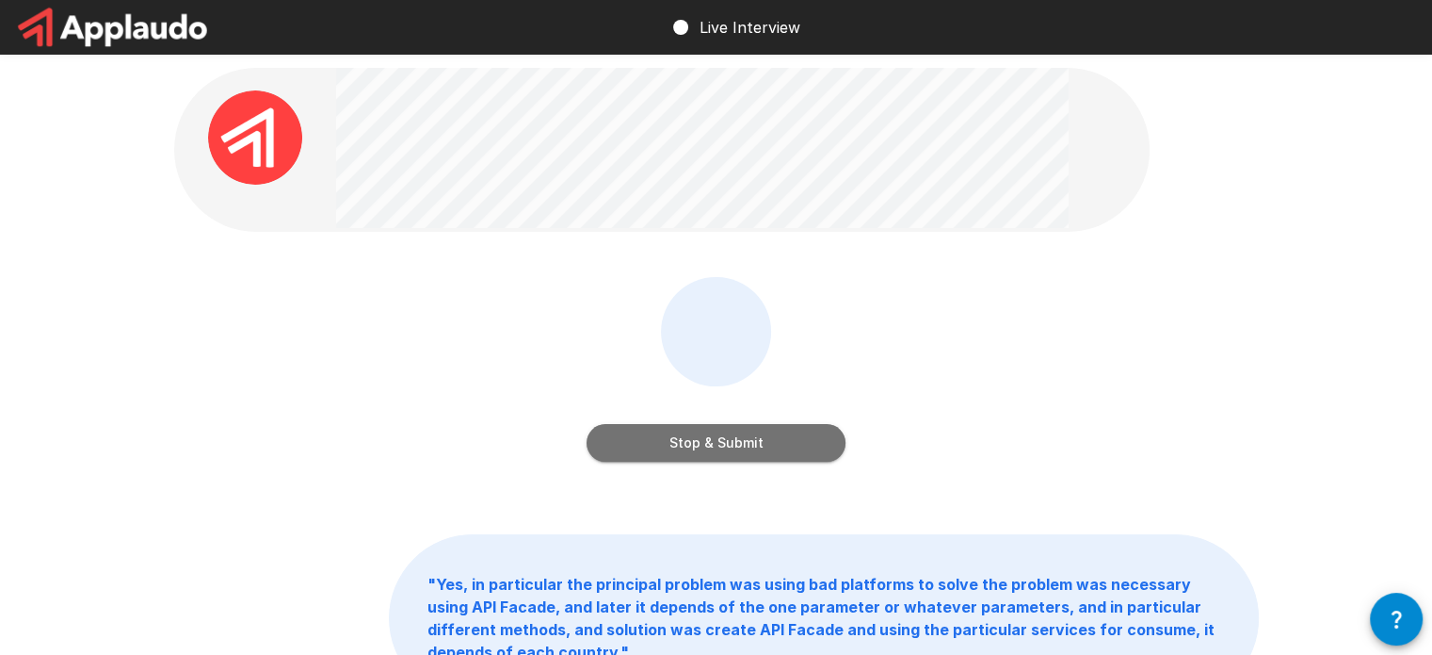
click at [745, 436] on button "Stop & Submit" at bounding box center [716, 443] width 259 height 38
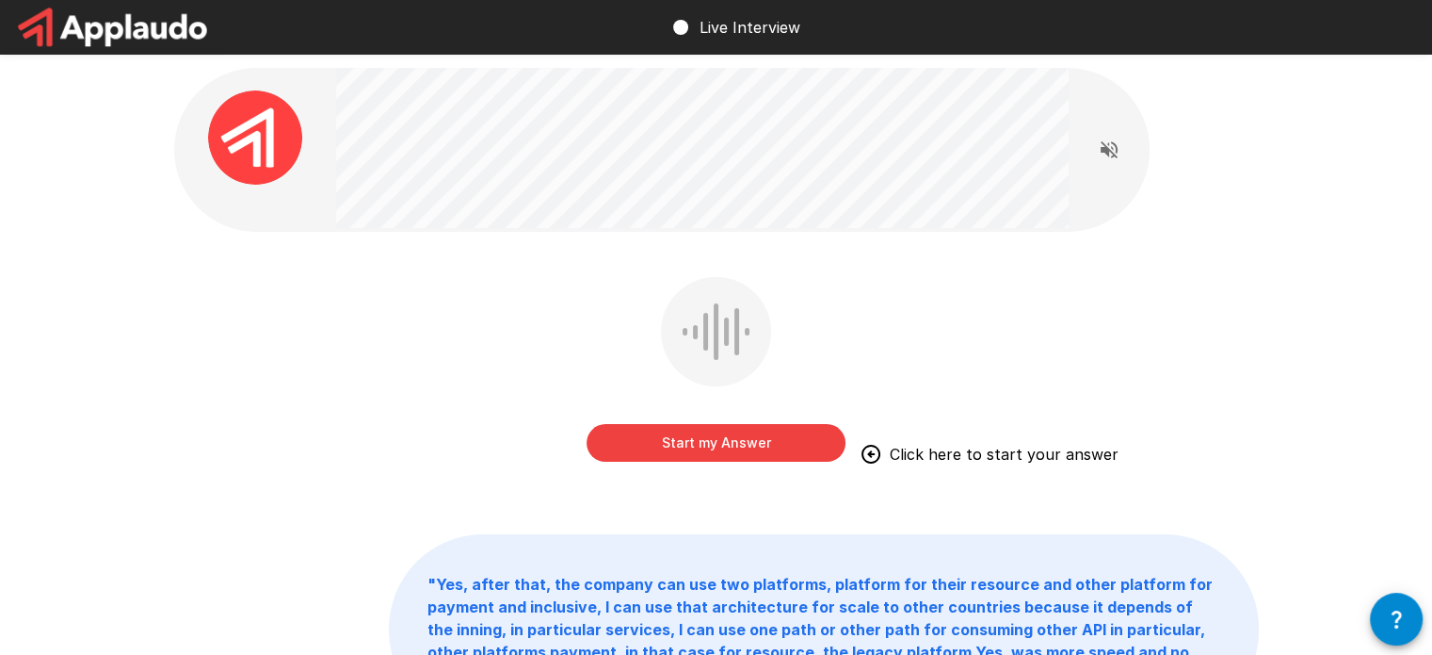
click at [675, 444] on button "Start my Answer" at bounding box center [716, 443] width 259 height 38
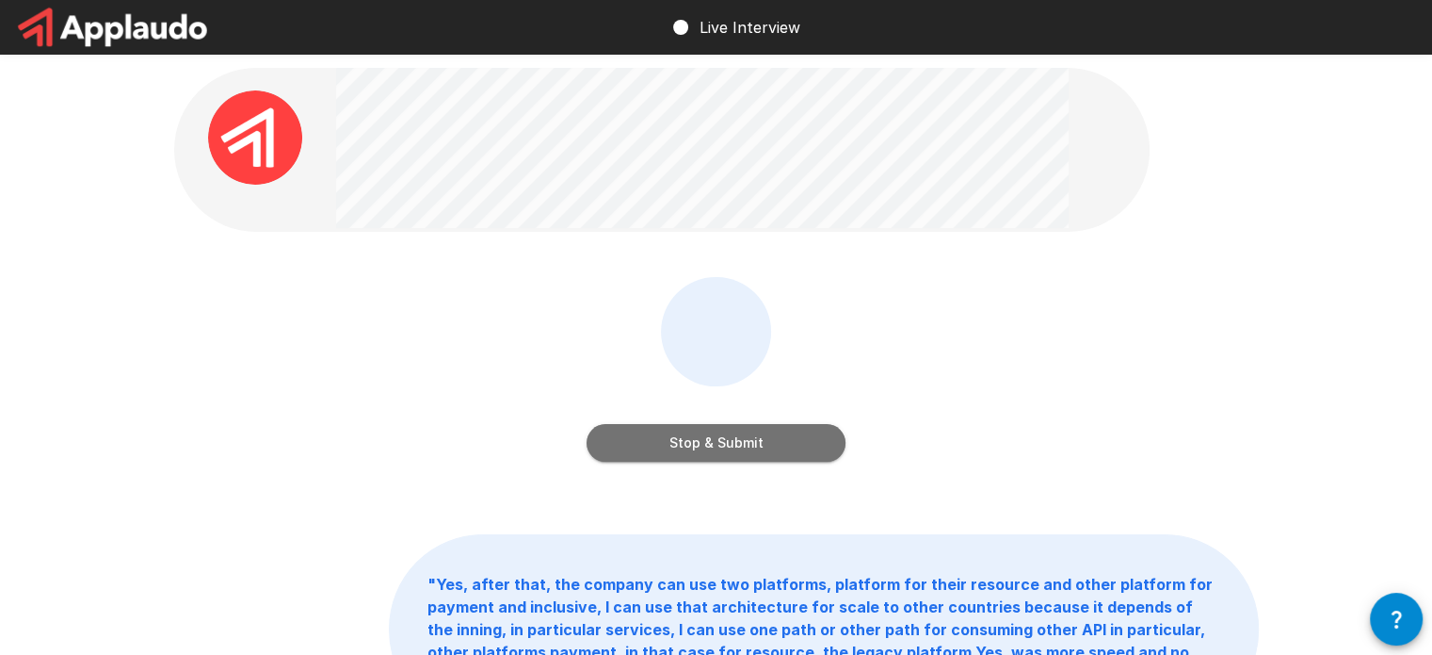
click at [746, 455] on button "Stop & Submit" at bounding box center [716, 443] width 259 height 38
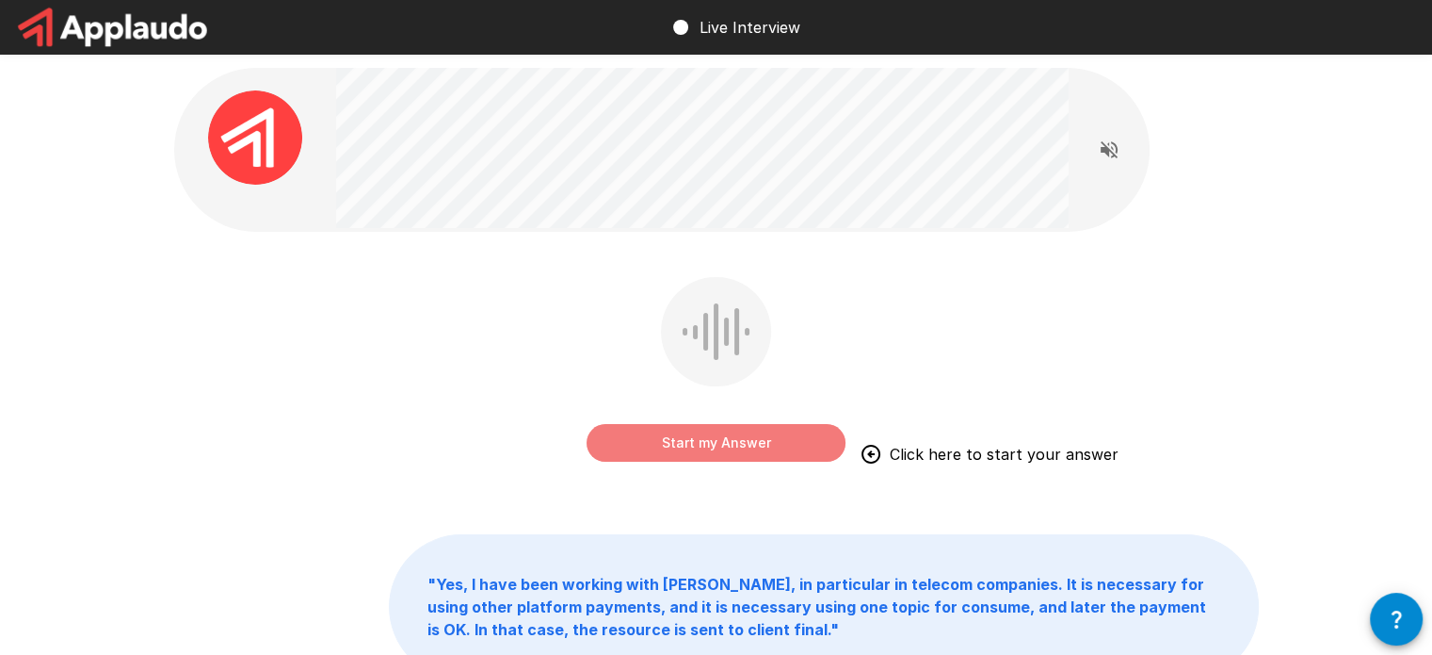
click at [735, 445] on button "Start my Answer" at bounding box center [716, 443] width 259 height 38
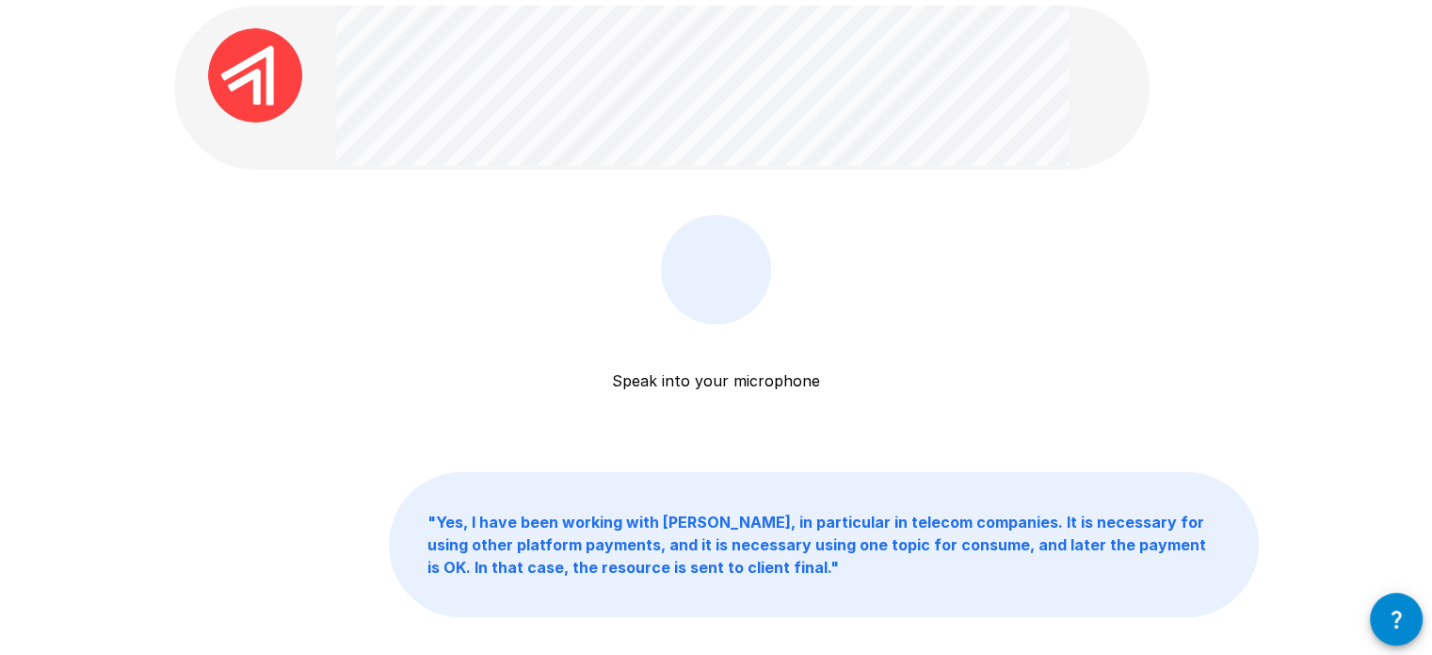
scroll to position [63, 0]
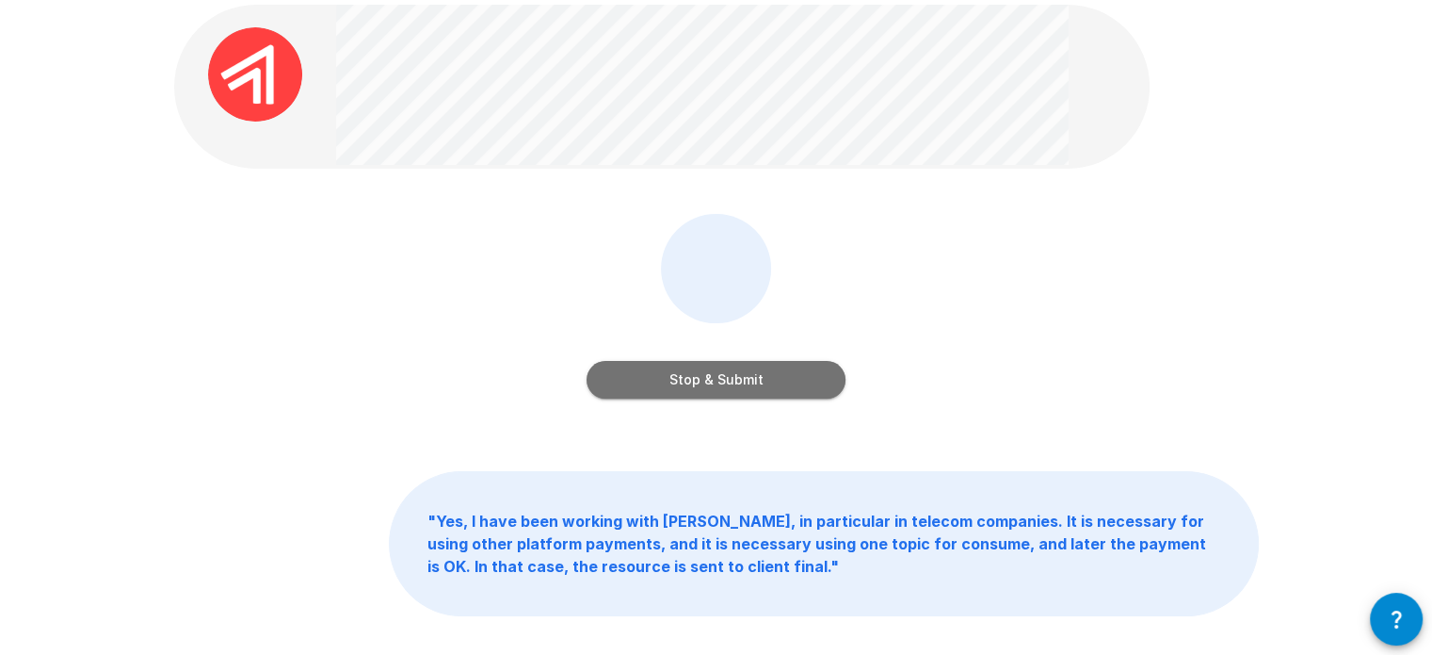
click at [721, 380] on button "Stop & Submit" at bounding box center [716, 380] width 259 height 38
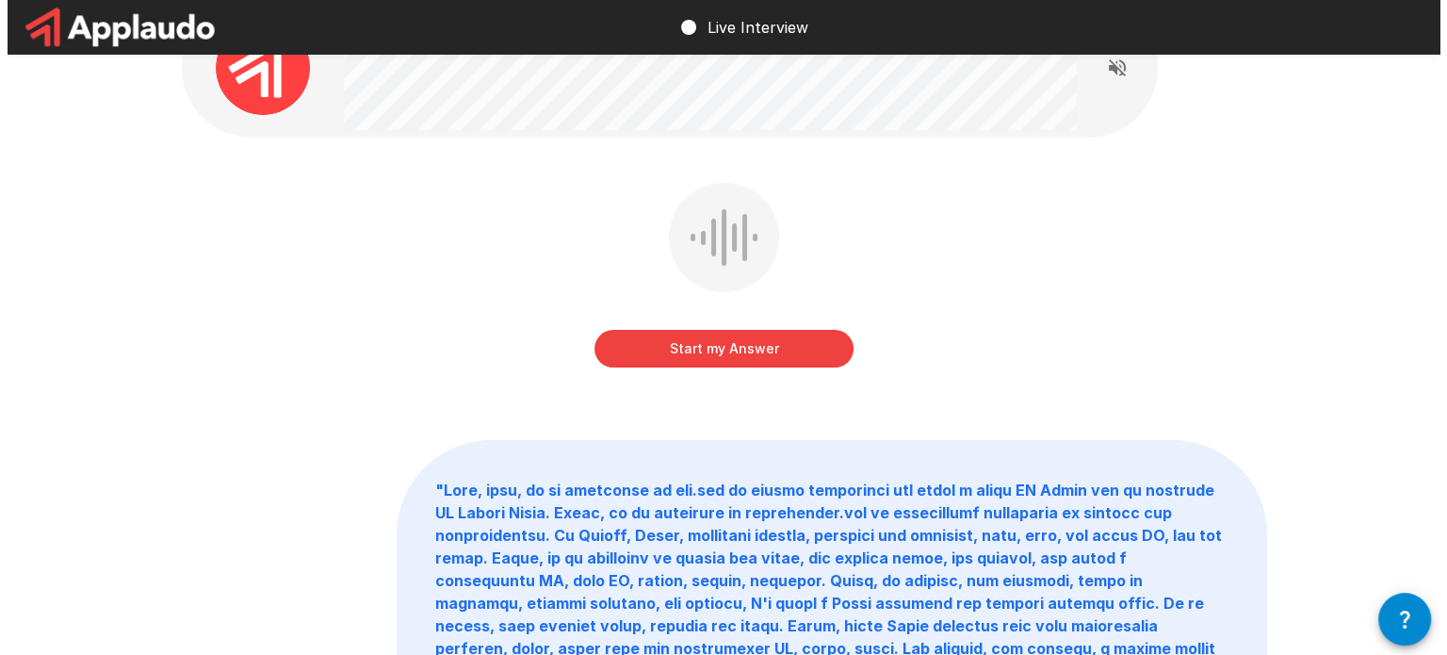
scroll to position [0, 0]
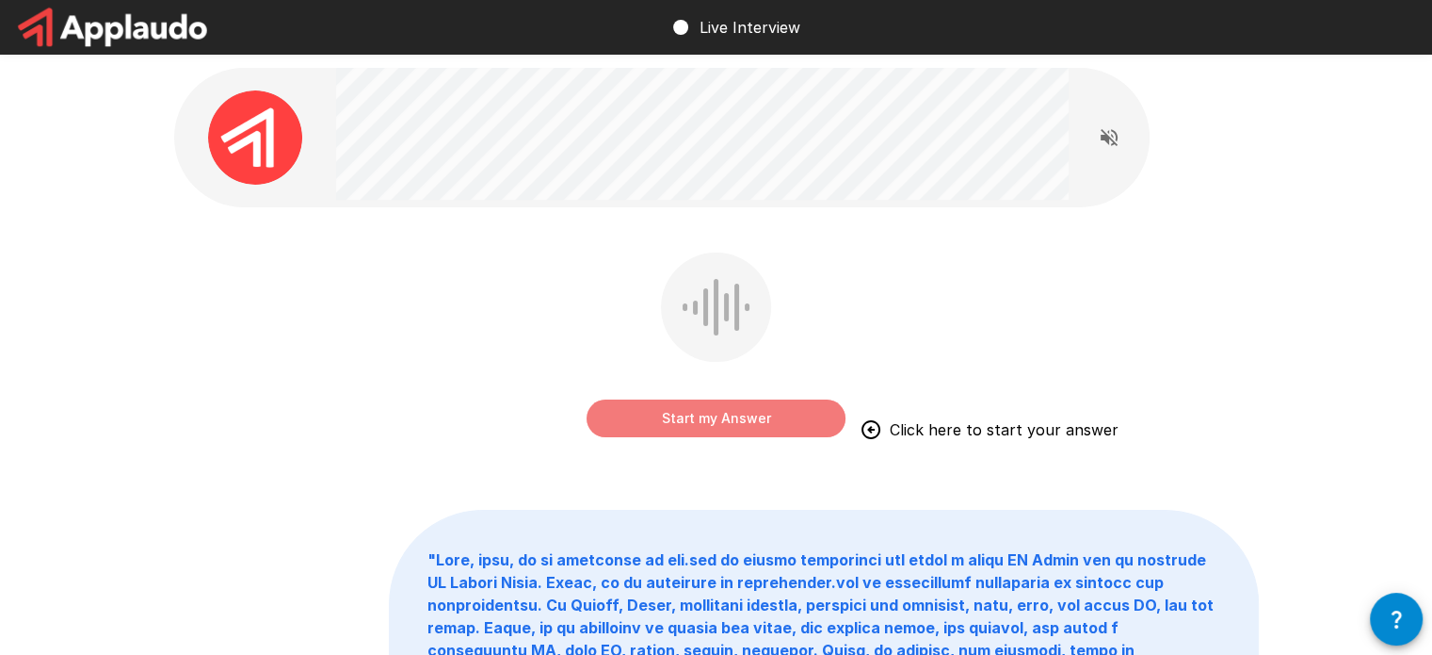
click at [735, 424] on button "Start my Answer" at bounding box center [716, 418] width 259 height 38
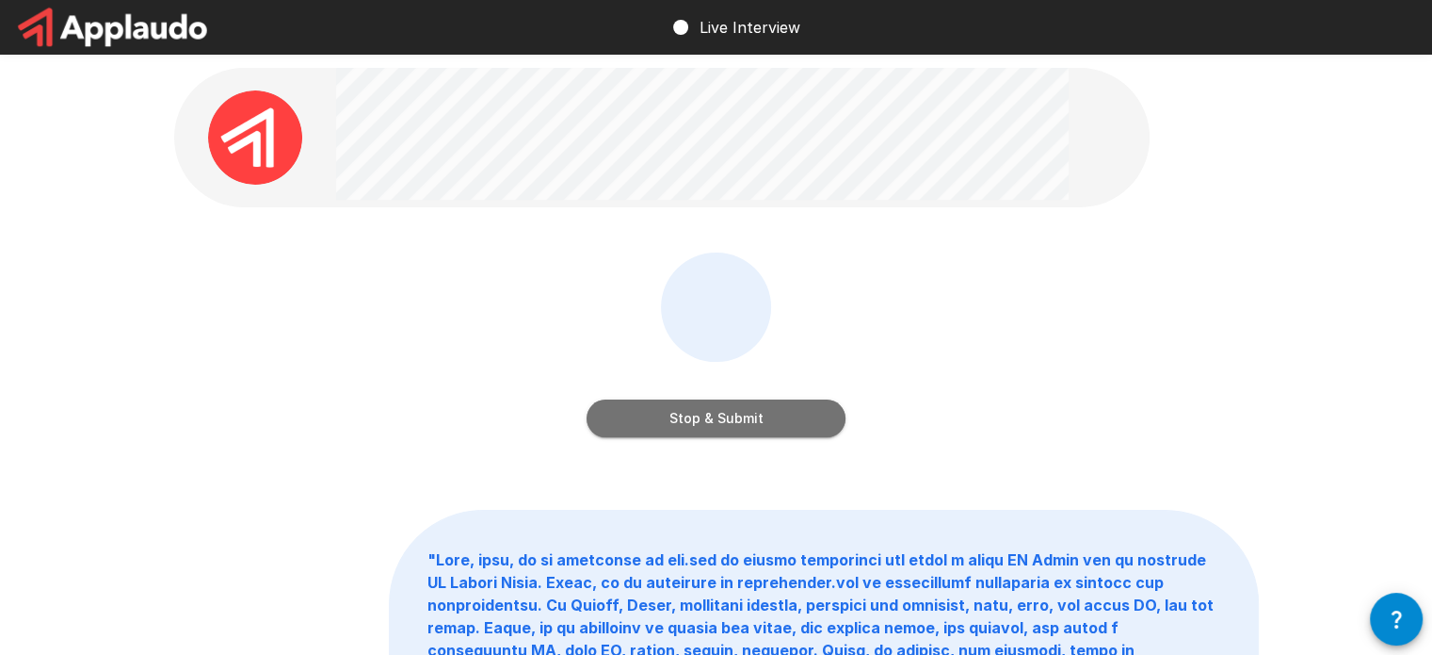
click at [735, 424] on button "Stop & Submit" at bounding box center [716, 418] width 259 height 38
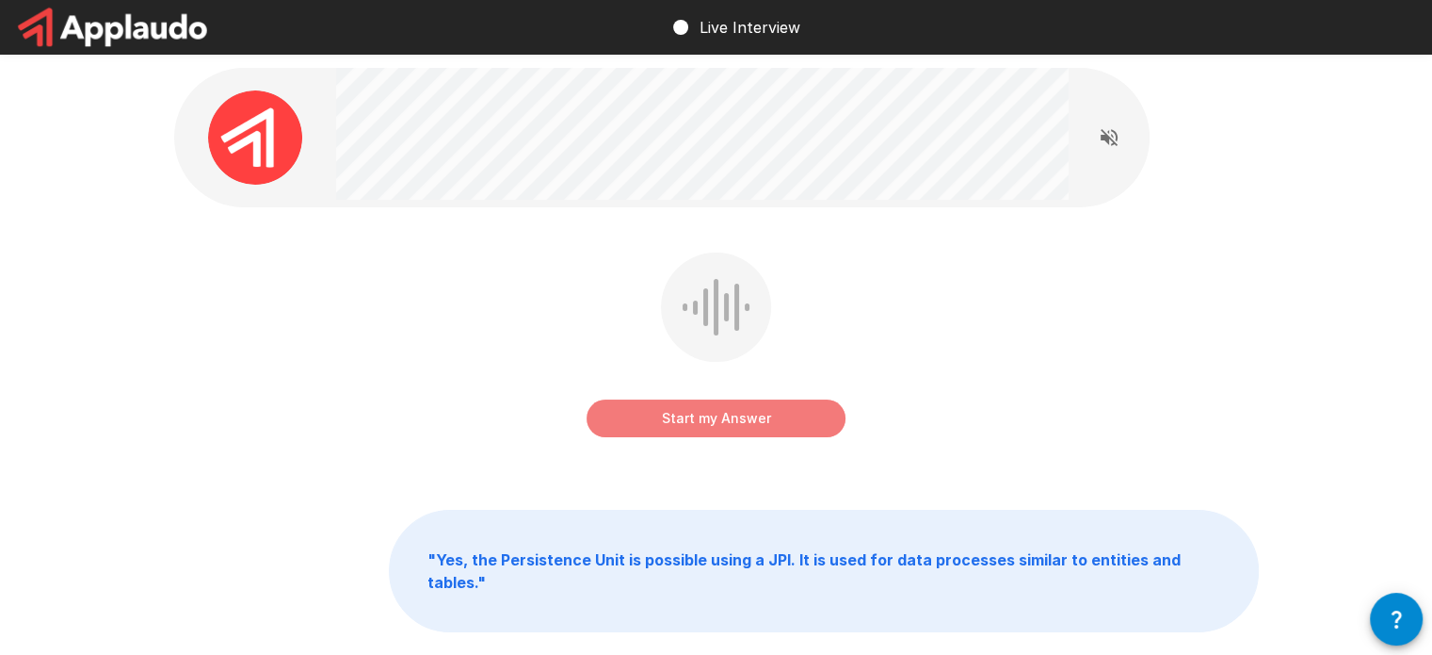
click at [780, 418] on button "Start my Answer" at bounding box center [716, 418] width 259 height 38
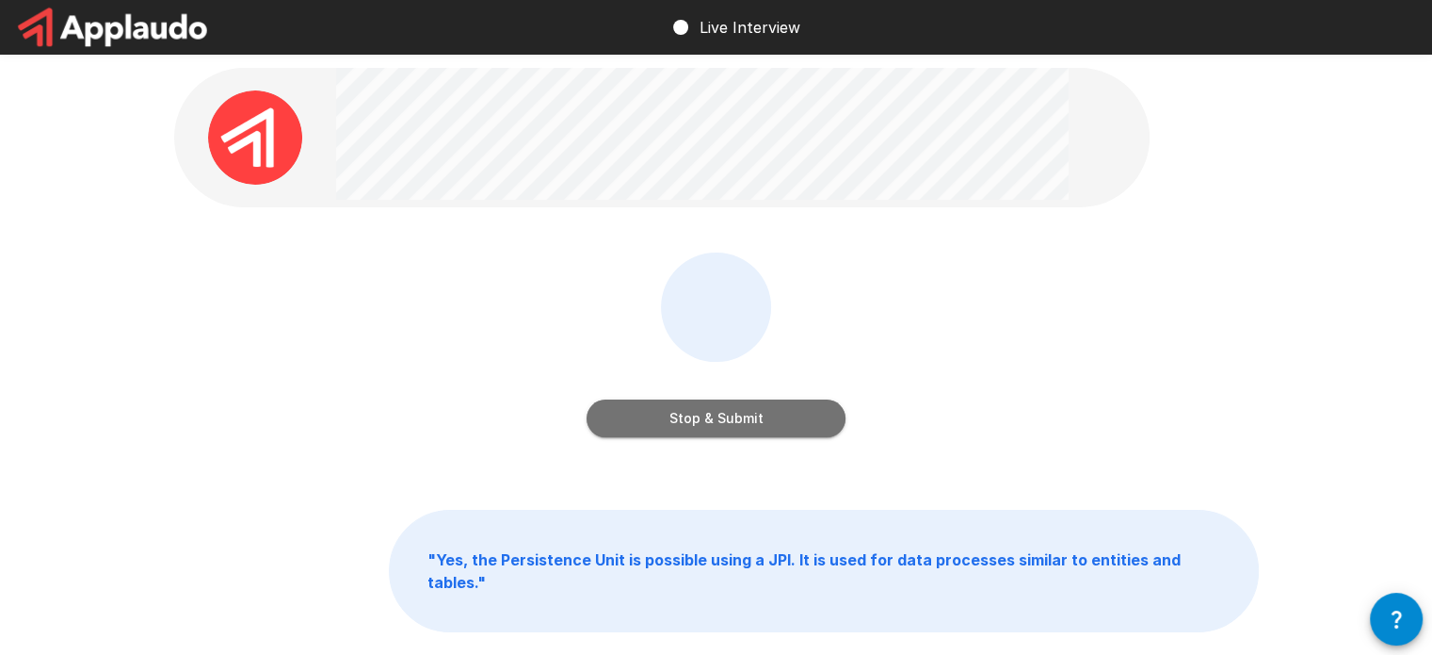
click at [761, 417] on button "Stop & Submit" at bounding box center [716, 418] width 259 height 38
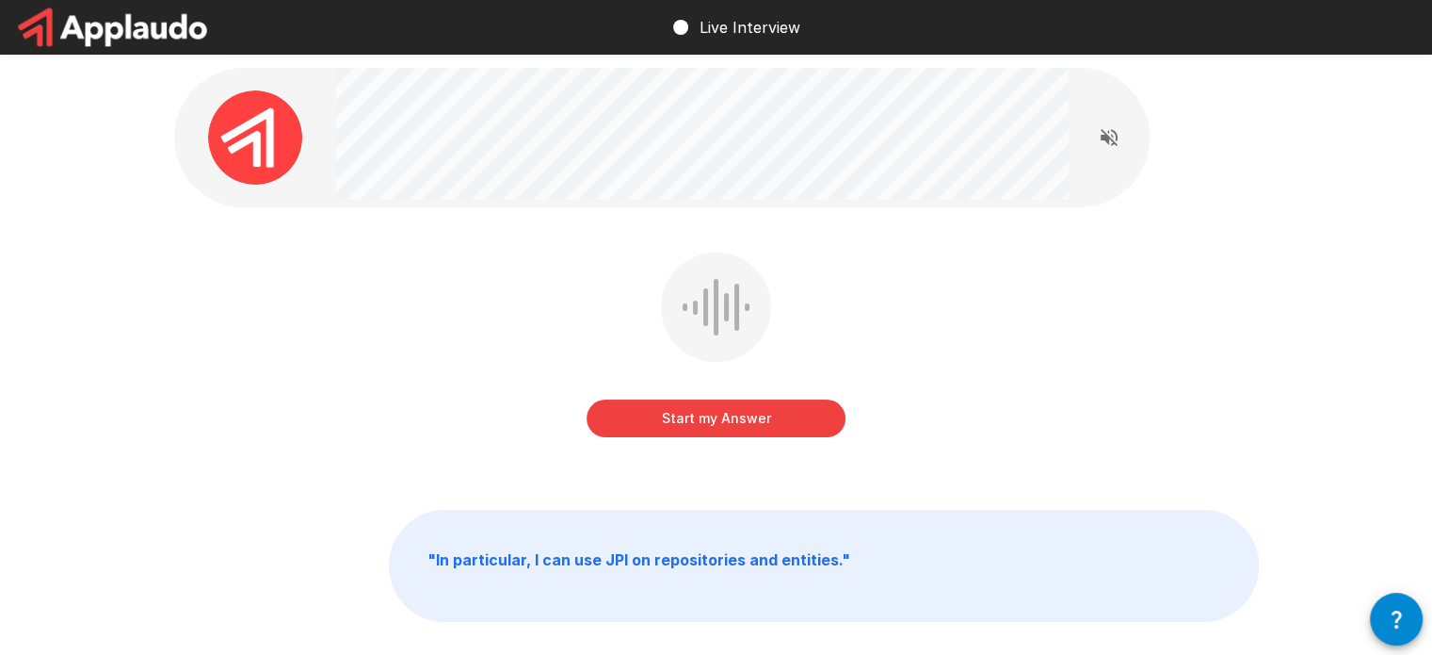
drag, startPoint x: 773, startPoint y: 444, endPoint x: 772, endPoint y: 425, distance: 18.9
click at [772, 425] on div "Start my Answer" at bounding box center [716, 348] width 259 height 192
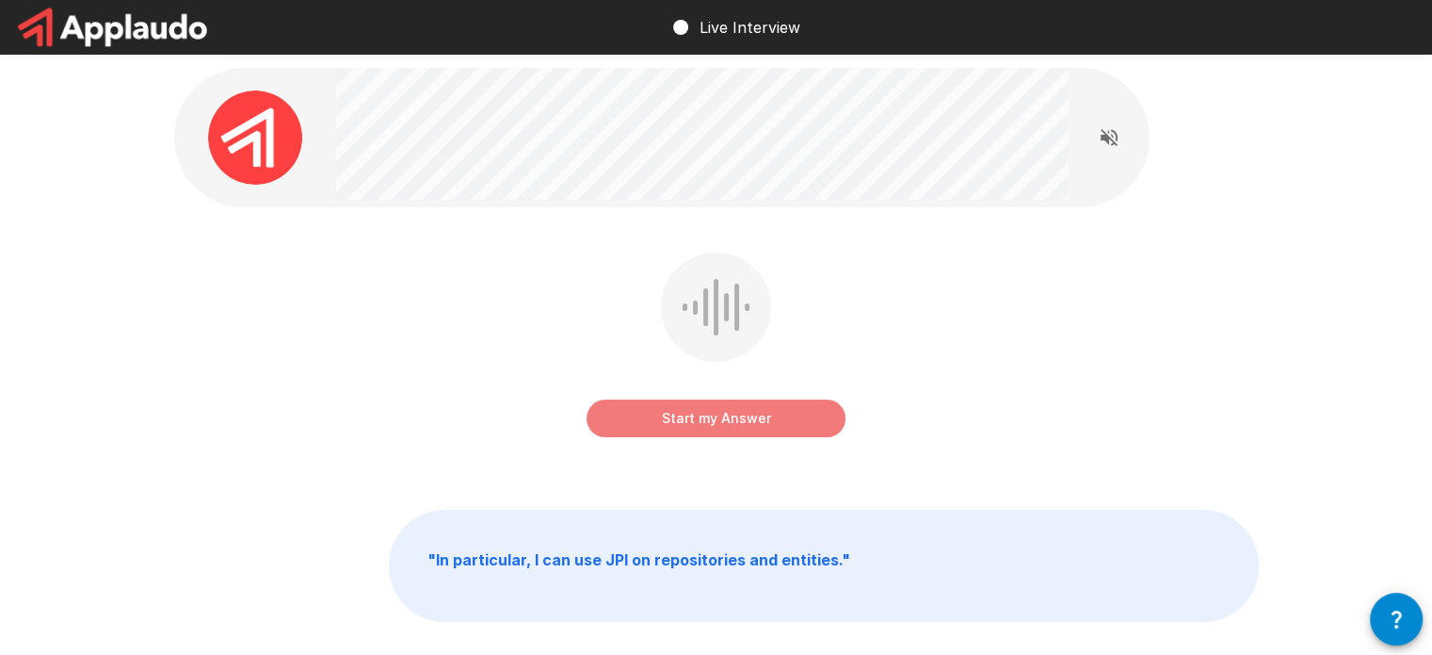
click at [772, 425] on button "Start my Answer" at bounding box center [716, 418] width 259 height 38
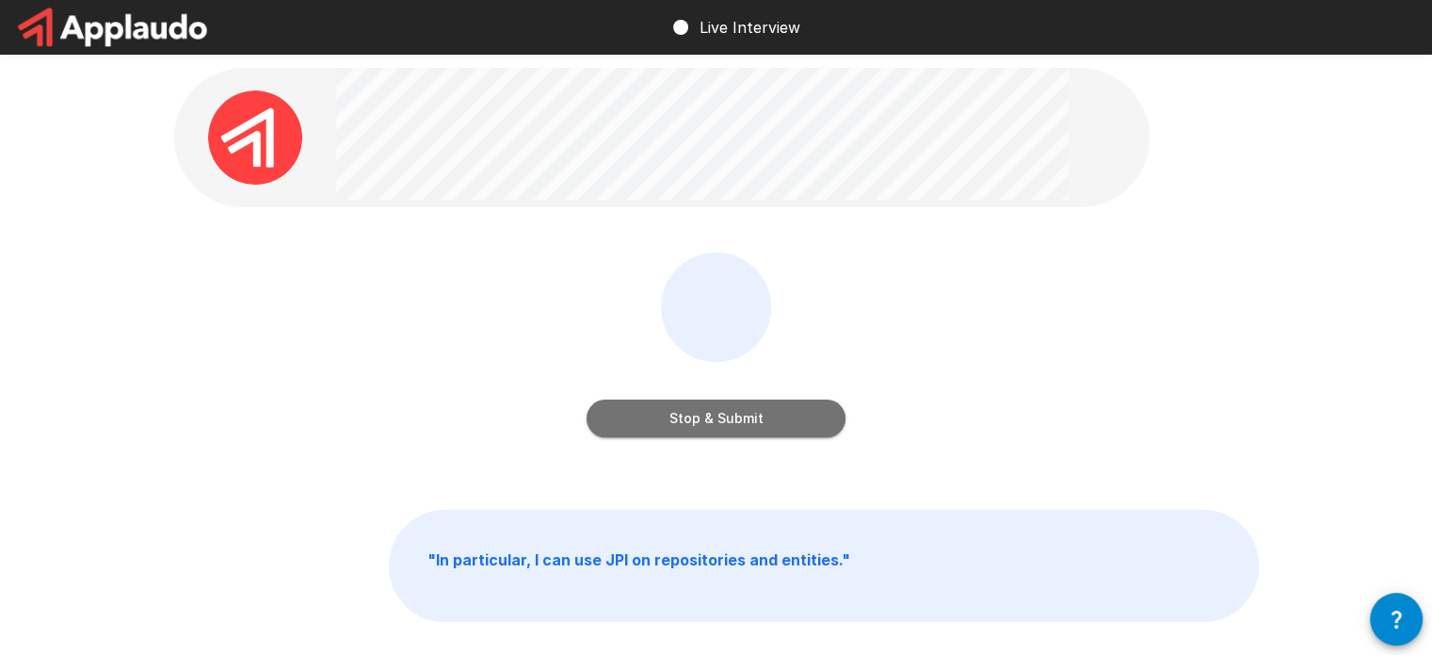
click at [743, 426] on button "Stop & Submit" at bounding box center [716, 418] width 259 height 38
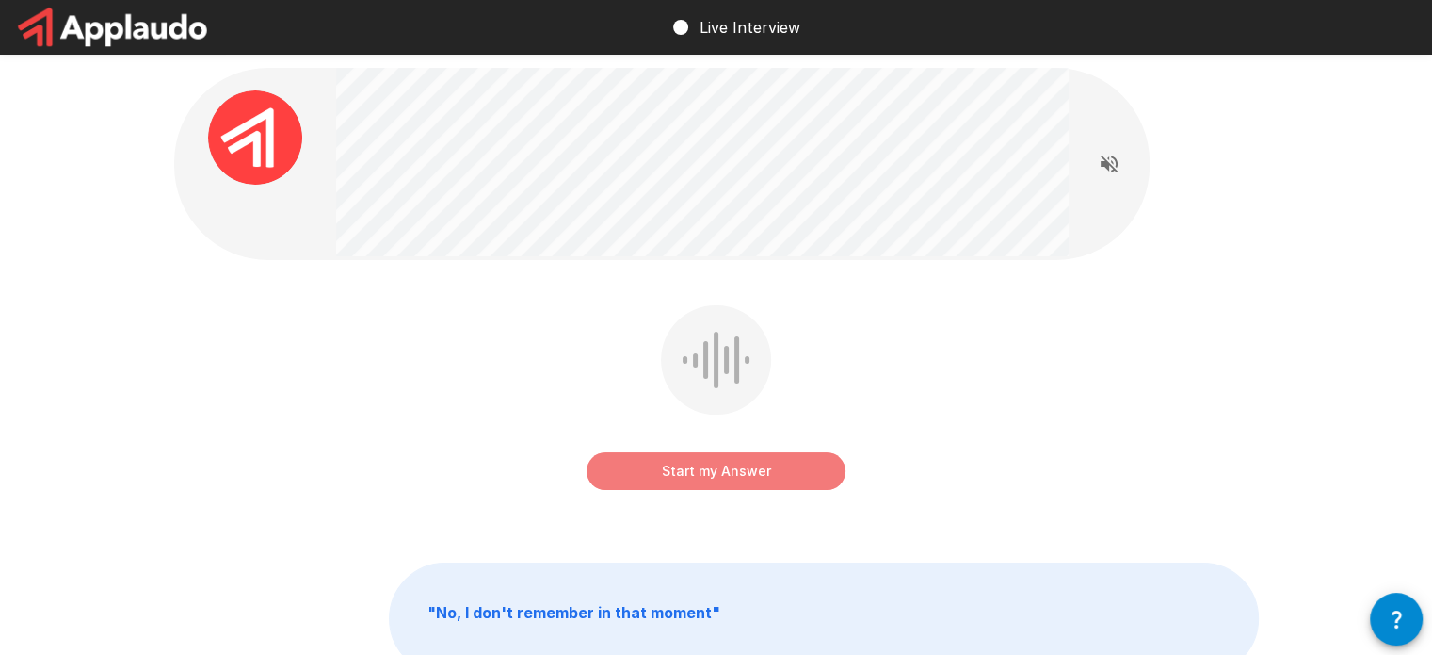
click at [772, 474] on button "Start my Answer" at bounding box center [716, 471] width 259 height 38
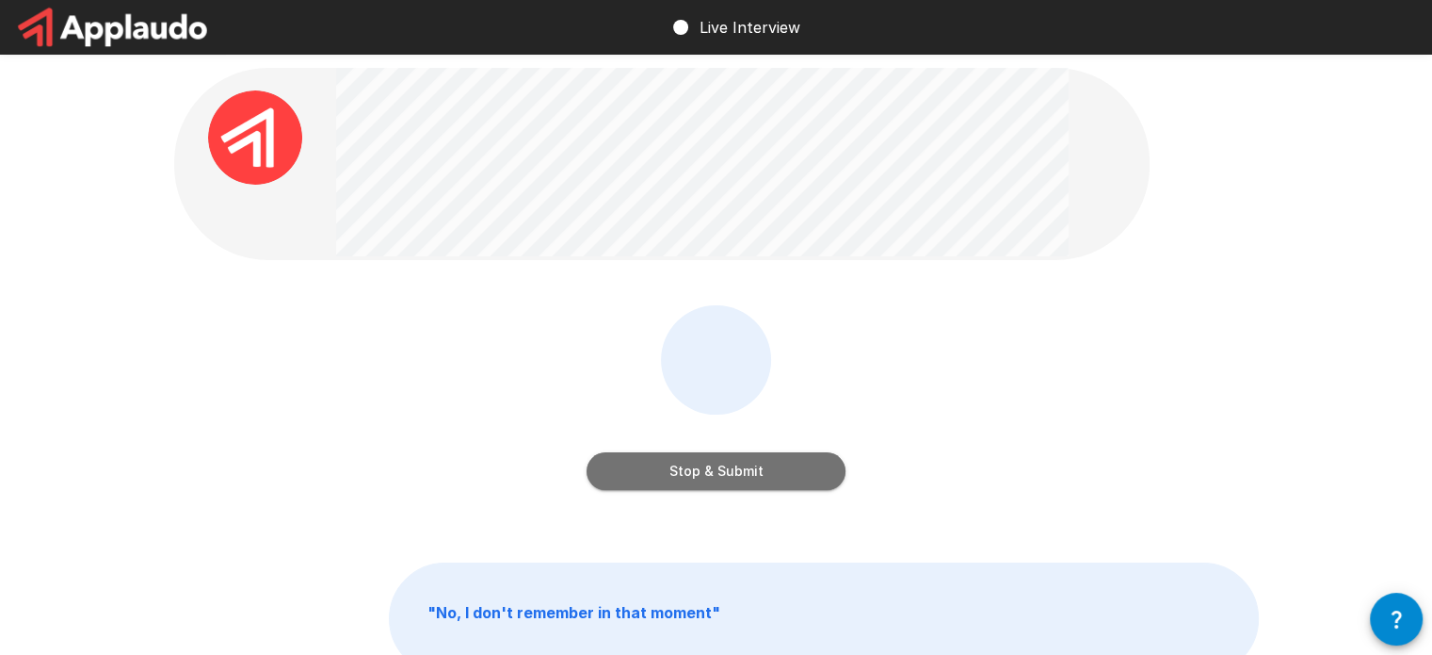
click at [761, 471] on button "Stop & Submit" at bounding box center [716, 471] width 259 height 38
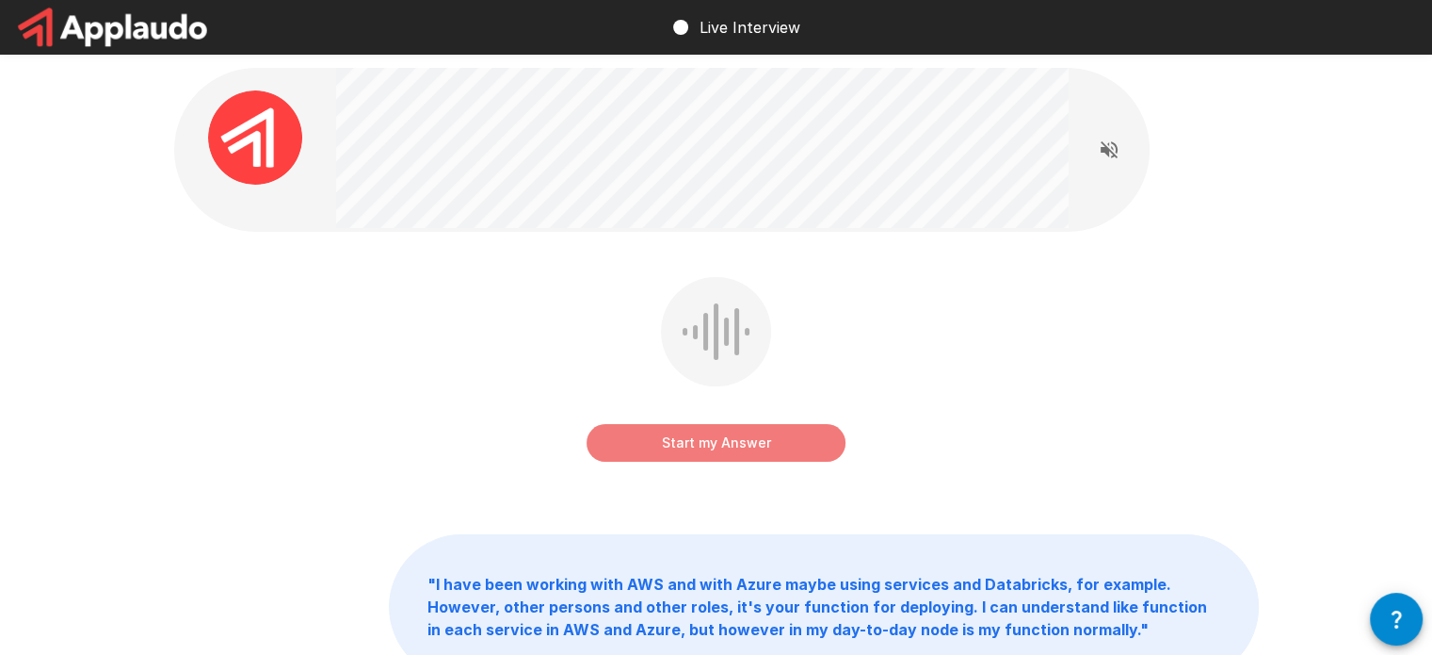
click at [763, 453] on button "Start my Answer" at bounding box center [716, 443] width 259 height 38
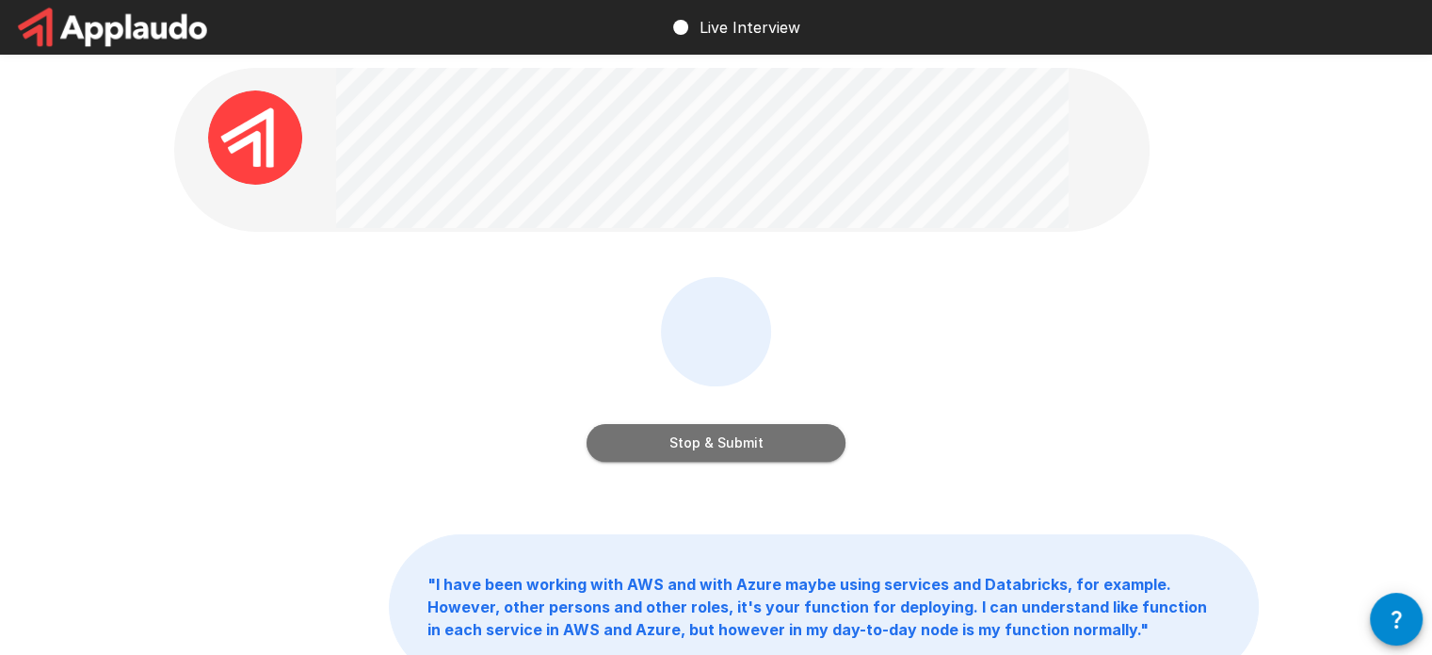
click at [787, 442] on button "Stop & Submit" at bounding box center [716, 443] width 259 height 38
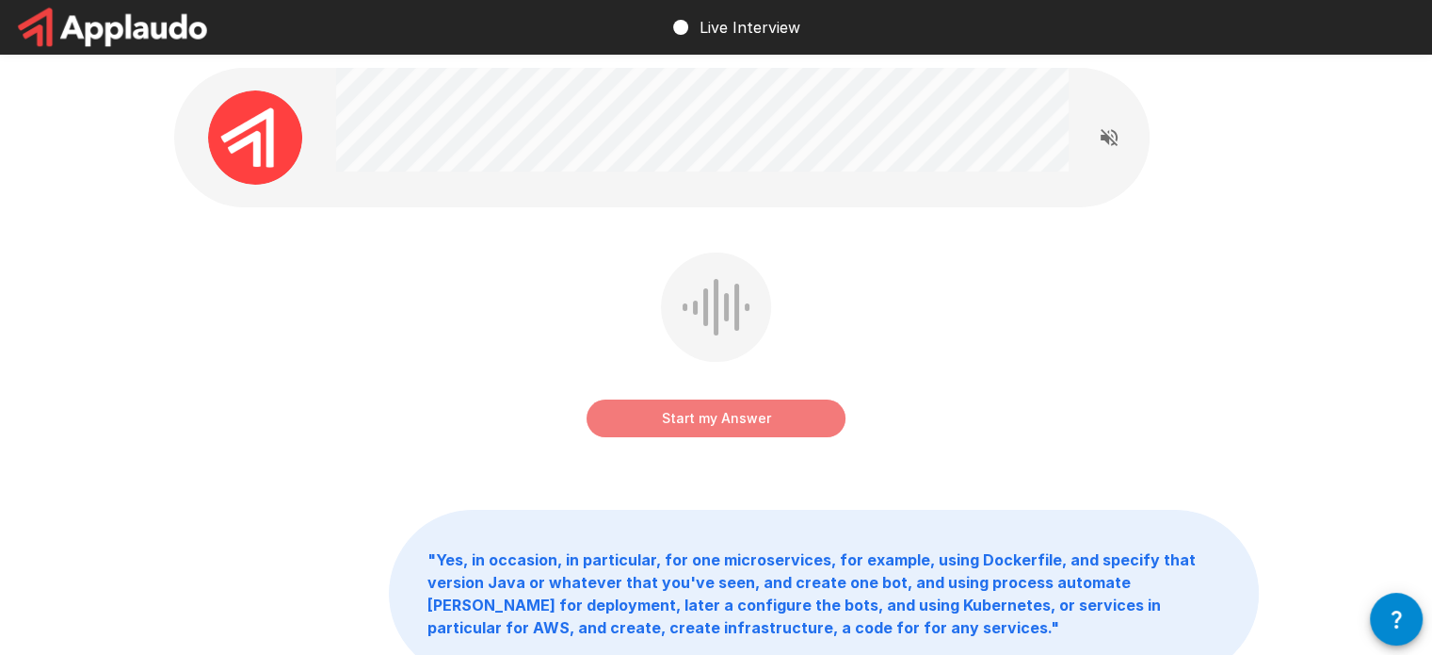
click at [738, 415] on button "Start my Answer" at bounding box center [716, 418] width 259 height 38
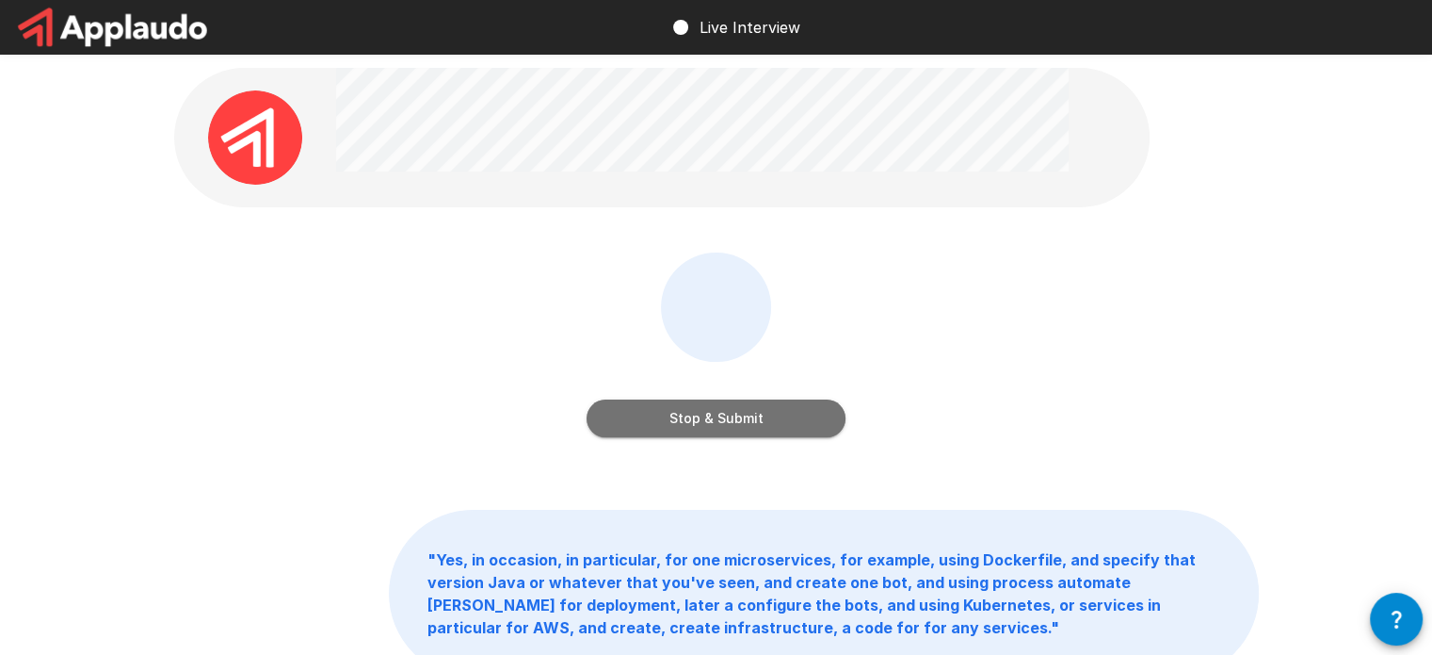
click at [753, 424] on button "Stop & Submit" at bounding box center [716, 418] width 259 height 38
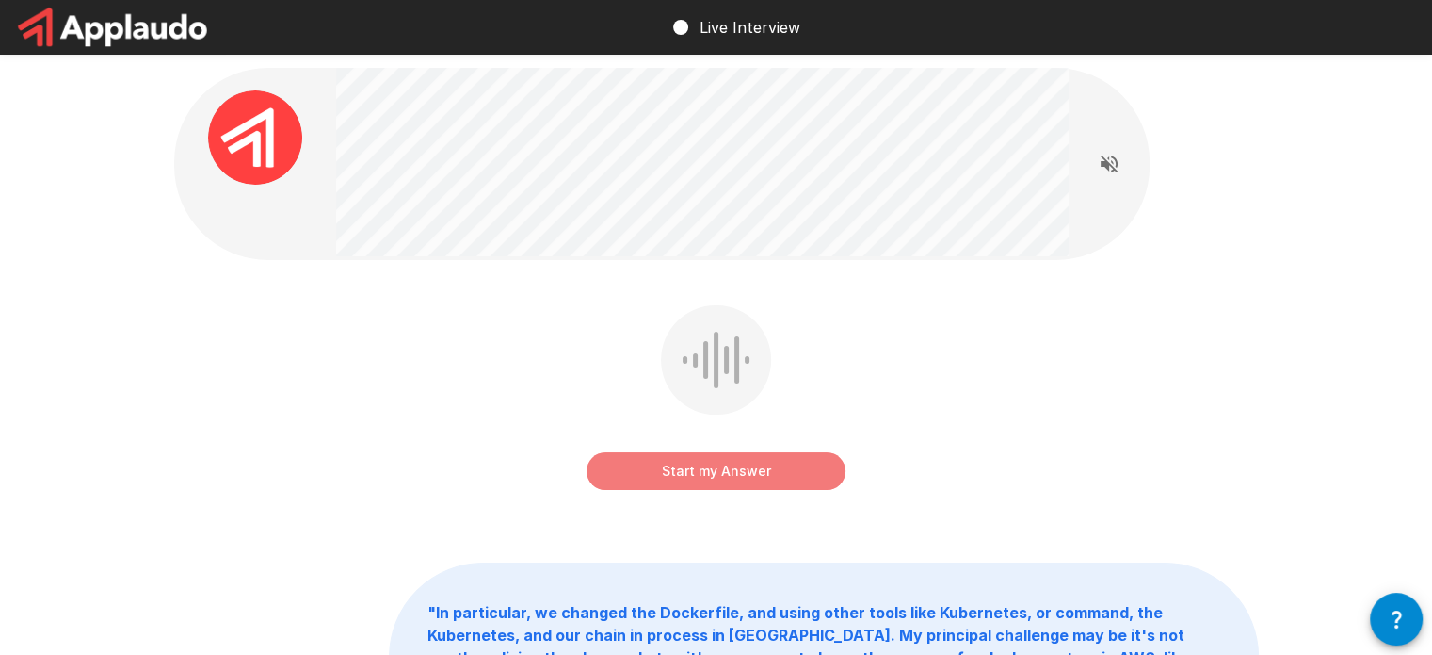
click at [752, 471] on button "Start my Answer" at bounding box center [716, 471] width 259 height 38
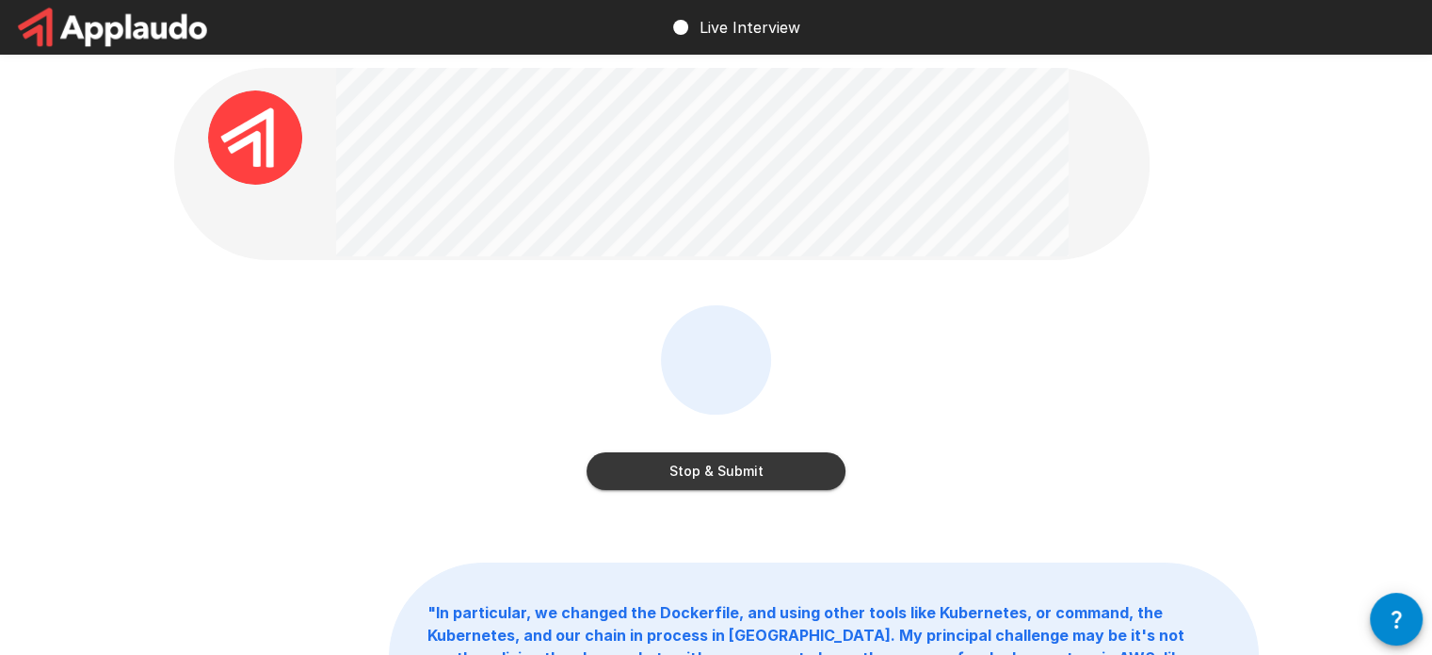
click at [693, 471] on button "Stop & Submit" at bounding box center [716, 471] width 259 height 38
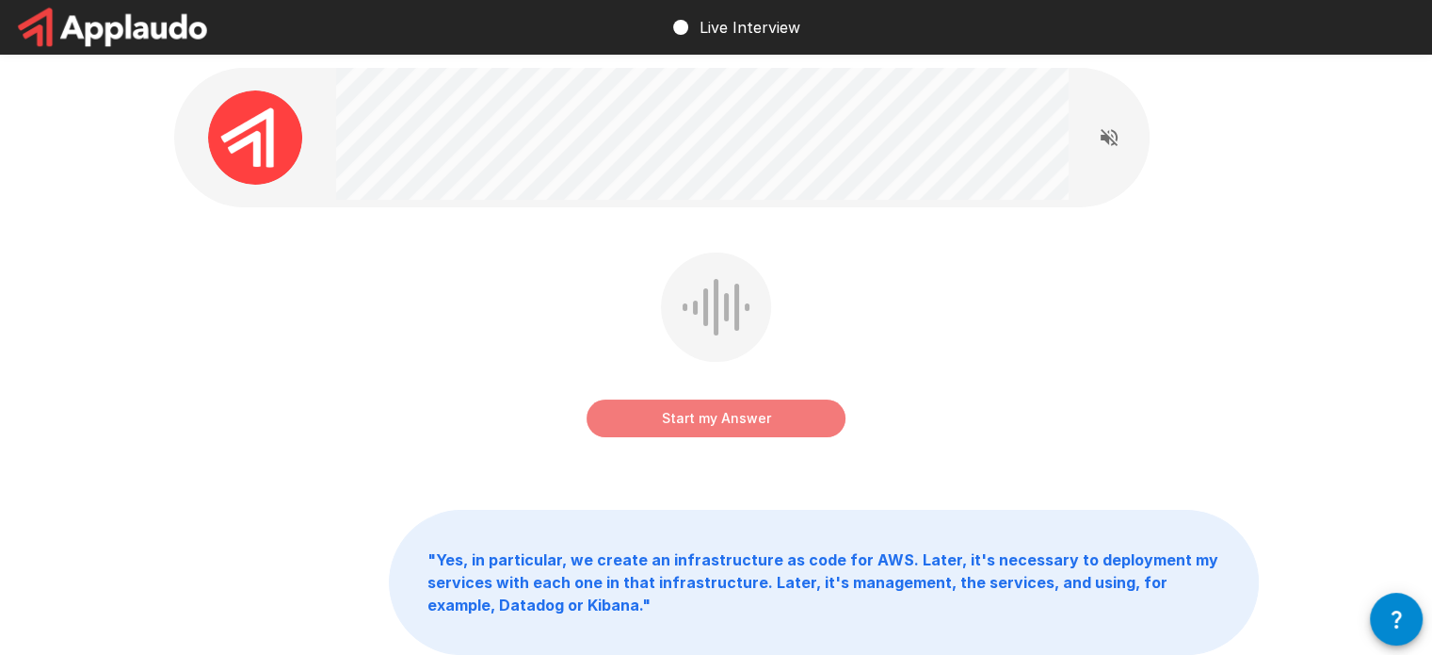
click at [742, 412] on button "Start my Answer" at bounding box center [716, 418] width 259 height 38
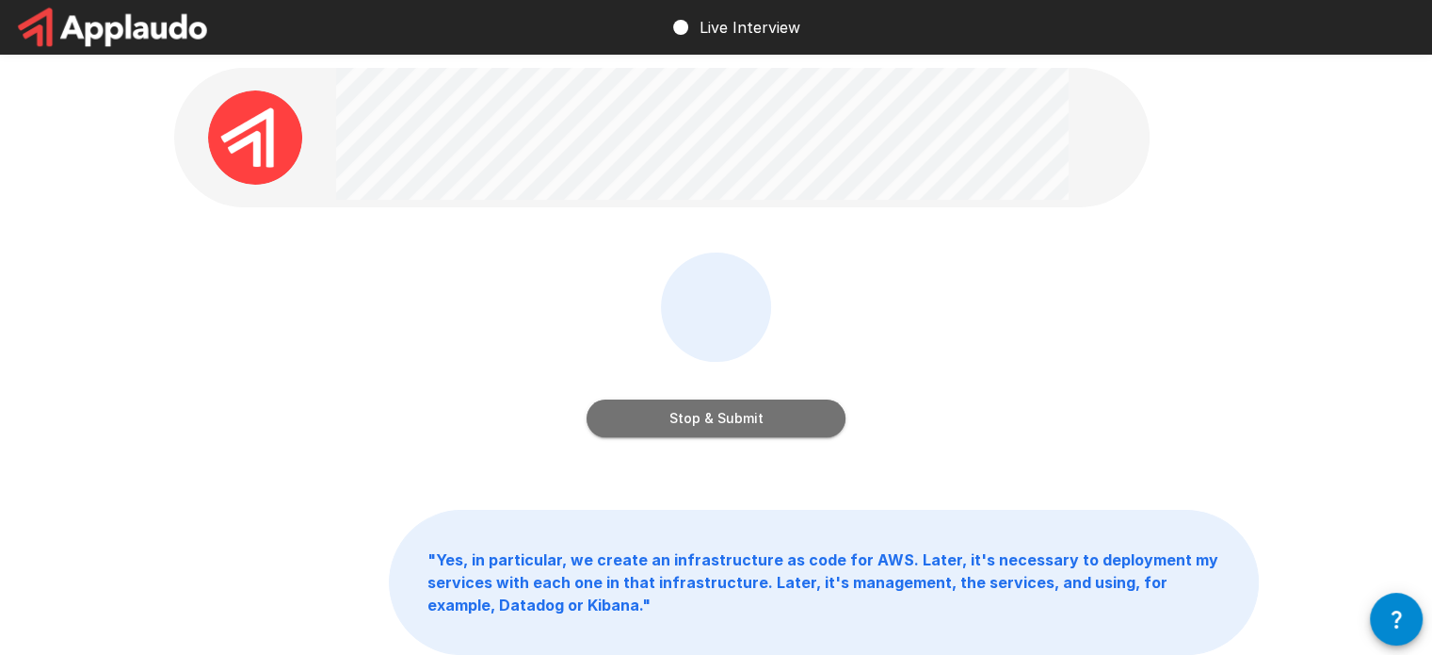
click at [747, 414] on button "Stop & Submit" at bounding box center [716, 418] width 259 height 38
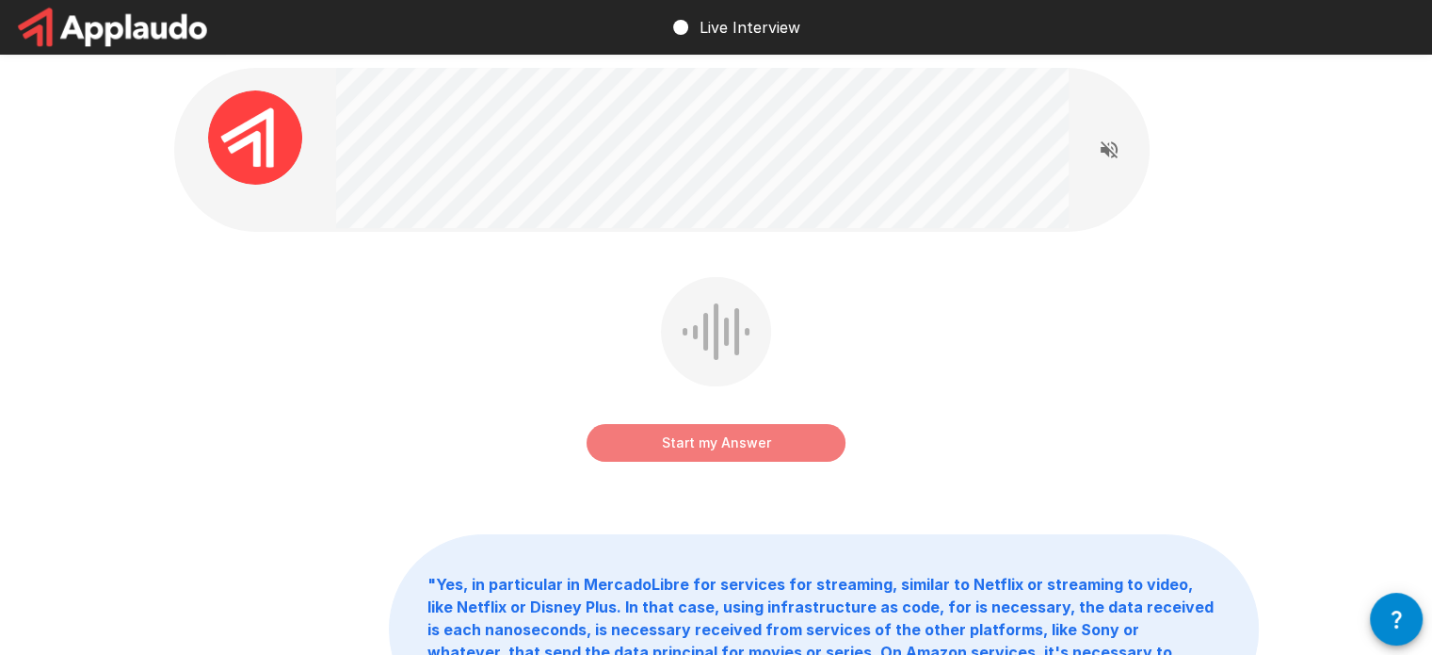
click at [723, 434] on button "Start my Answer" at bounding box center [716, 443] width 259 height 38
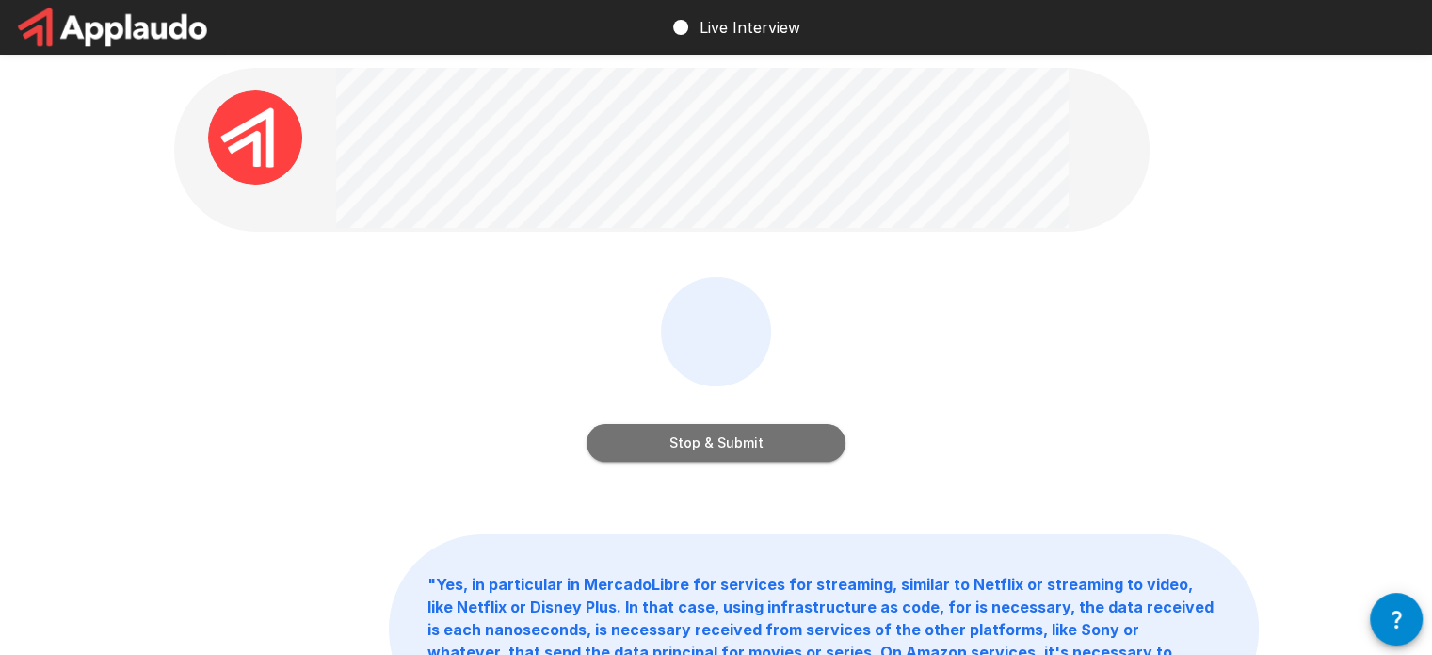
click at [791, 439] on button "Stop & Submit" at bounding box center [716, 443] width 259 height 38
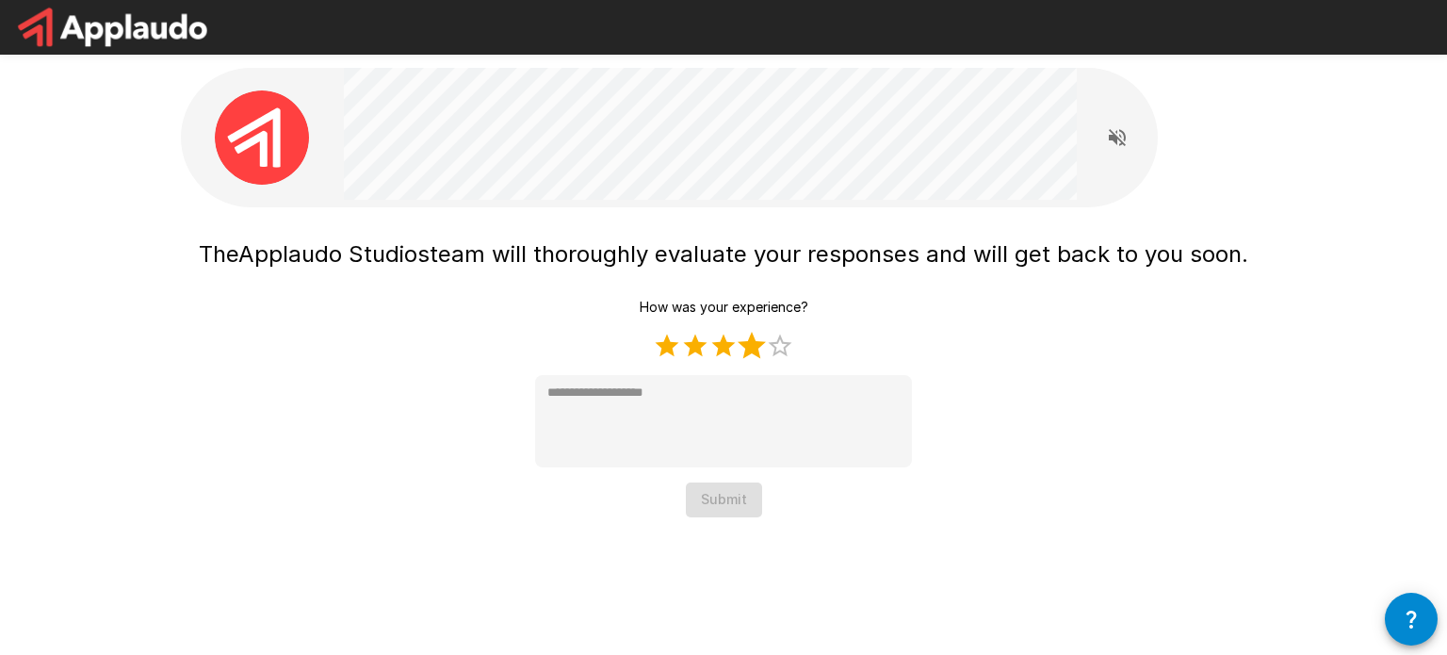
click at [753, 348] on label "4 Stars" at bounding box center [751, 345] width 28 height 28
type textarea "*"
click at [744, 500] on button "Submit" at bounding box center [724, 499] width 76 height 35
